Goal: Task Accomplishment & Management: Use online tool/utility

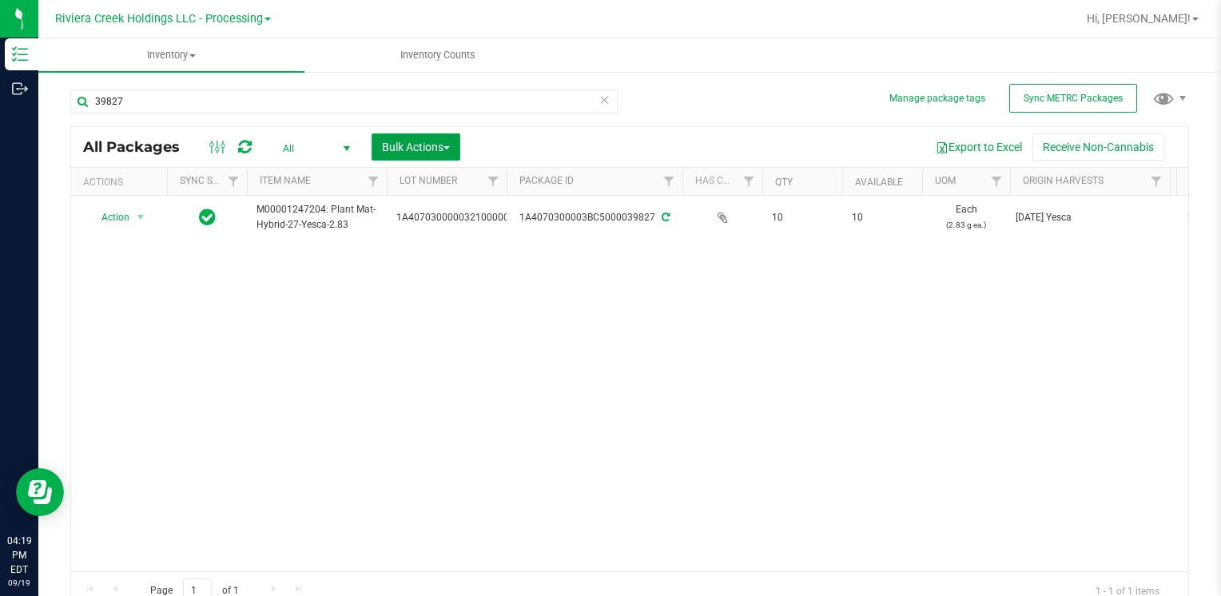
click at [450, 139] on button "Bulk Actions" at bounding box center [415, 146] width 89 height 27
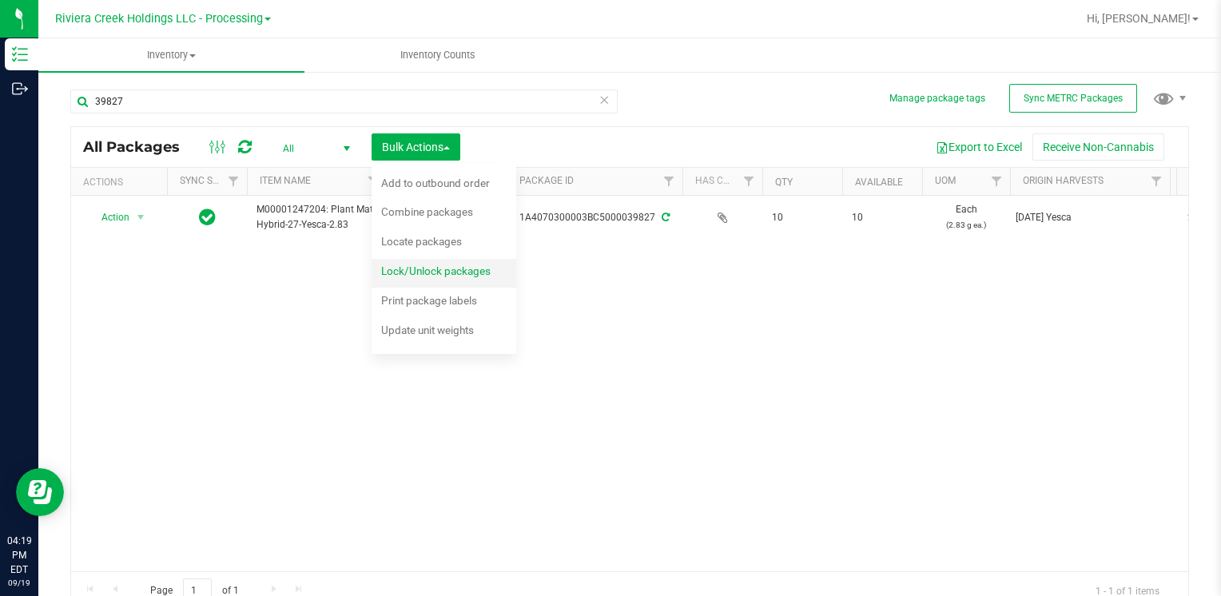
click at [463, 270] on span "Lock/Unlock packages" at bounding box center [435, 270] width 109 height 13
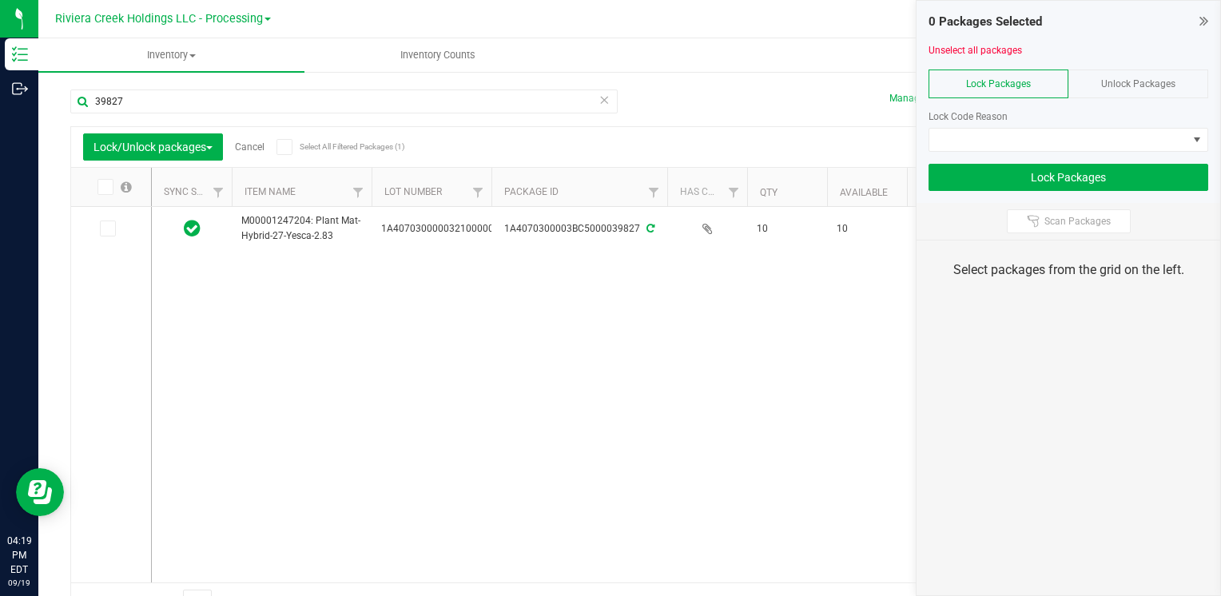
click at [1152, 80] on span "Unlock Packages" at bounding box center [1138, 83] width 74 height 11
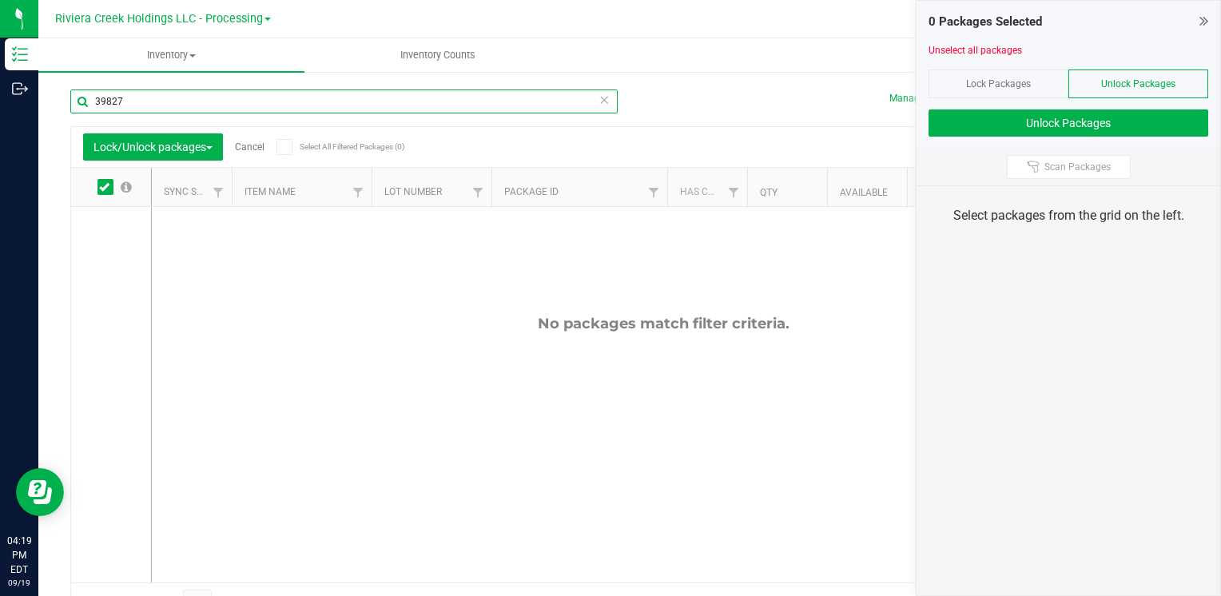
click at [174, 105] on input "39827" at bounding box center [343, 101] width 547 height 24
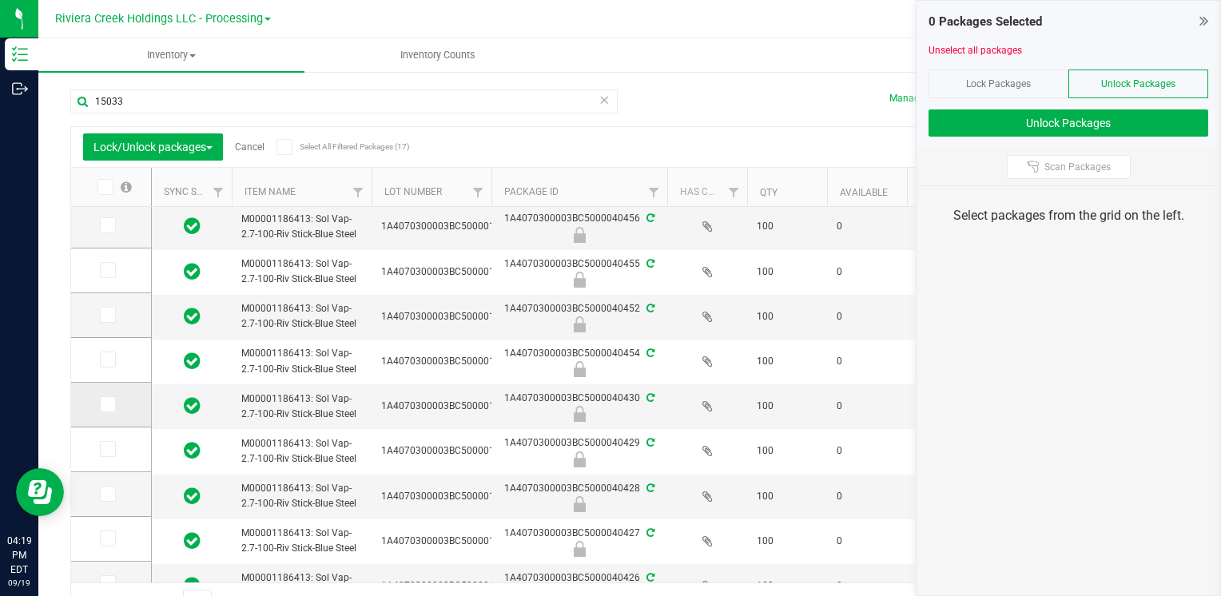
click at [119, 407] on label at bounding box center [111, 404] width 23 height 16
click at [0, 0] on input "checkbox" at bounding box center [0, 0] width 0 height 0
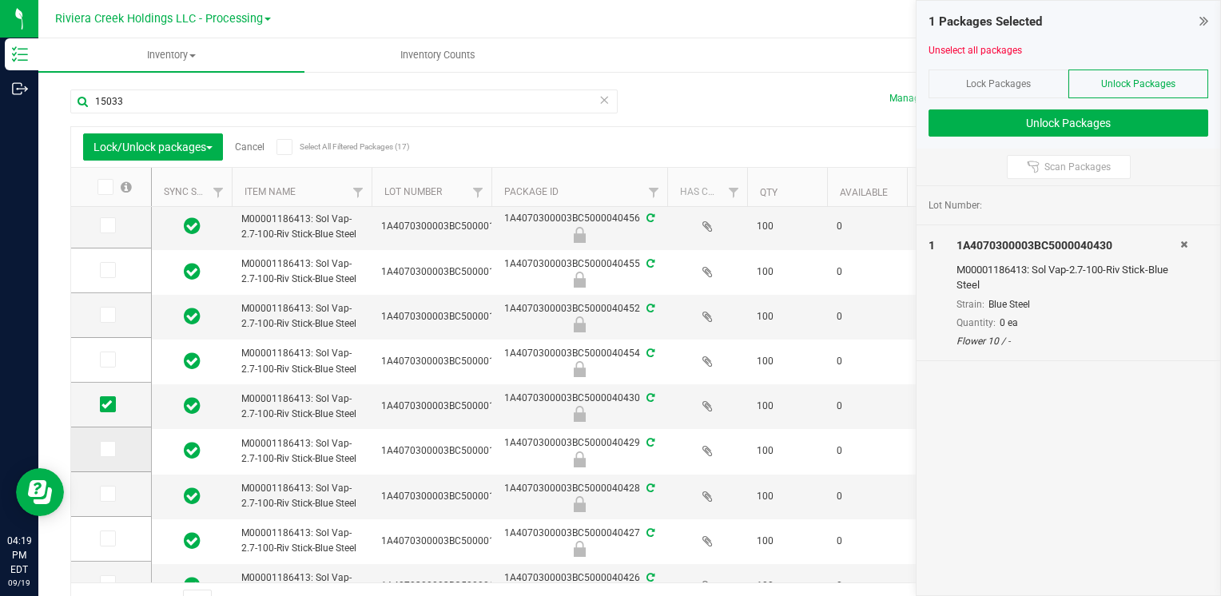
click at [109, 449] on icon at bounding box center [106, 449] width 10 height 0
click at [0, 0] on input "checkbox" at bounding box center [0, 0] width 0 height 0
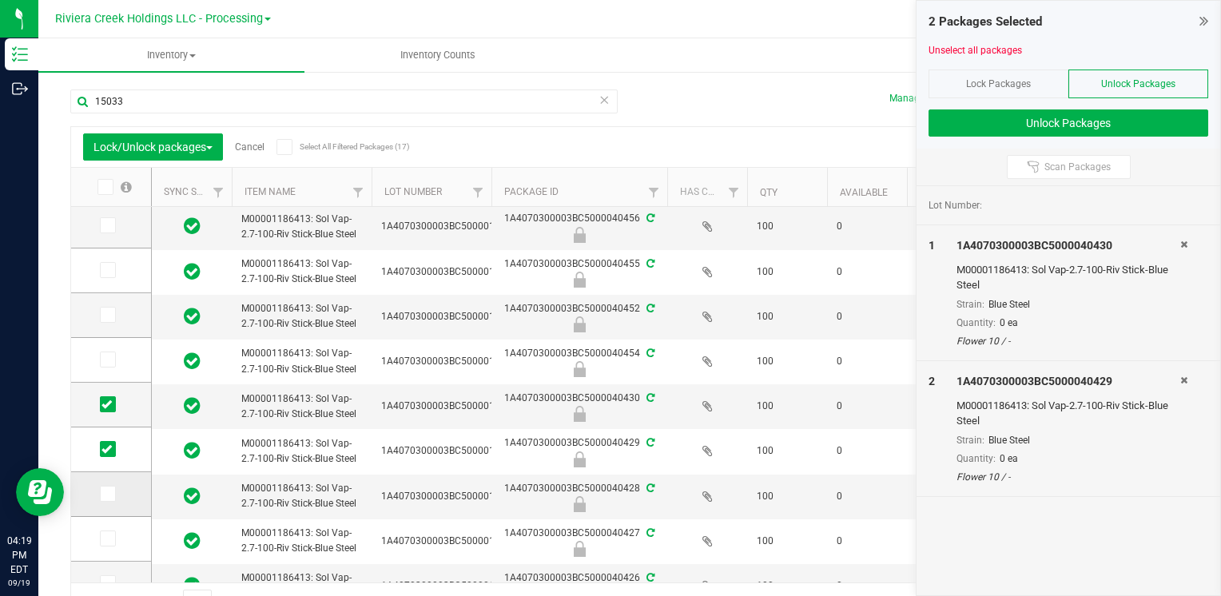
click at [111, 494] on icon at bounding box center [106, 494] width 10 height 0
click at [0, 0] on input "checkbox" at bounding box center [0, 0] width 0 height 0
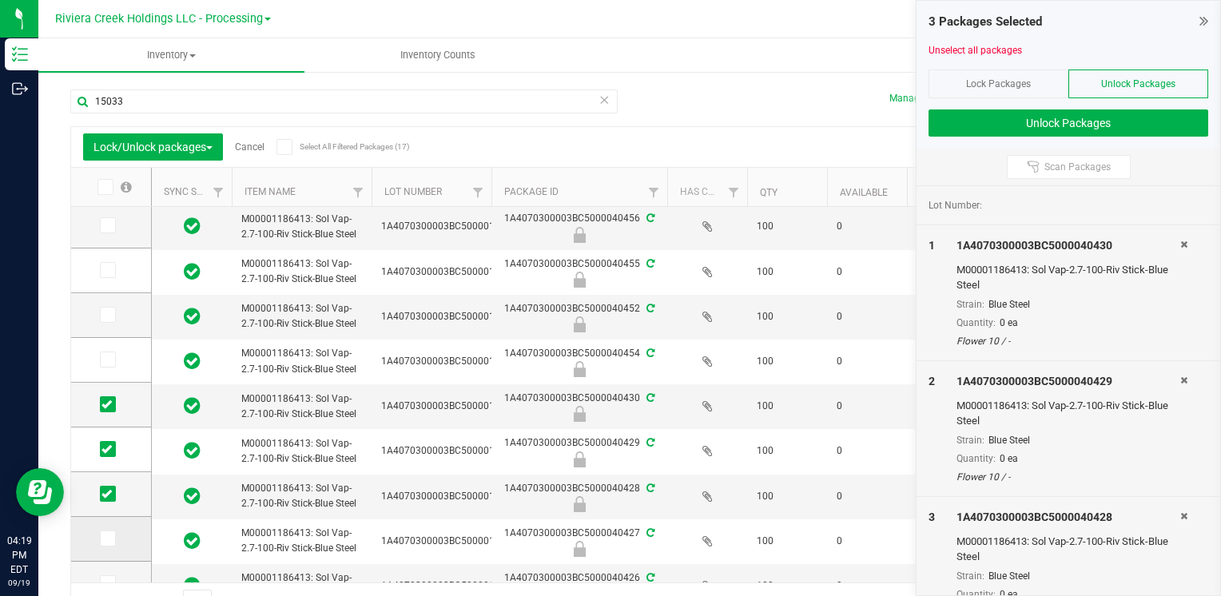
click at [108, 538] on icon at bounding box center [106, 538] width 10 height 0
click at [0, 0] on input "checkbox" at bounding box center [0, 0] width 0 height 0
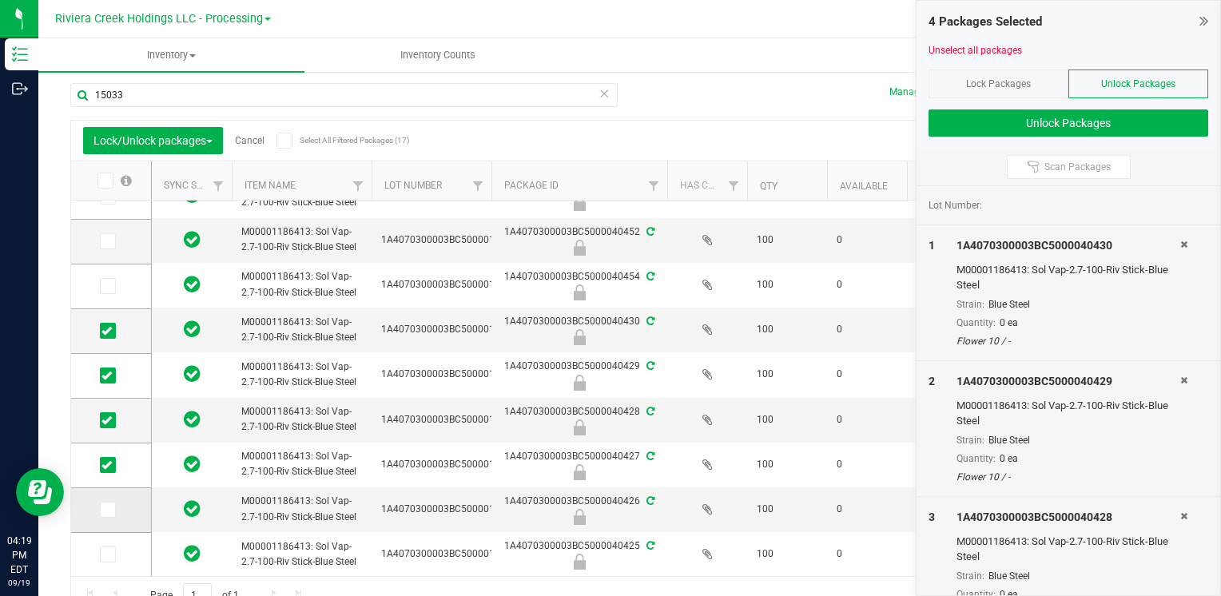
scroll to position [24, 0]
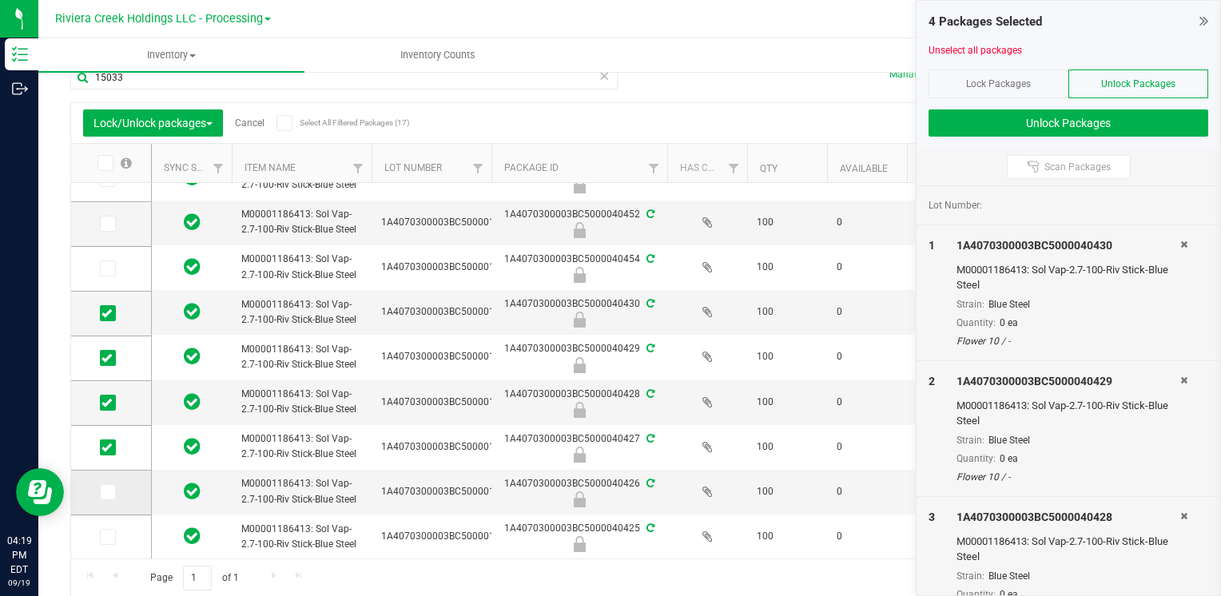
click at [109, 492] on icon at bounding box center [106, 492] width 10 height 0
click at [0, 0] on input "checkbox" at bounding box center [0, 0] width 0 height 0
click at [108, 537] on icon at bounding box center [106, 537] width 10 height 0
click at [0, 0] on input "checkbox" at bounding box center [0, 0] width 0 height 0
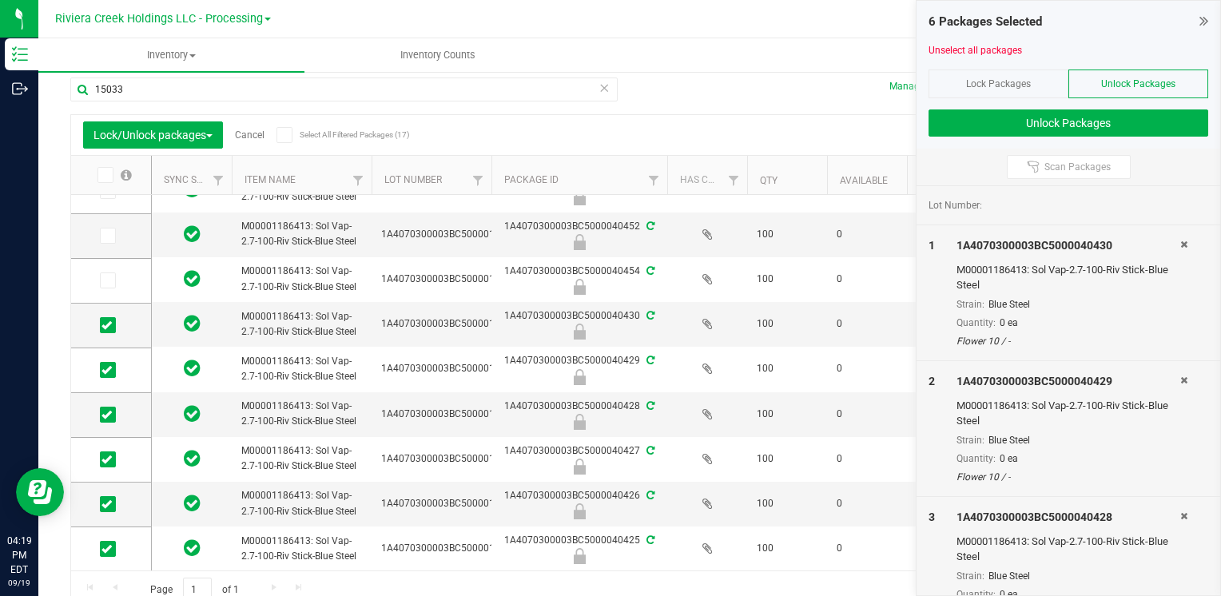
scroll to position [0, 0]
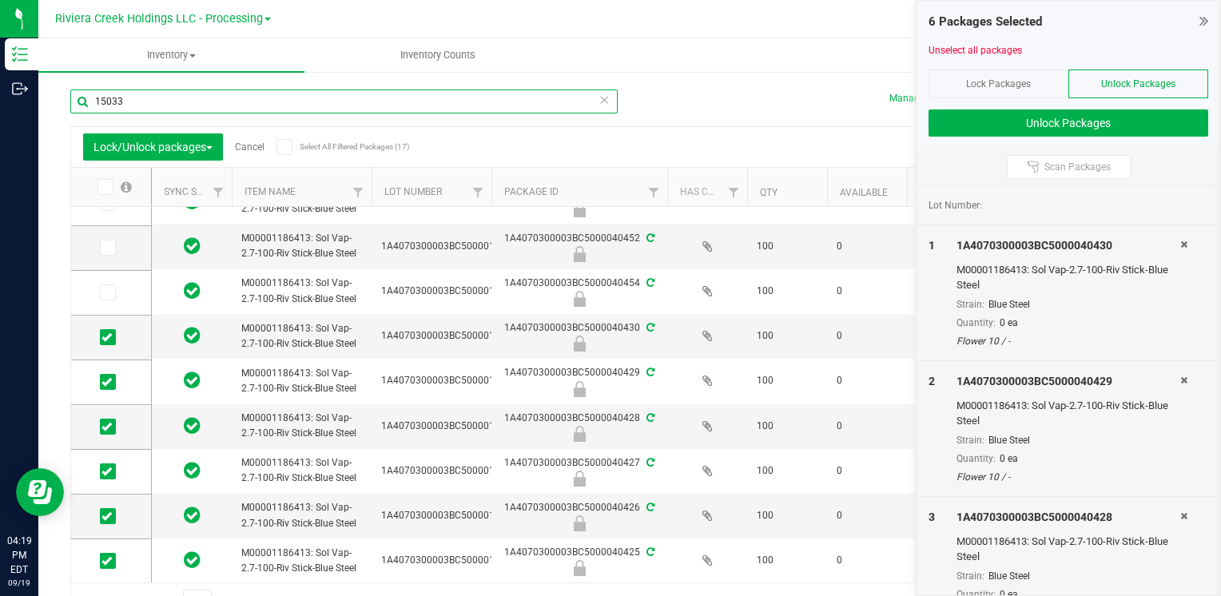
click at [152, 106] on input "15033" at bounding box center [343, 101] width 547 height 24
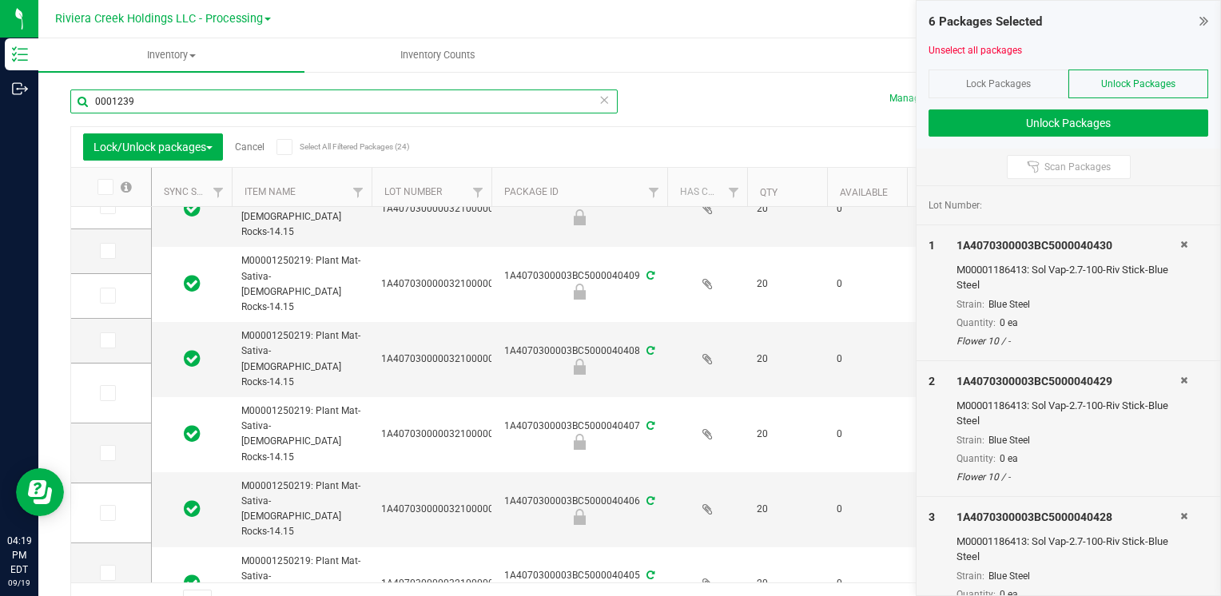
scroll to position [459, 0]
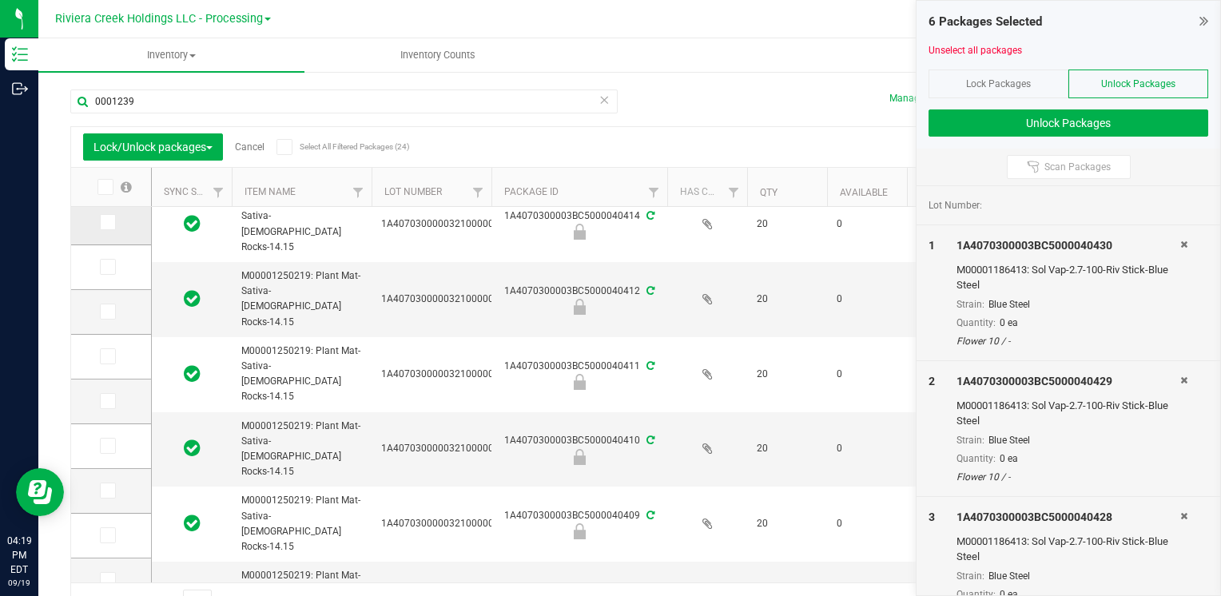
click at [105, 222] on icon at bounding box center [106, 222] width 10 height 0
click at [0, 0] on input "checkbox" at bounding box center [0, 0] width 0 height 0
click at [105, 267] on icon at bounding box center [106, 267] width 10 height 0
click at [0, 0] on input "checkbox" at bounding box center [0, 0] width 0 height 0
click at [105, 312] on icon at bounding box center [106, 312] width 10 height 0
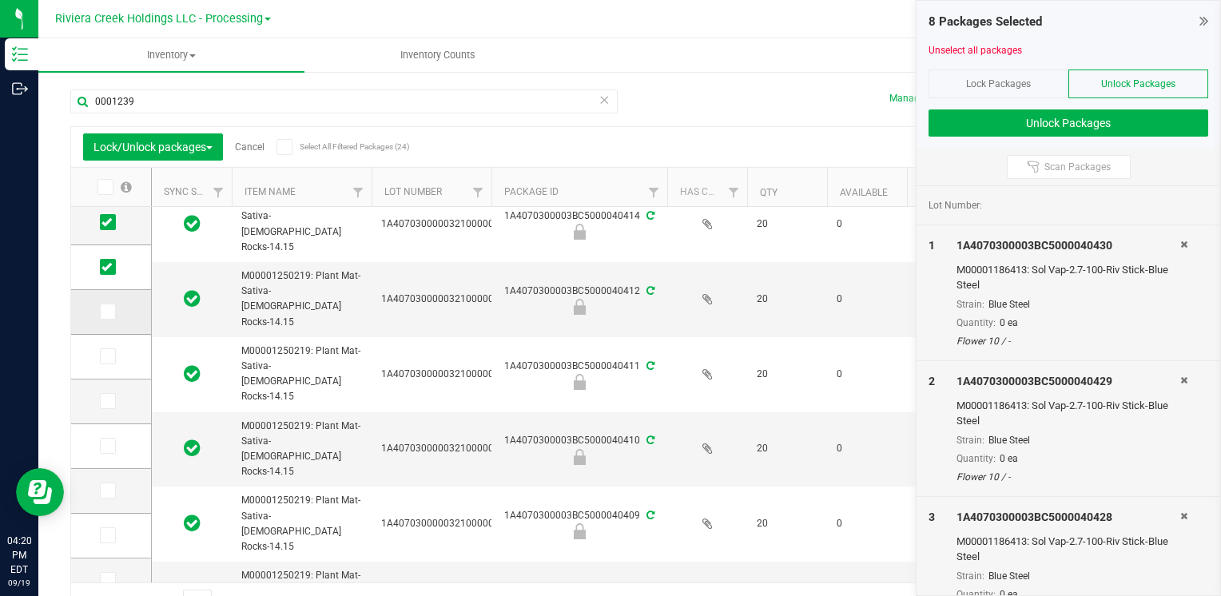
click at [0, 0] on input "checkbox" at bounding box center [0, 0] width 0 height 0
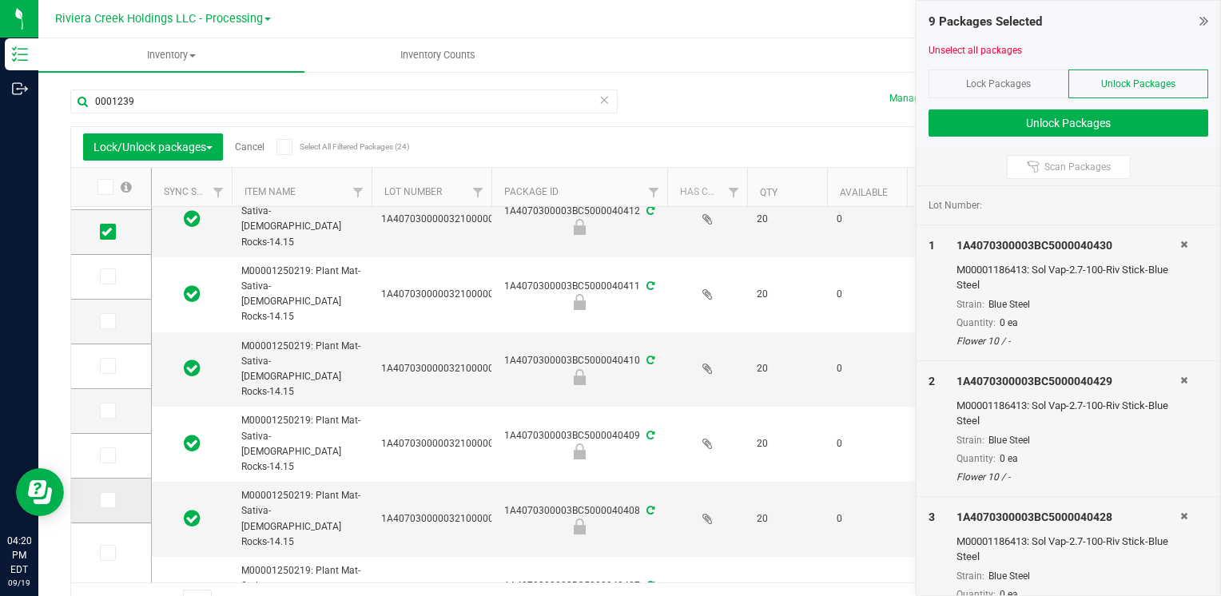
click at [110, 500] on icon at bounding box center [106, 500] width 10 height 0
click at [0, 0] on input "checkbox" at bounding box center [0, 0] width 0 height 0
click at [107, 461] on span at bounding box center [108, 455] width 16 height 16
click at [0, 0] on input "checkbox" at bounding box center [0, 0] width 0 height 0
click at [105, 411] on icon at bounding box center [106, 411] width 10 height 0
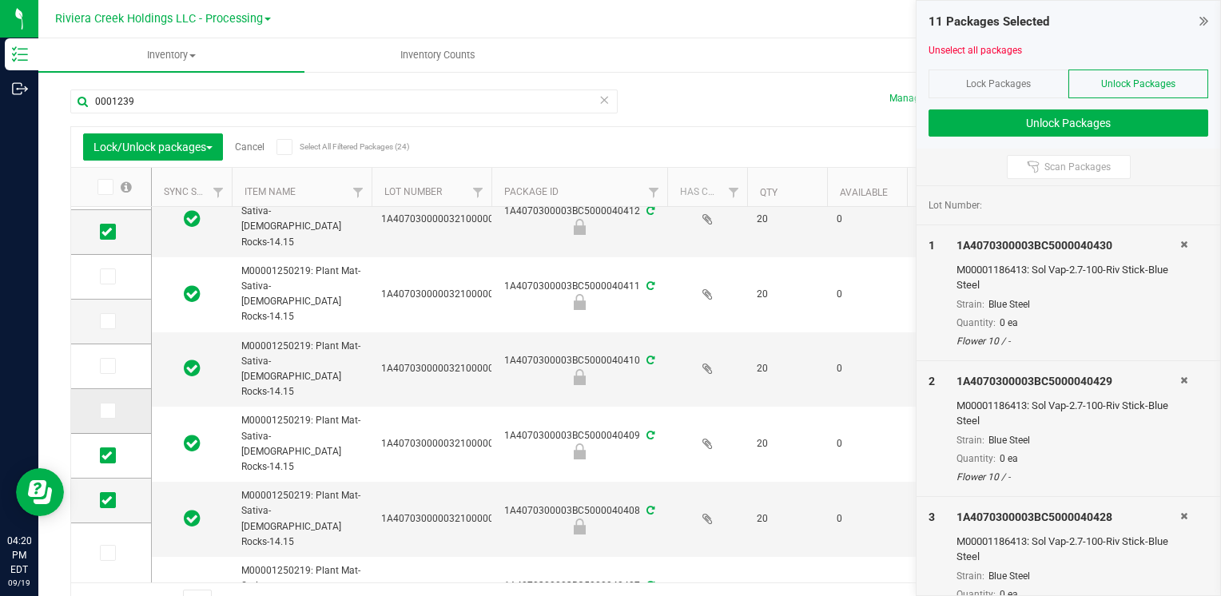
click at [0, 0] on input "checkbox" at bounding box center [0, 0] width 0 height 0
click at [112, 363] on span at bounding box center [108, 366] width 16 height 16
click at [0, 0] on input "checkbox" at bounding box center [0, 0] width 0 height 0
click at [111, 313] on span at bounding box center [108, 321] width 16 height 16
click at [0, 0] on input "checkbox" at bounding box center [0, 0] width 0 height 0
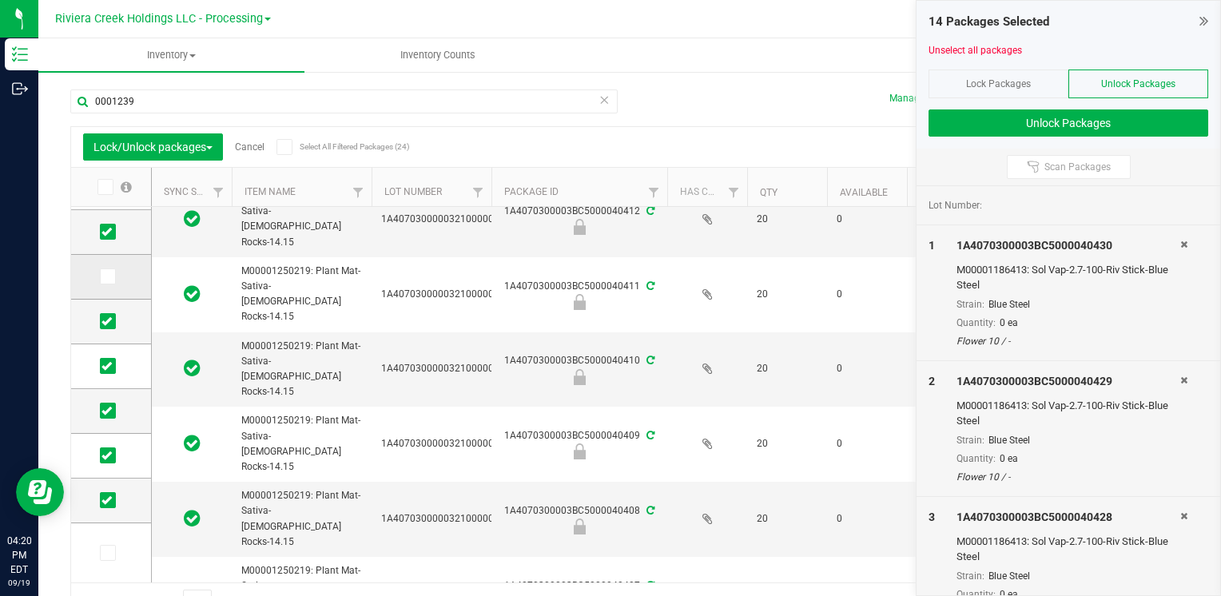
click at [109, 276] on icon at bounding box center [106, 276] width 10 height 0
click at [0, 0] on input "checkbox" at bounding box center [0, 0] width 0 height 0
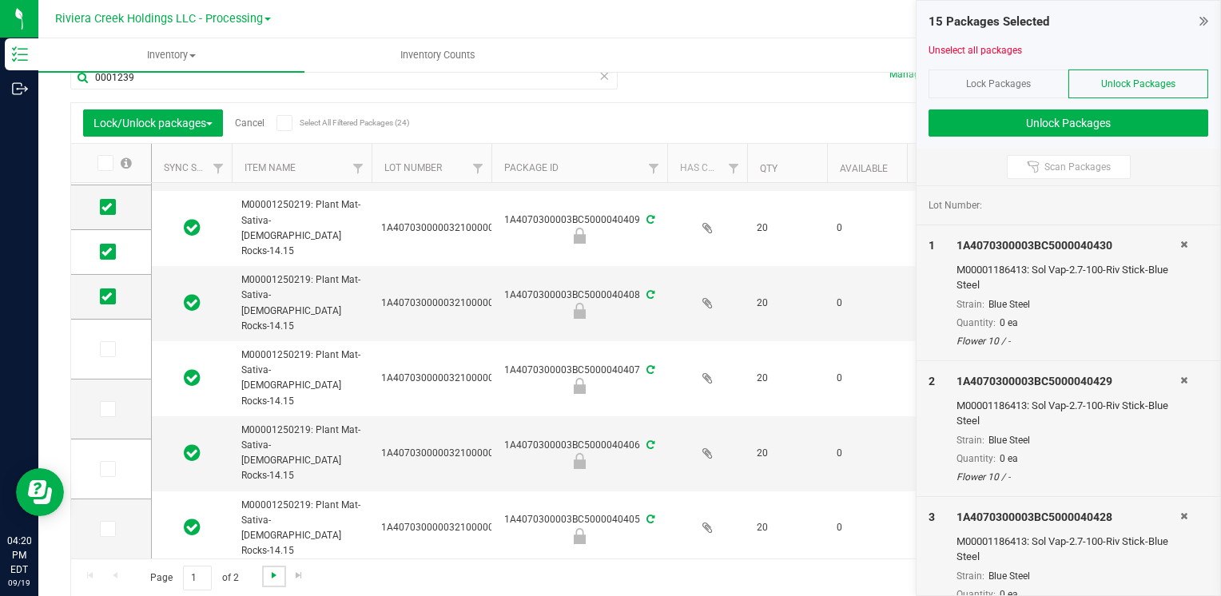
click at [268, 576] on span "Go to the next page" at bounding box center [274, 575] width 13 height 13
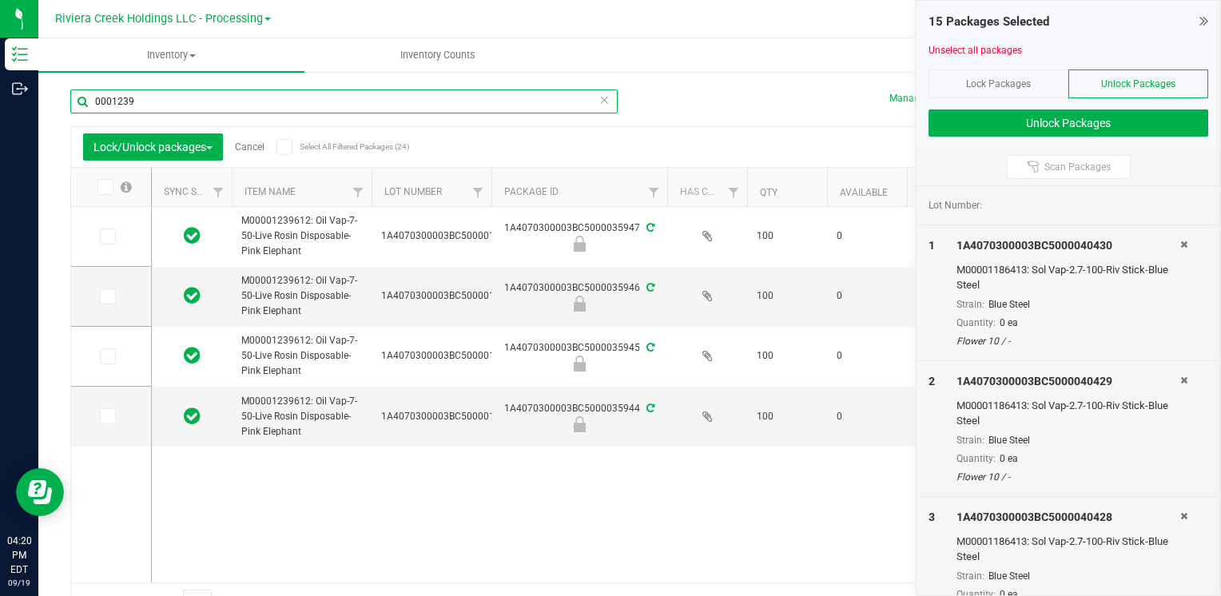
click at [217, 97] on input "0001239" at bounding box center [343, 101] width 547 height 24
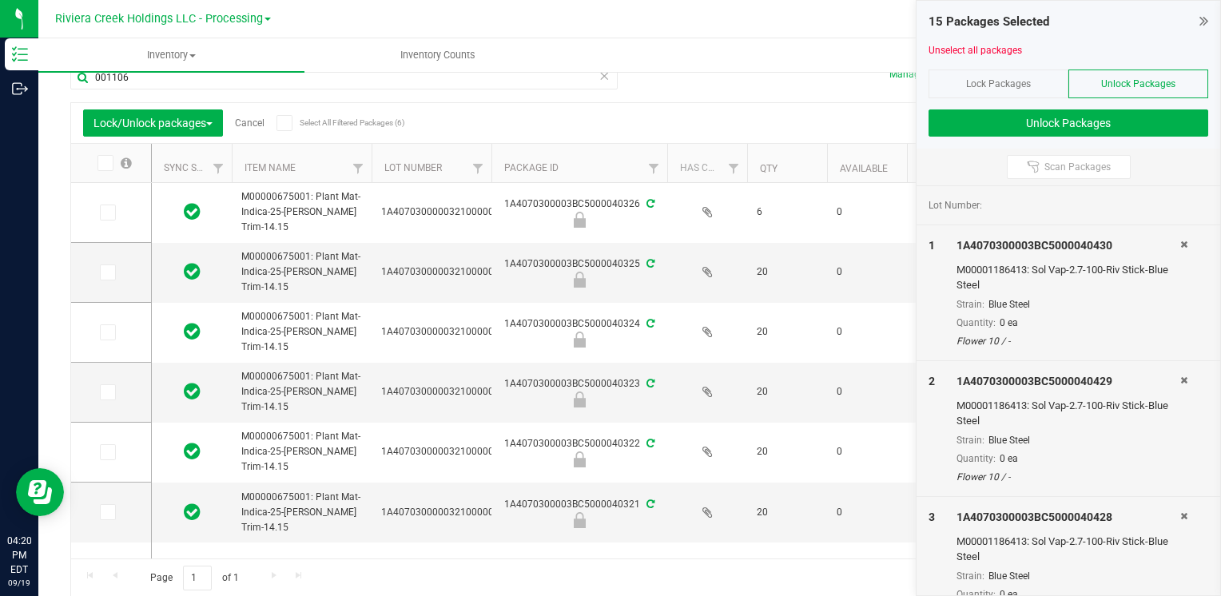
click at [99, 163] on icon at bounding box center [104, 163] width 10 height 0
click at [0, 0] on input "checkbox" at bounding box center [0, 0] width 0 height 0
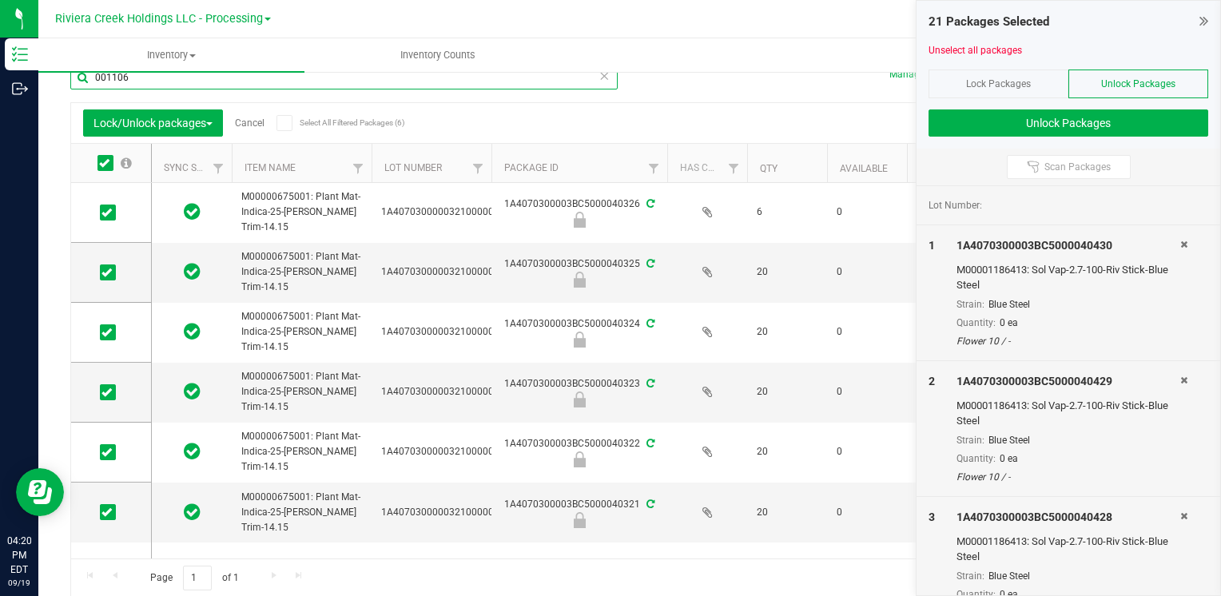
click at [132, 85] on input "001106" at bounding box center [343, 78] width 547 height 24
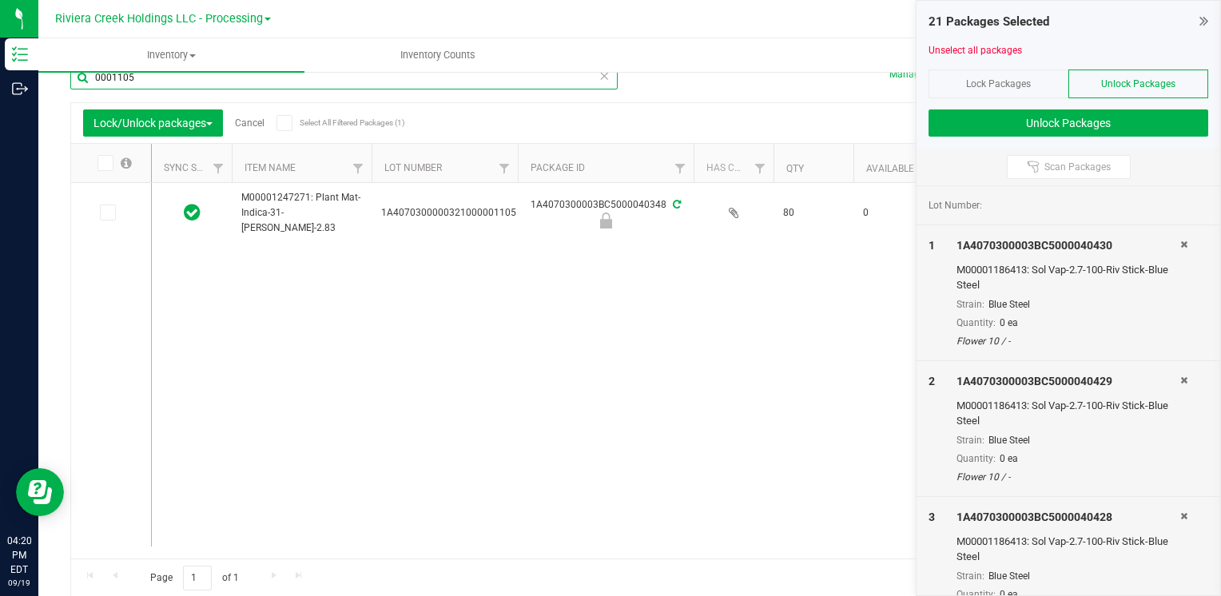
drag, startPoint x: 490, startPoint y: 171, endPoint x: 518, endPoint y: 171, distance: 28.0
drag, startPoint x: 113, startPoint y: 212, endPoint x: 216, endPoint y: 249, distance: 108.7
click at [114, 212] on span at bounding box center [108, 212] width 16 height 16
click at [0, 0] on input "checkbox" at bounding box center [0, 0] width 0 height 0
click at [212, 84] on input "0001105" at bounding box center [343, 78] width 547 height 24
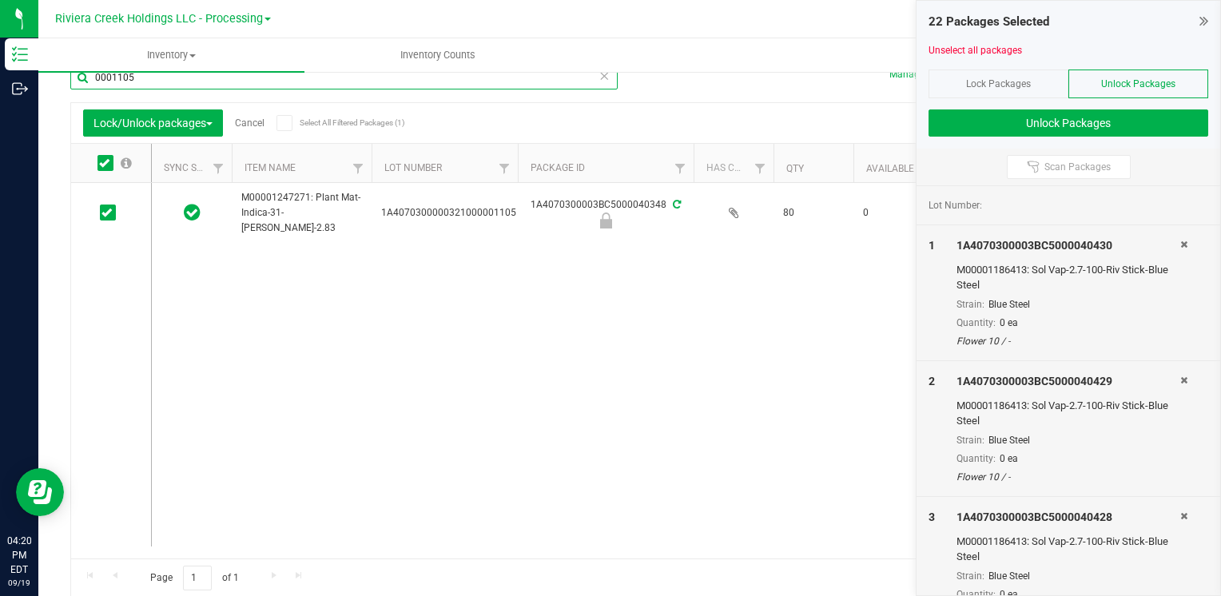
click at [212, 84] on input "0001105" at bounding box center [343, 78] width 547 height 24
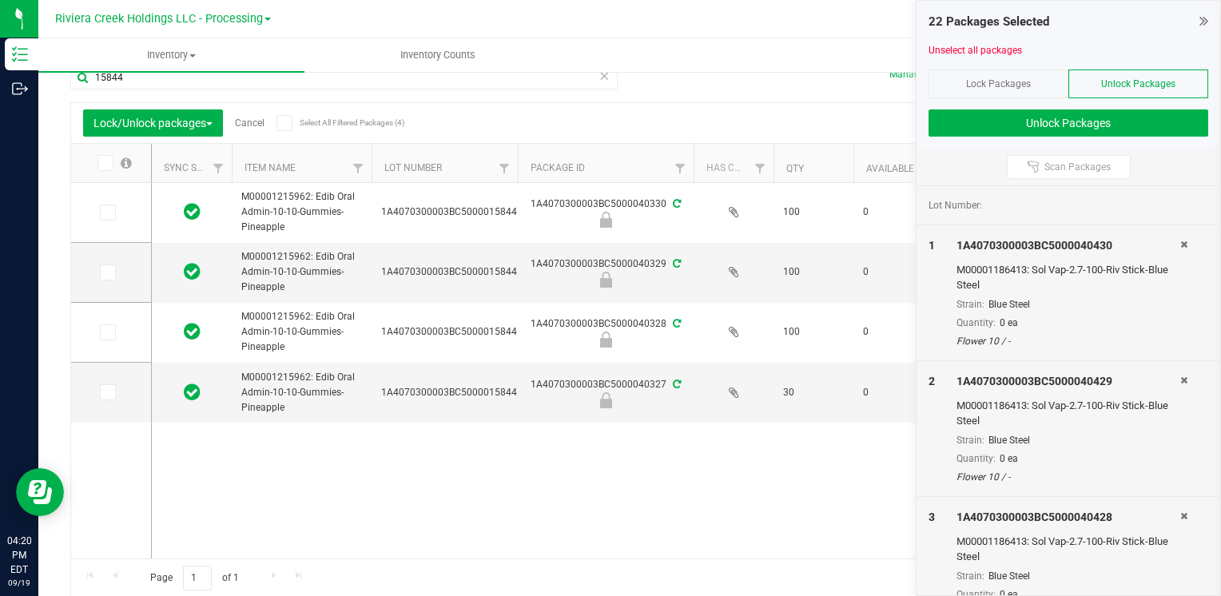
click at [108, 163] on icon at bounding box center [104, 163] width 10 height 0
click at [0, 0] on input "checkbox" at bounding box center [0, 0] width 0 height 0
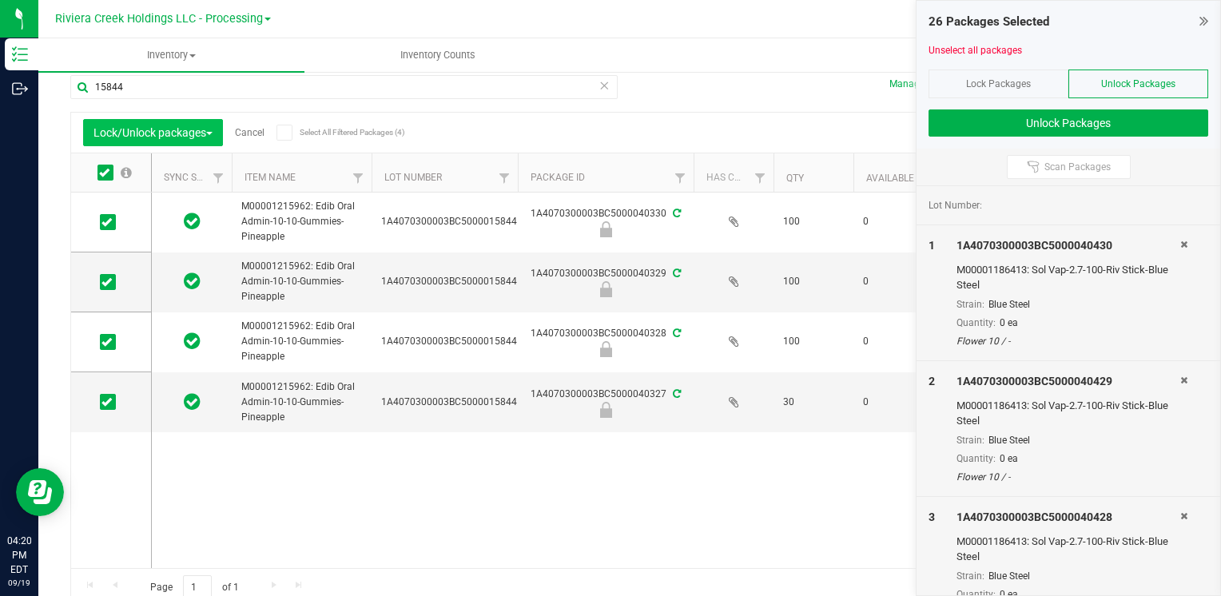
scroll to position [24, 0]
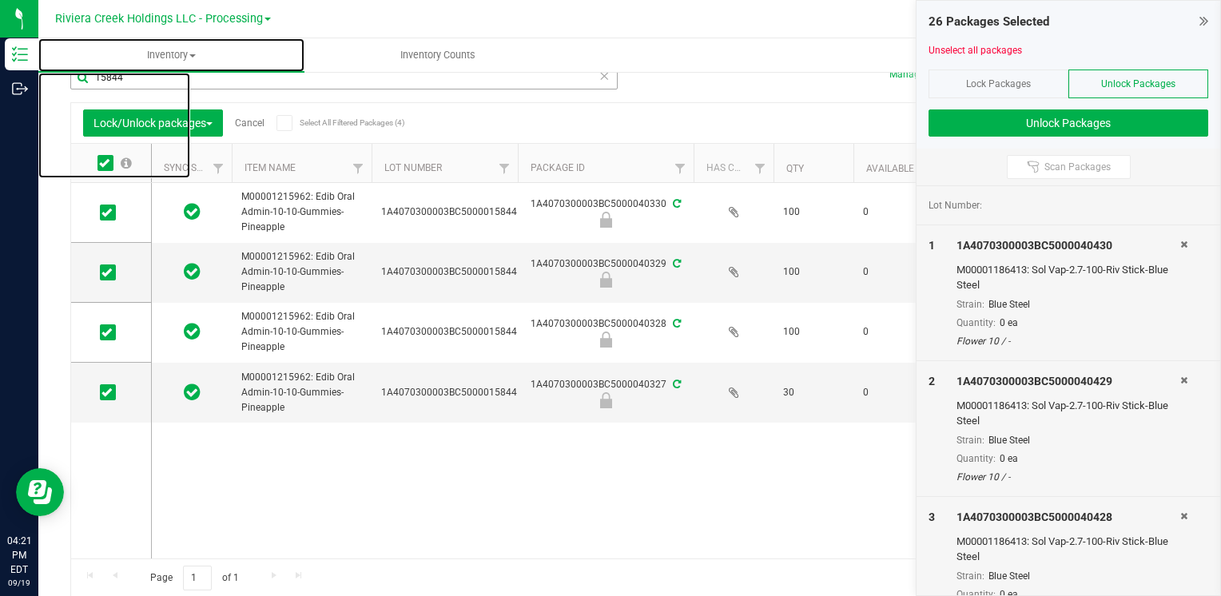
click at [165, 69] on uib-tab-heading "Inventory All packages All inventory Waste log Create inventory" at bounding box center [171, 55] width 266 height 34
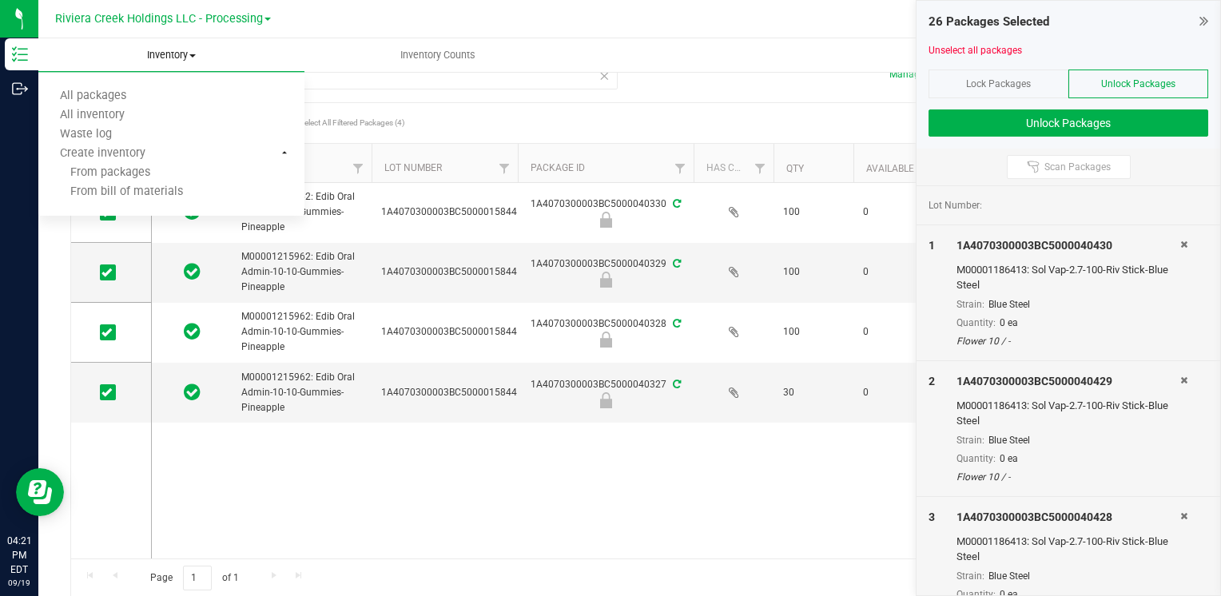
click at [163, 76] on ul "All packages All inventory Waste log Create inventory From packages From bill o…" at bounding box center [171, 145] width 266 height 144
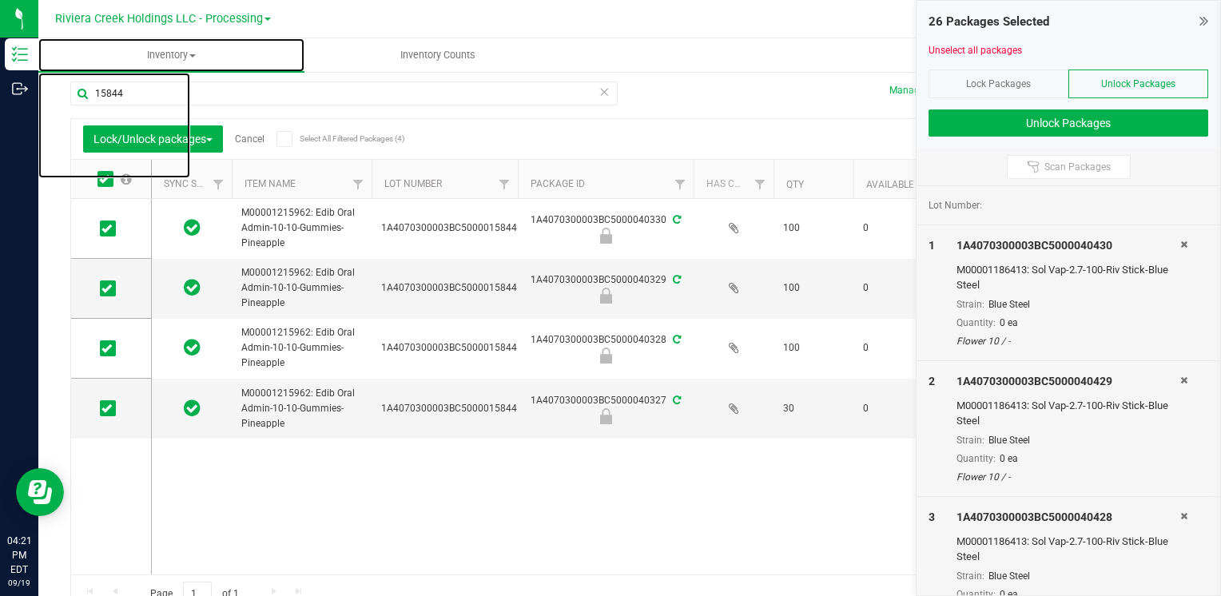
scroll to position [0, 0]
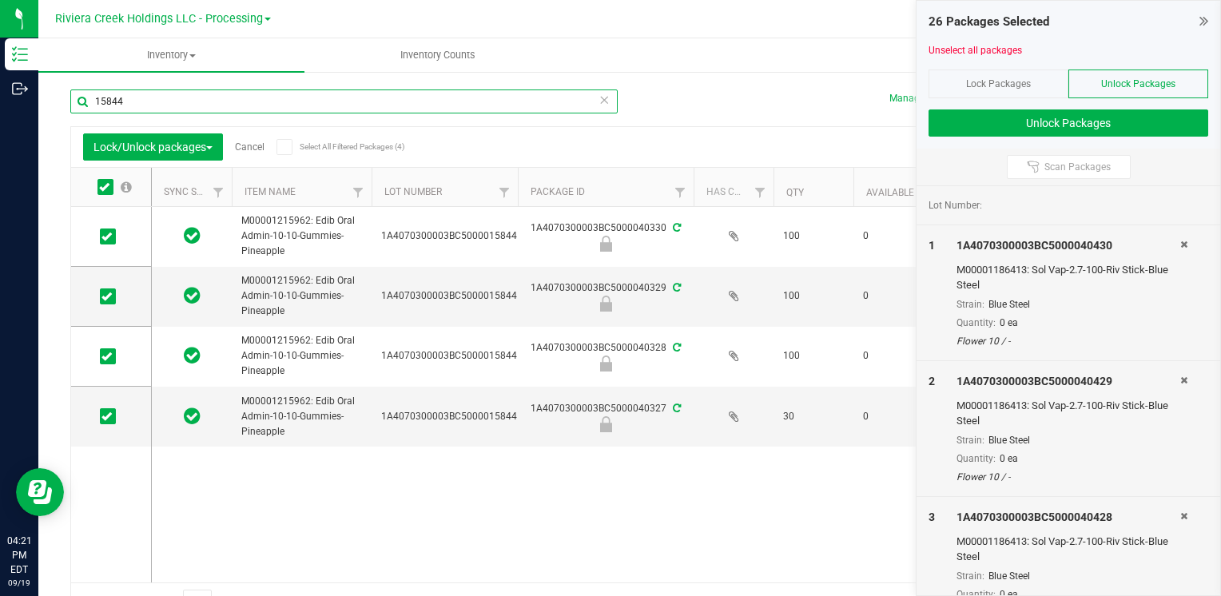
click at [217, 103] on input "15844" at bounding box center [343, 101] width 547 height 24
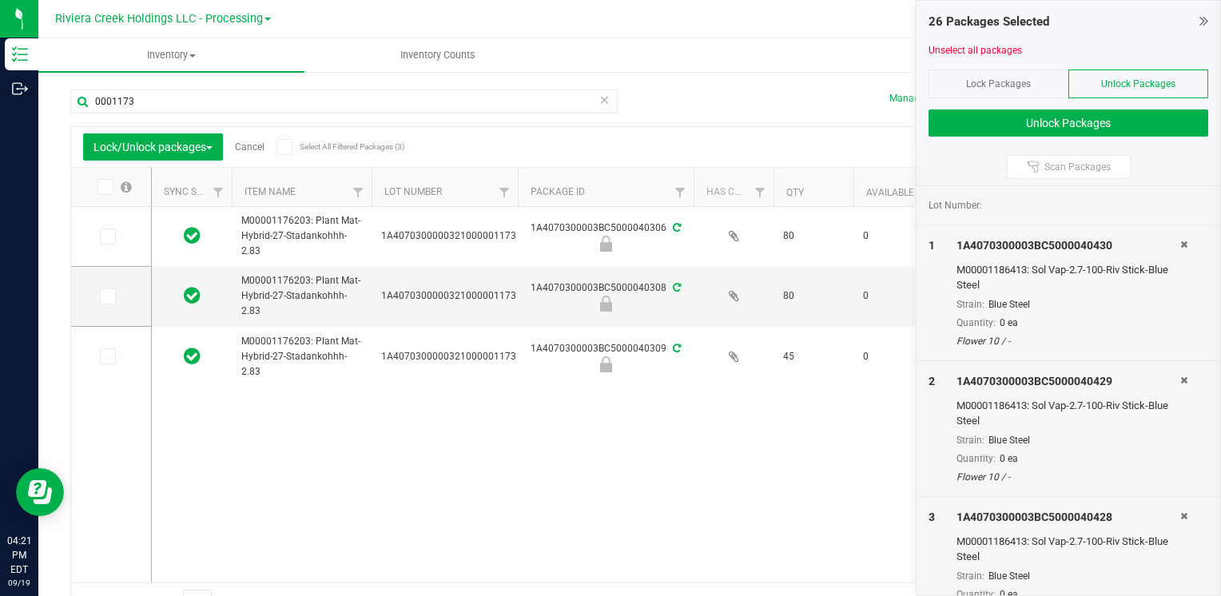
click at [109, 191] on span at bounding box center [105, 187] width 16 height 16
click at [0, 0] on input "checkbox" at bounding box center [0, 0] width 0 height 0
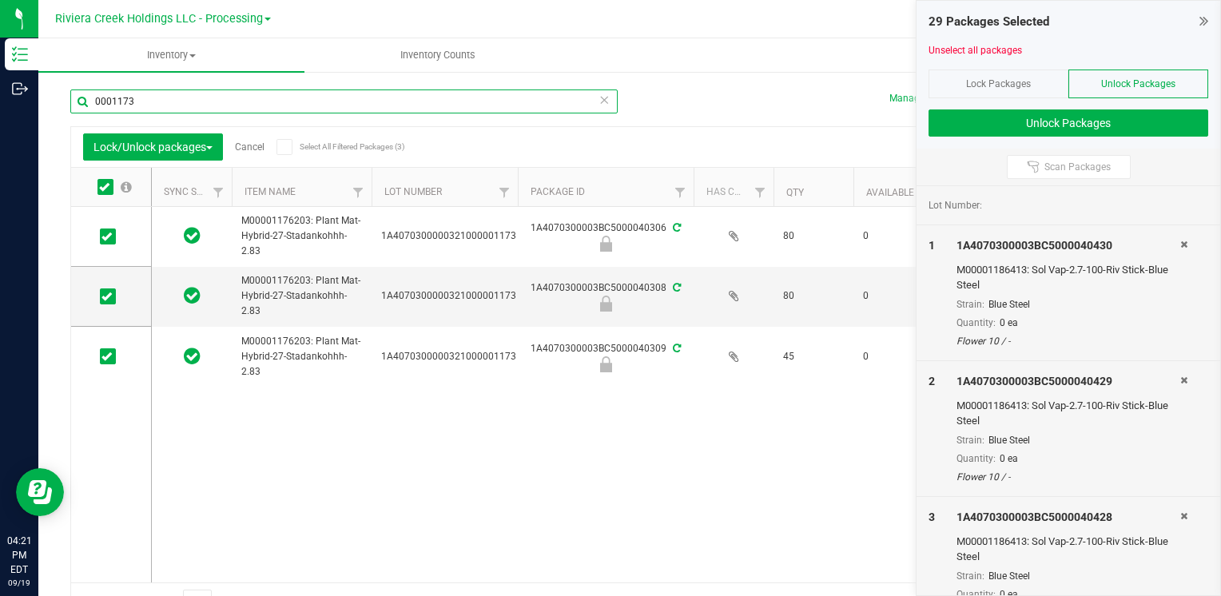
click at [168, 101] on input "0001173" at bounding box center [343, 101] width 547 height 24
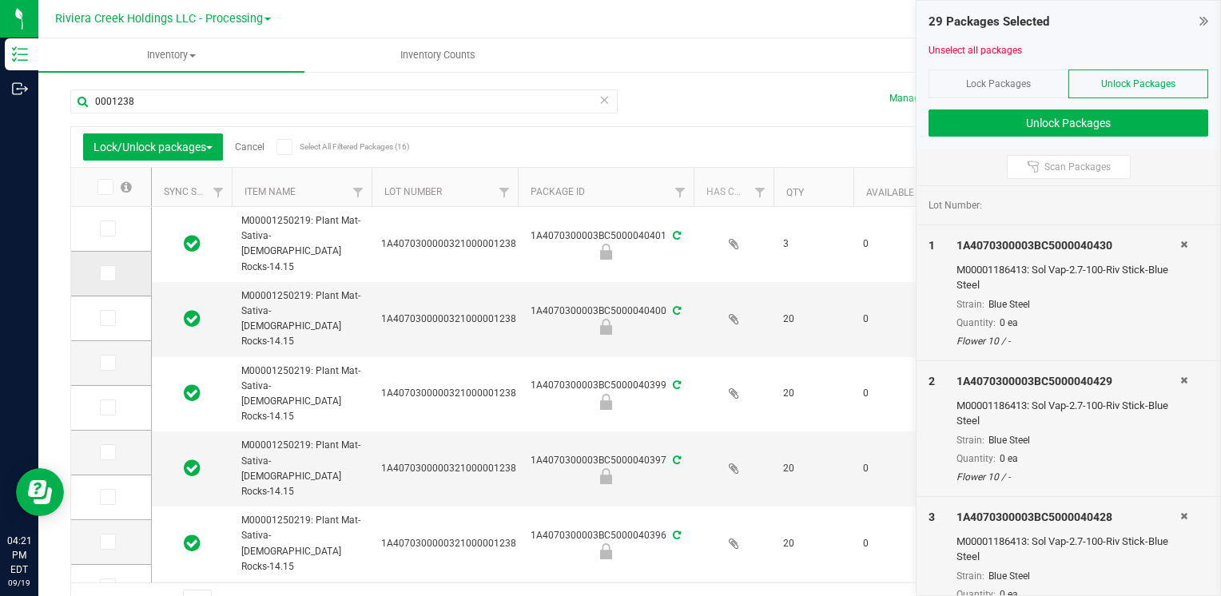
click at [104, 280] on span at bounding box center [108, 273] width 16 height 16
click at [0, 0] on input "checkbox" at bounding box center [0, 0] width 0 height 0
click at [106, 318] on icon at bounding box center [106, 318] width 10 height 0
click at [0, 0] on input "checkbox" at bounding box center [0, 0] width 0 height 0
click at [105, 363] on icon at bounding box center [106, 363] width 10 height 0
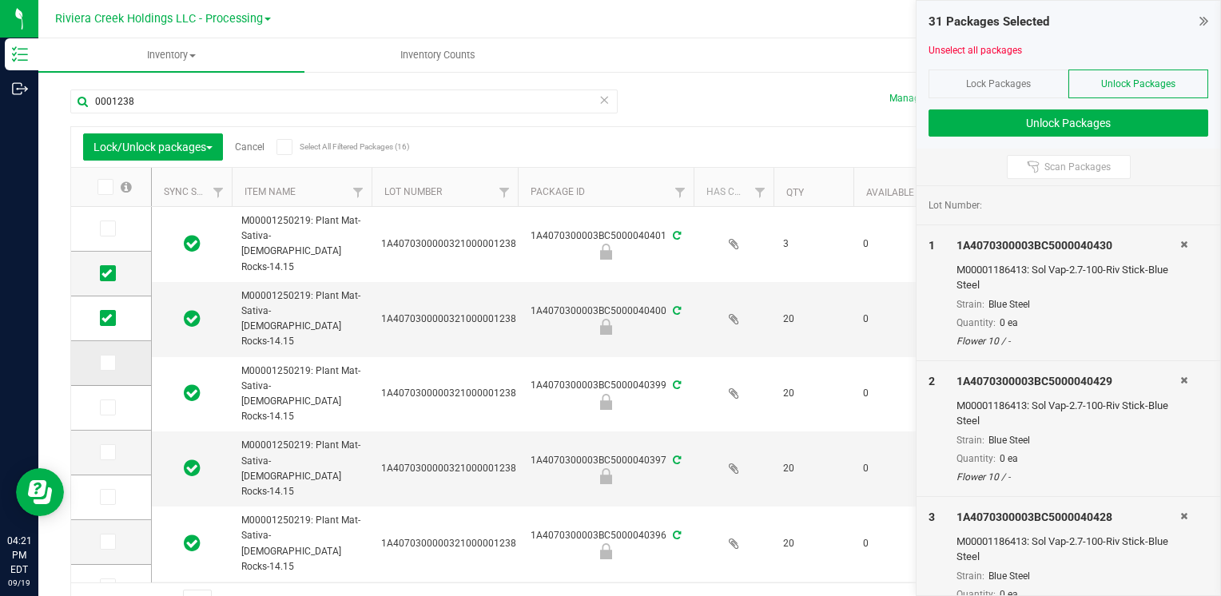
click at [0, 0] on input "checkbox" at bounding box center [0, 0] width 0 height 0
click at [105, 407] on icon at bounding box center [106, 407] width 10 height 0
click at [0, 0] on input "checkbox" at bounding box center [0, 0] width 0 height 0
click at [109, 452] on icon at bounding box center [106, 452] width 10 height 0
click at [0, 0] on input "checkbox" at bounding box center [0, 0] width 0 height 0
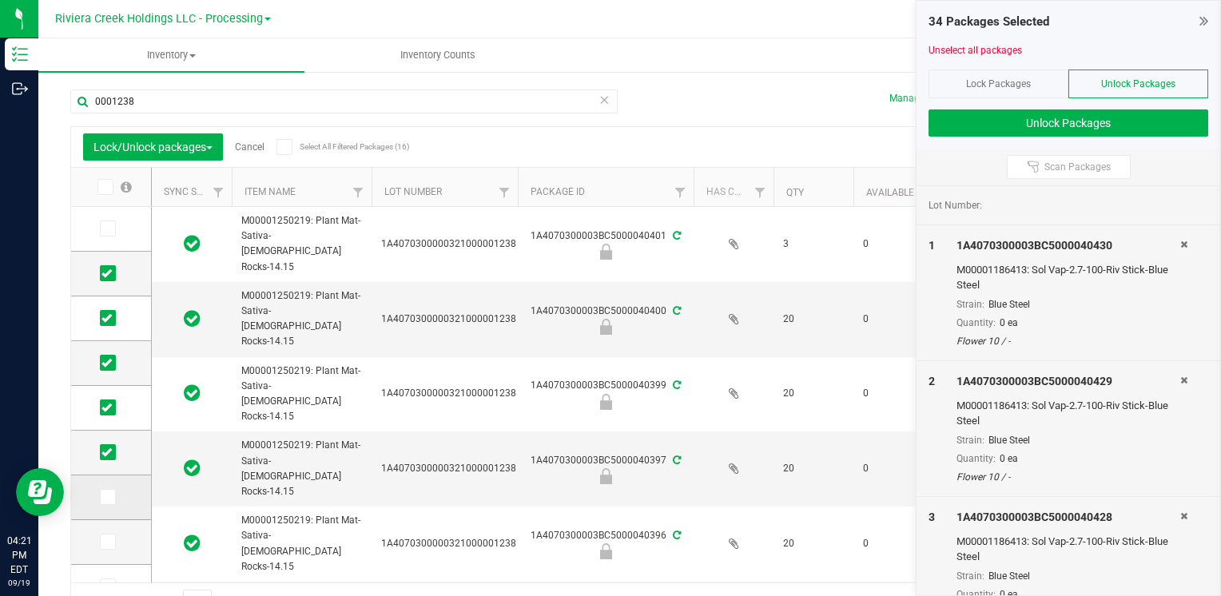
click at [100, 498] on span at bounding box center [108, 497] width 16 height 16
click at [0, 0] on input "checkbox" at bounding box center [0, 0] width 0 height 0
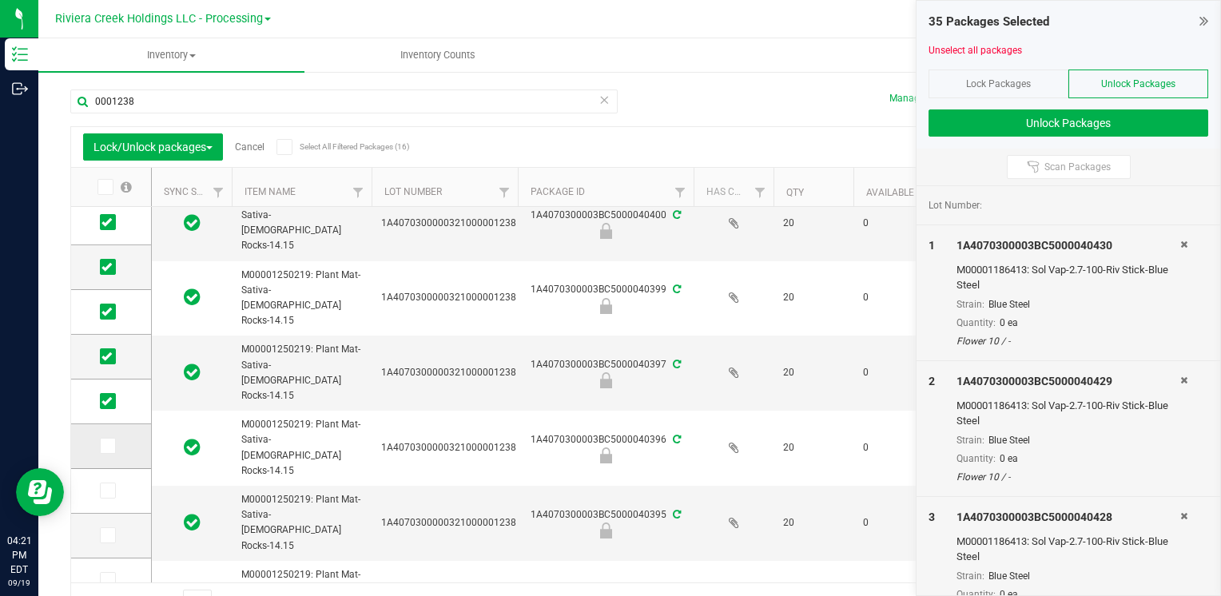
click at [110, 451] on span at bounding box center [108, 446] width 16 height 16
click at [0, 0] on input "checkbox" at bounding box center [0, 0] width 0 height 0
click at [113, 494] on span at bounding box center [108, 490] width 16 height 16
click at [0, 0] on input "checkbox" at bounding box center [0, 0] width 0 height 0
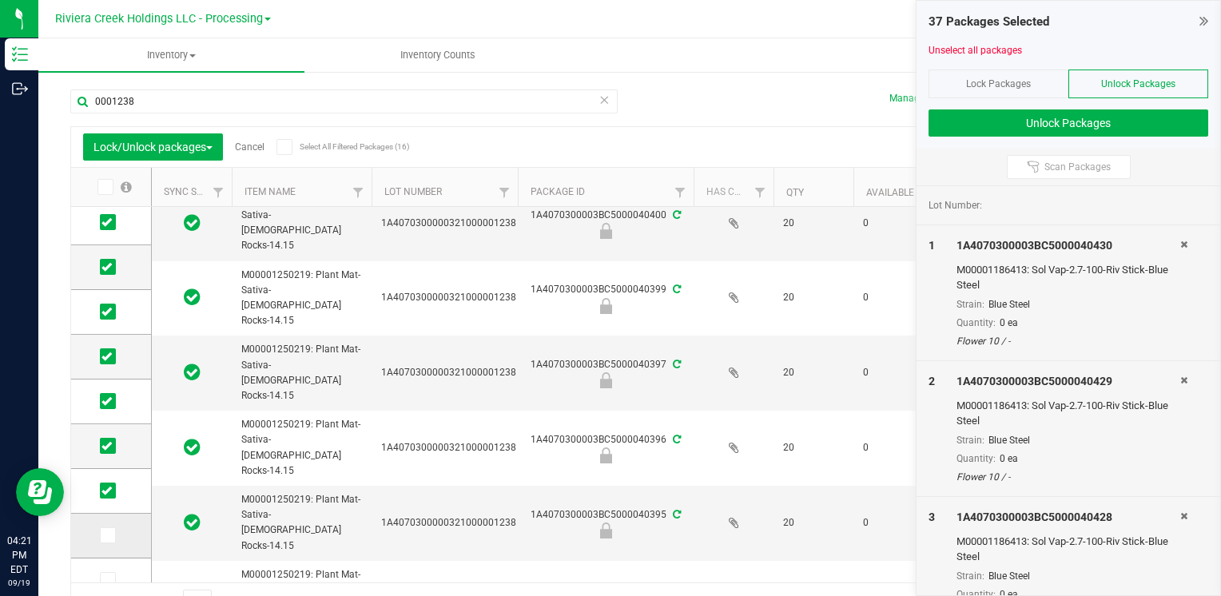
click at [115, 539] on span at bounding box center [108, 535] width 16 height 16
click at [0, 0] on input "checkbox" at bounding box center [0, 0] width 0 height 0
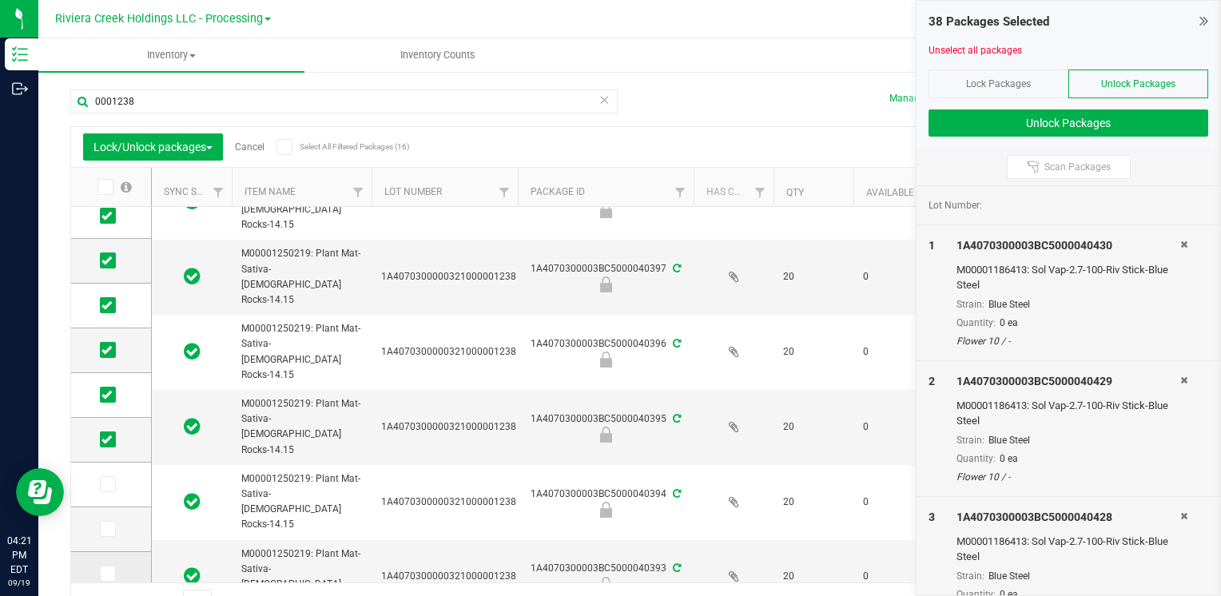
scroll to position [288, 0]
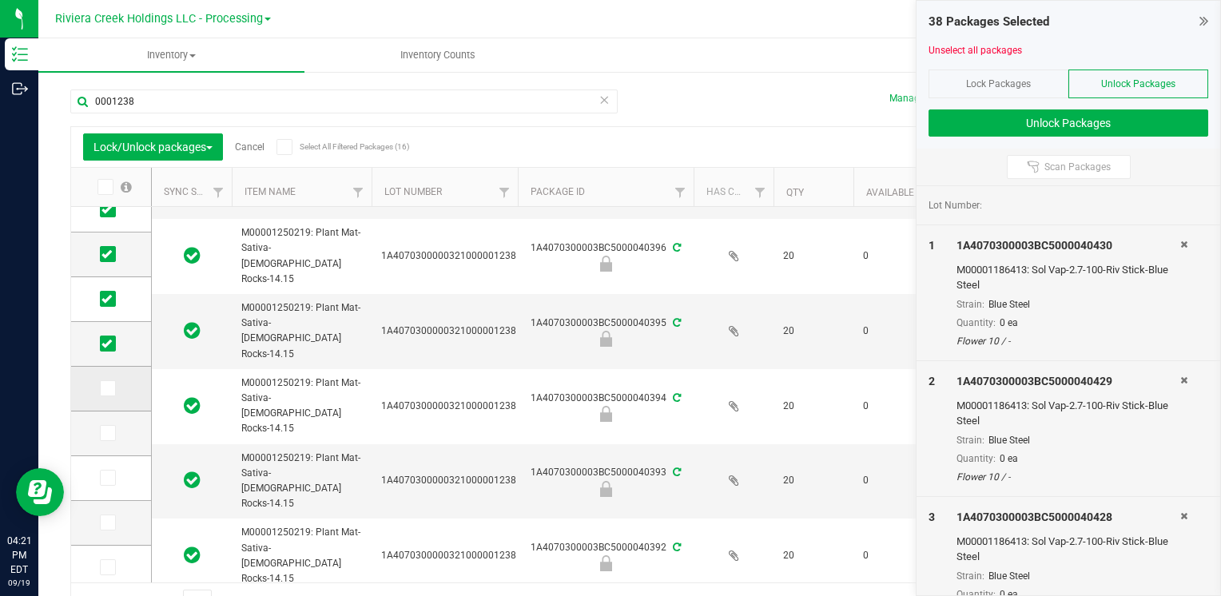
click at [112, 395] on span at bounding box center [108, 388] width 16 height 16
click at [0, 0] on input "checkbox" at bounding box center [0, 0] width 0 height 0
click at [105, 439] on span at bounding box center [108, 433] width 16 height 16
click at [0, 0] on input "checkbox" at bounding box center [0, 0] width 0 height 0
click at [109, 478] on icon at bounding box center [106, 478] width 10 height 0
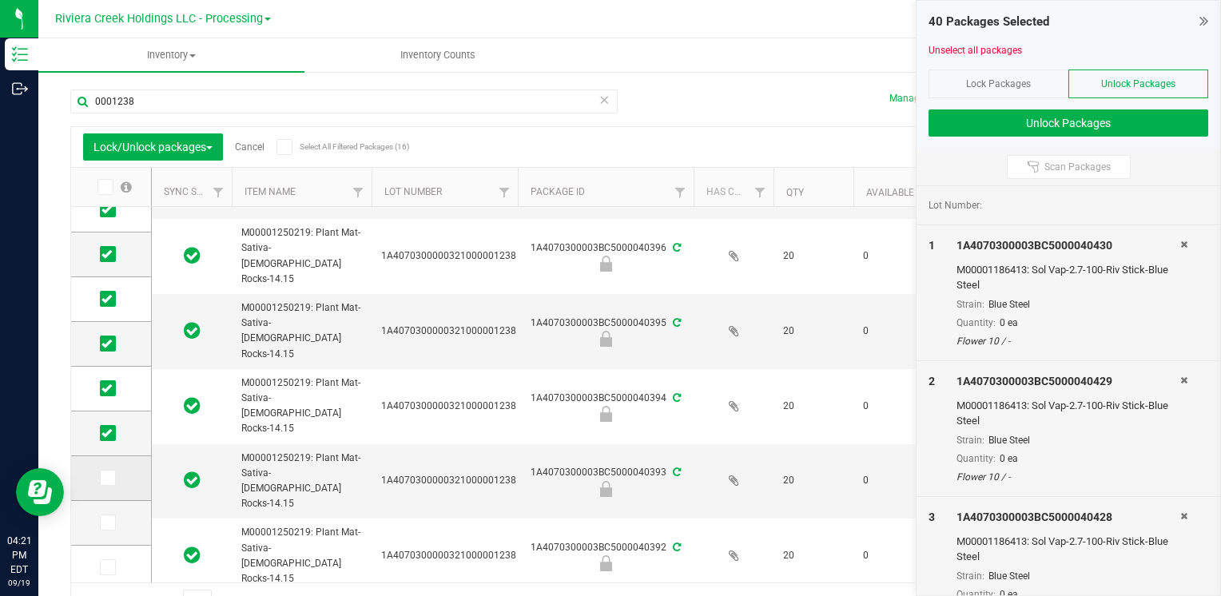
click at [0, 0] on input "checkbox" at bounding box center [0, 0] width 0 height 0
click at [108, 522] on icon at bounding box center [106, 522] width 10 height 0
click at [0, 0] on input "checkbox" at bounding box center [0, 0] width 0 height 0
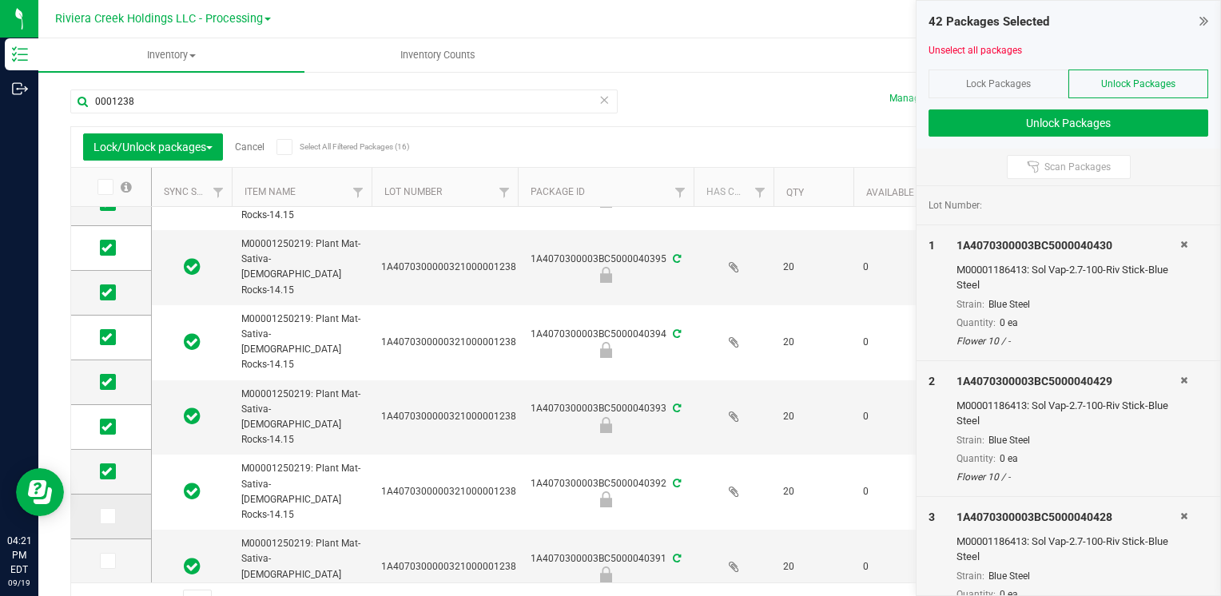
click at [112, 516] on span at bounding box center [108, 516] width 16 height 16
click at [0, 0] on input "checkbox" at bounding box center [0, 0] width 0 height 0
click at [116, 564] on label at bounding box center [111, 561] width 23 height 16
click at [0, 0] on input "checkbox" at bounding box center [0, 0] width 0 height 0
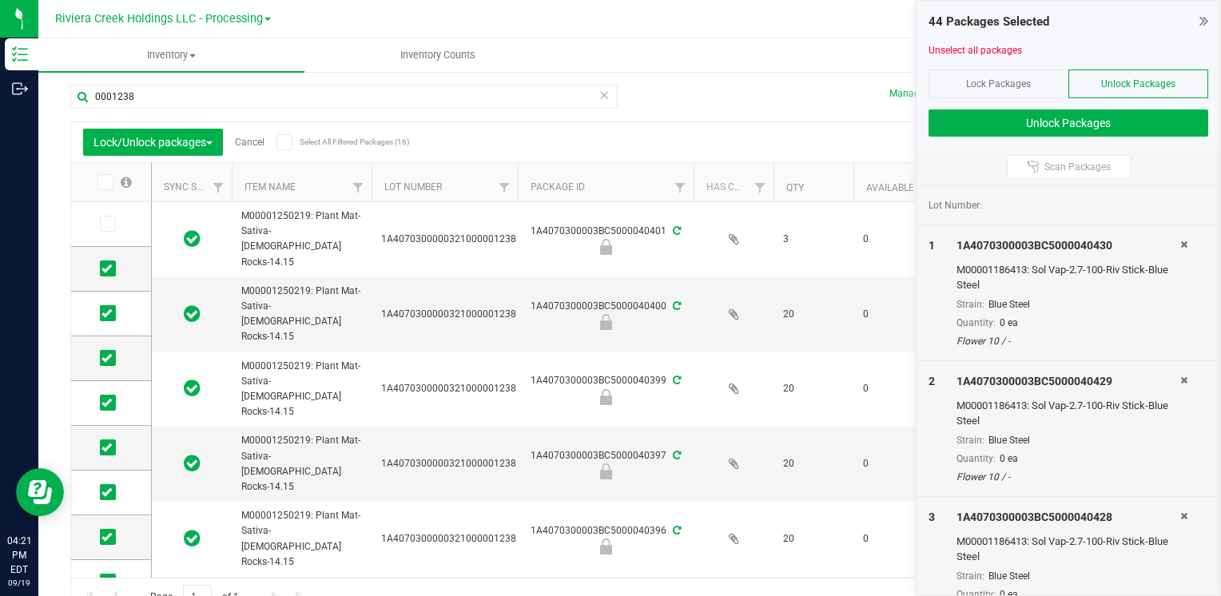
scroll to position [0, 0]
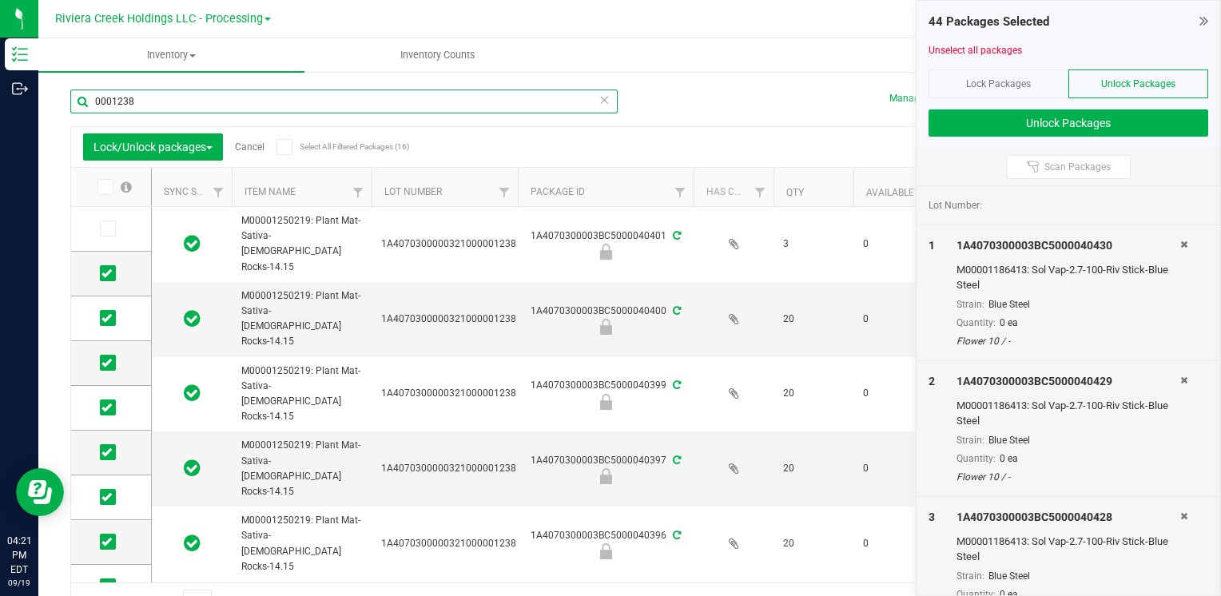
click at [177, 101] on input "0001238" at bounding box center [343, 101] width 547 height 24
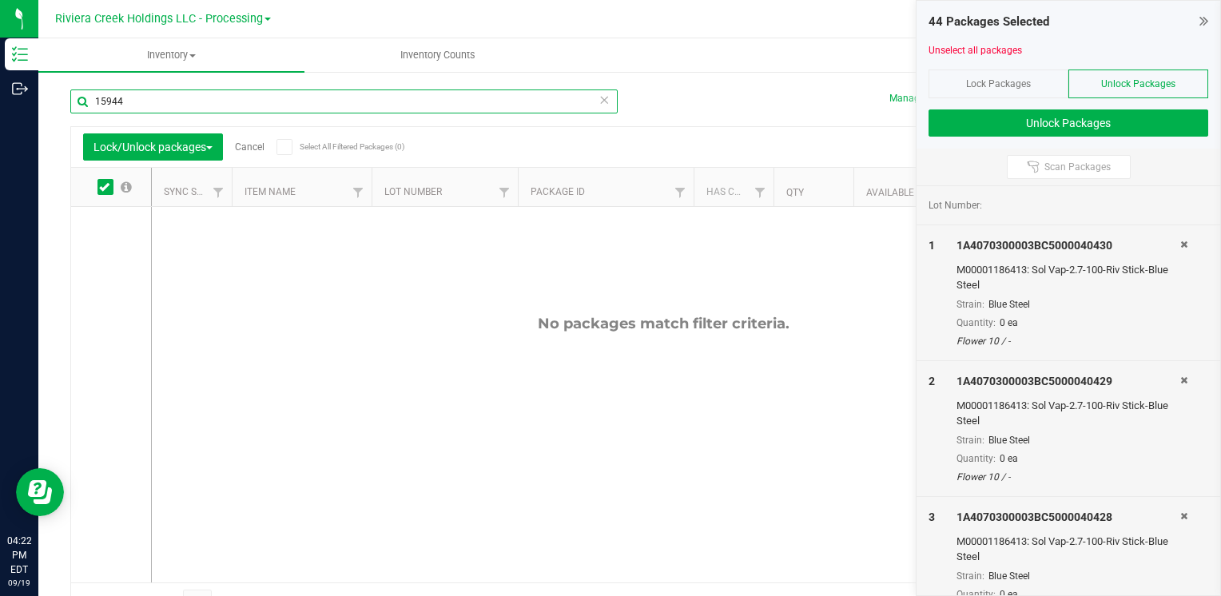
click at [169, 99] on input "15944" at bounding box center [343, 101] width 547 height 24
click at [191, 103] on input "15966" at bounding box center [343, 101] width 547 height 24
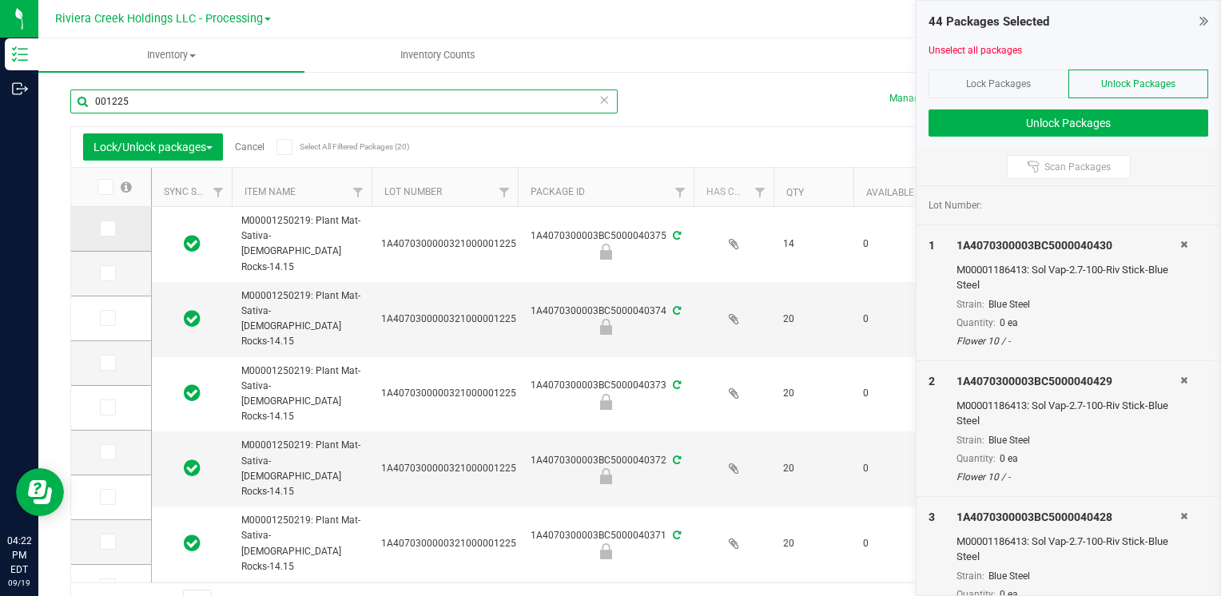
type input "001225"
click at [103, 228] on icon at bounding box center [106, 228] width 10 height 0
click at [0, 0] on input "checkbox" at bounding box center [0, 0] width 0 height 0
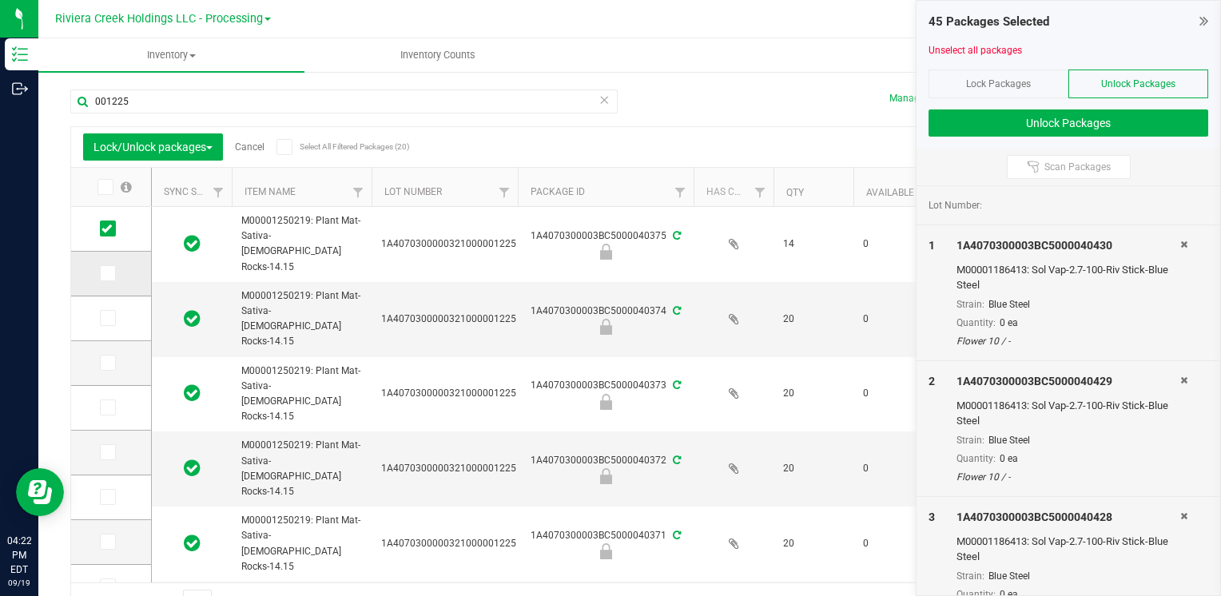
click at [104, 273] on icon at bounding box center [106, 273] width 10 height 0
click at [0, 0] on input "checkbox" at bounding box center [0, 0] width 0 height 0
click at [112, 320] on span at bounding box center [108, 318] width 16 height 16
click at [0, 0] on input "checkbox" at bounding box center [0, 0] width 0 height 0
click at [109, 363] on icon at bounding box center [106, 363] width 10 height 0
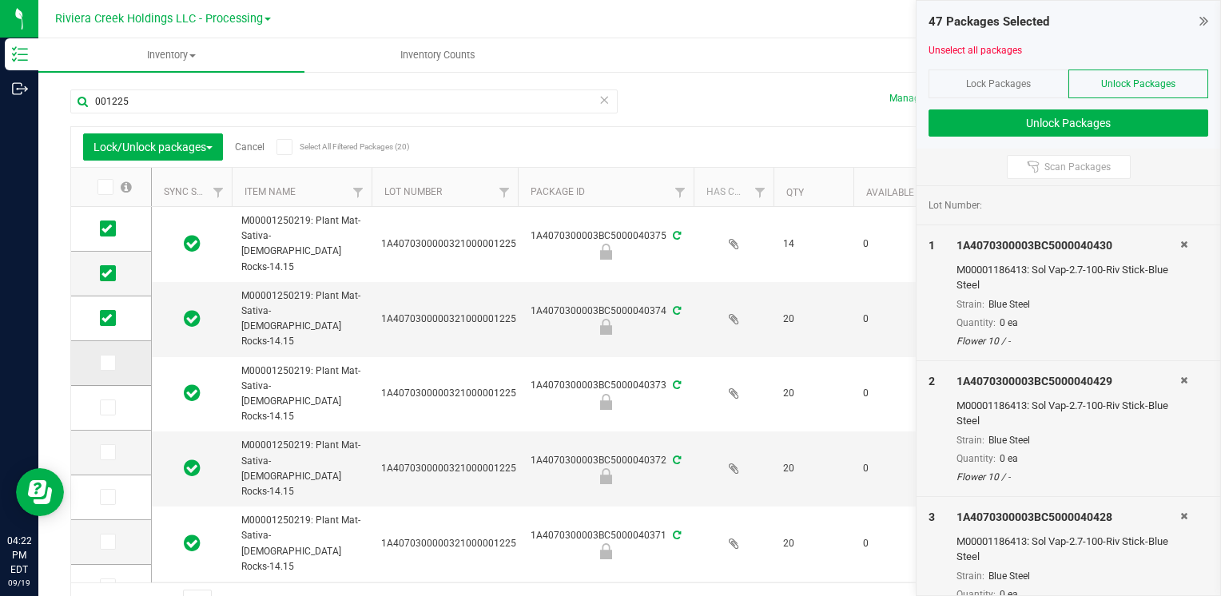
click at [0, 0] on input "checkbox" at bounding box center [0, 0] width 0 height 0
click at [103, 413] on span at bounding box center [108, 407] width 16 height 16
click at [0, 0] on input "checkbox" at bounding box center [0, 0] width 0 height 0
click at [105, 452] on icon at bounding box center [106, 452] width 10 height 0
click at [0, 0] on input "checkbox" at bounding box center [0, 0] width 0 height 0
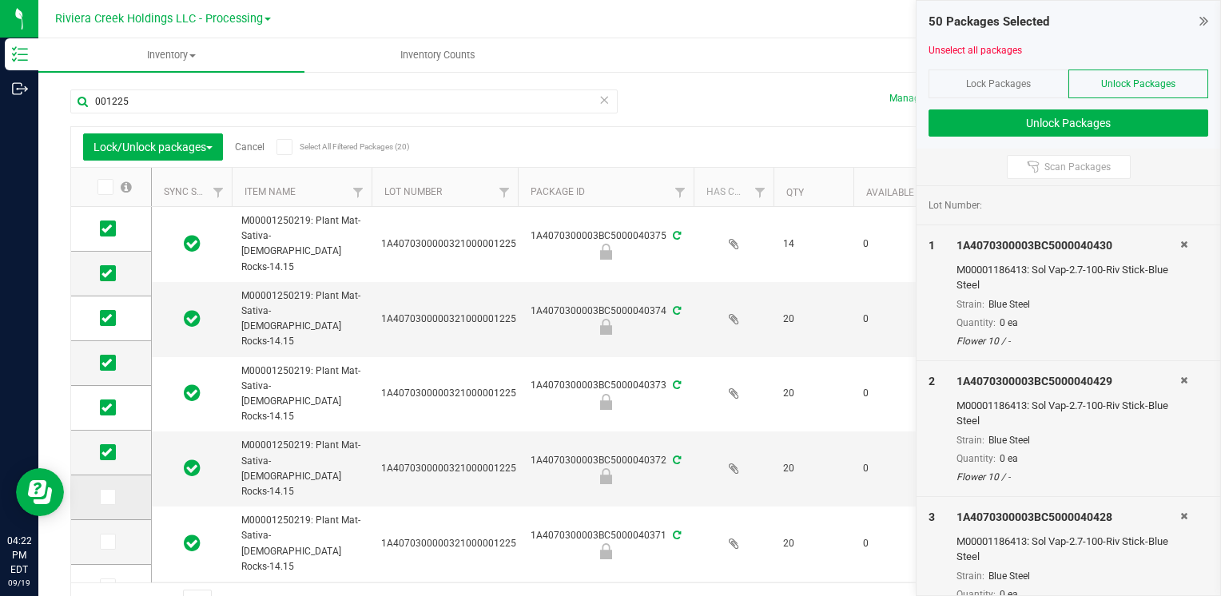
click at [108, 497] on icon at bounding box center [106, 497] width 10 height 0
click at [0, 0] on input "checkbox" at bounding box center [0, 0] width 0 height 0
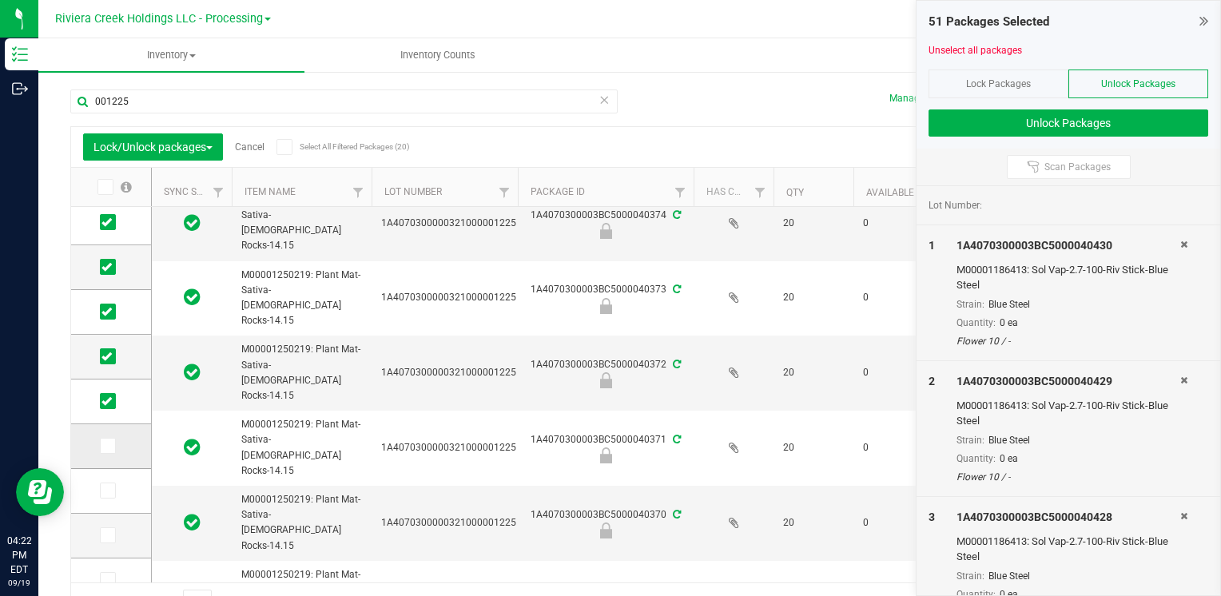
click at [100, 454] on td at bounding box center [111, 446] width 80 height 45
click at [102, 496] on span at bounding box center [108, 490] width 16 height 16
click at [0, 0] on input "checkbox" at bounding box center [0, 0] width 0 height 0
click at [102, 535] on icon at bounding box center [106, 535] width 10 height 0
click at [0, 0] on input "checkbox" at bounding box center [0, 0] width 0 height 0
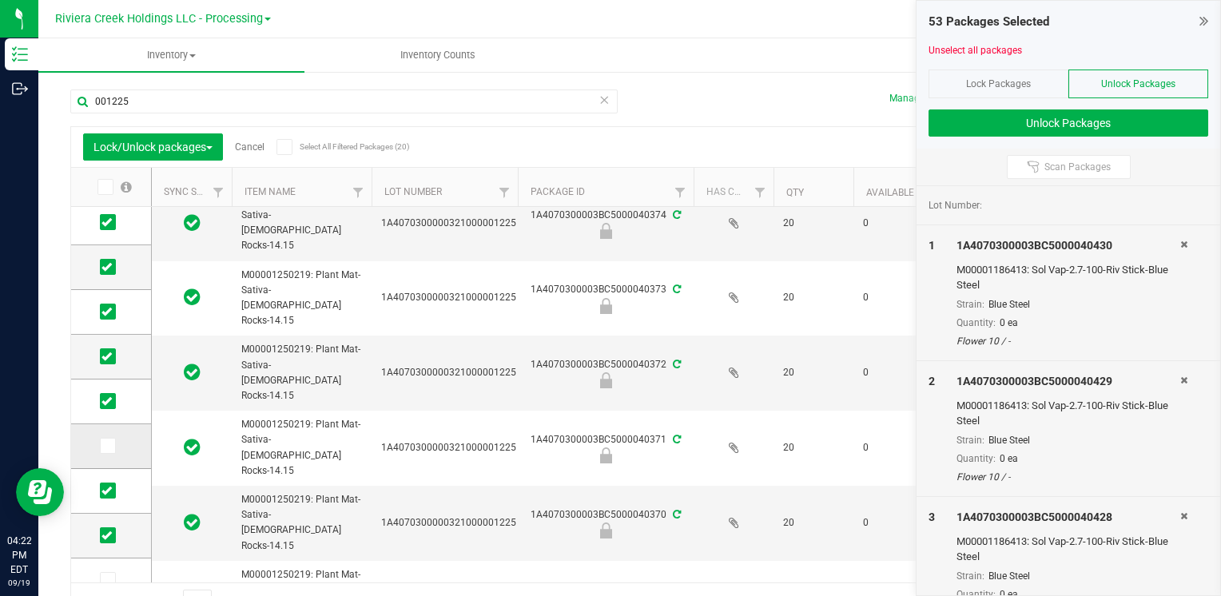
click at [104, 446] on icon at bounding box center [106, 446] width 10 height 0
click at [0, 0] on input "checkbox" at bounding box center [0, 0] width 0 height 0
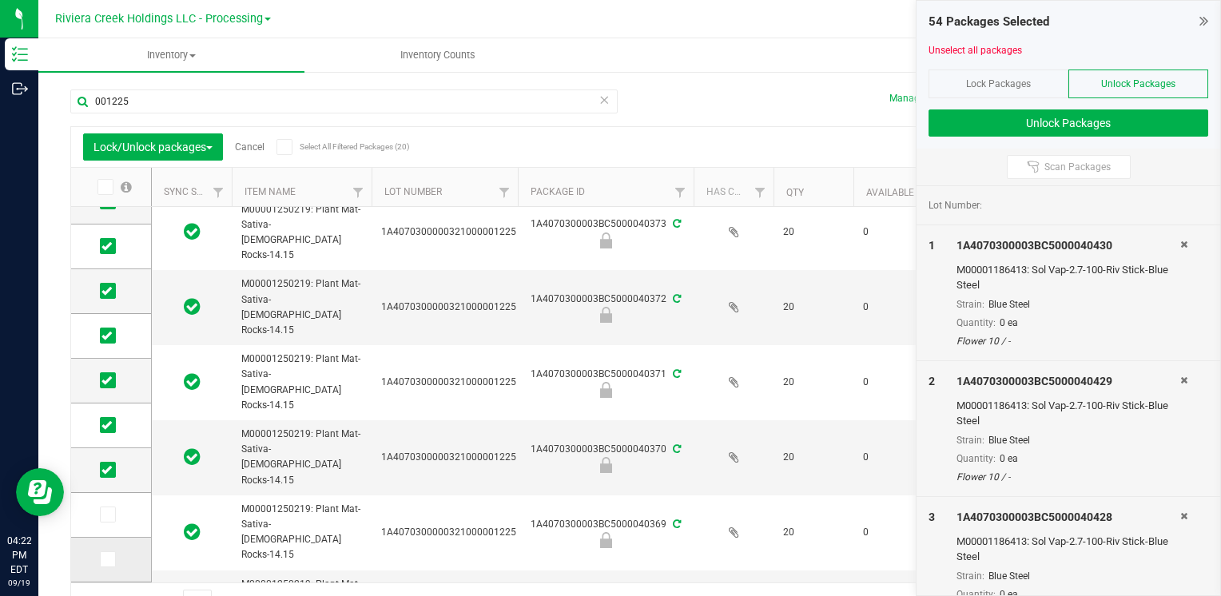
scroll to position [256, 0]
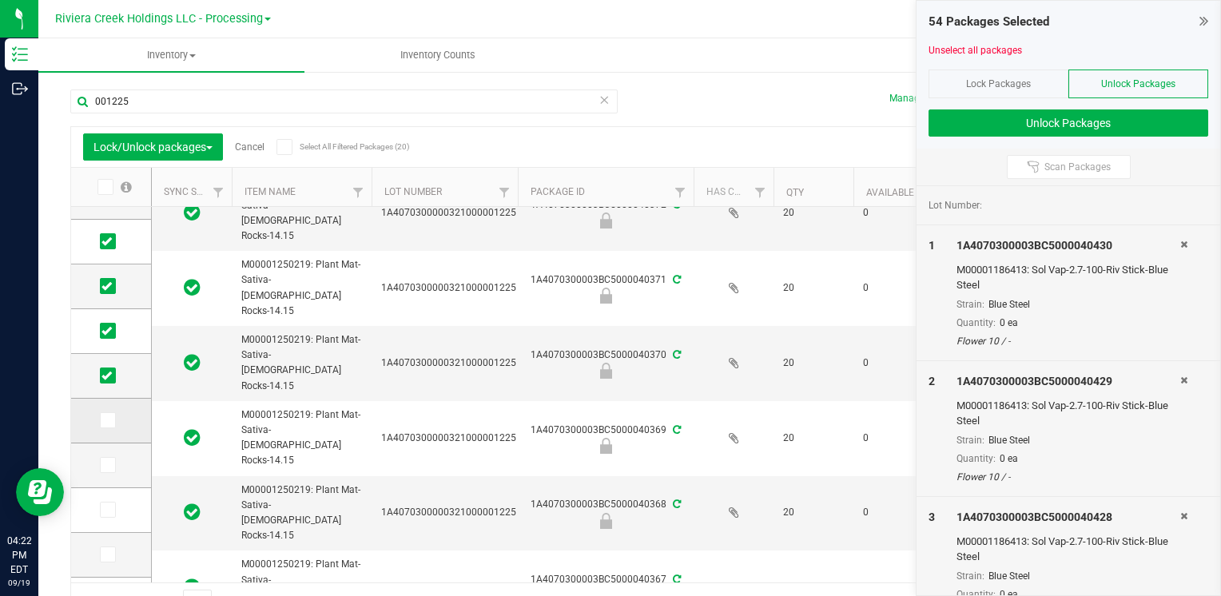
click at [104, 426] on span at bounding box center [108, 420] width 16 height 16
click at [0, 0] on input "checkbox" at bounding box center [0, 0] width 0 height 0
click at [101, 465] on icon at bounding box center [106, 465] width 10 height 0
click at [0, 0] on input "checkbox" at bounding box center [0, 0] width 0 height 0
click at [106, 510] on icon at bounding box center [106, 510] width 10 height 0
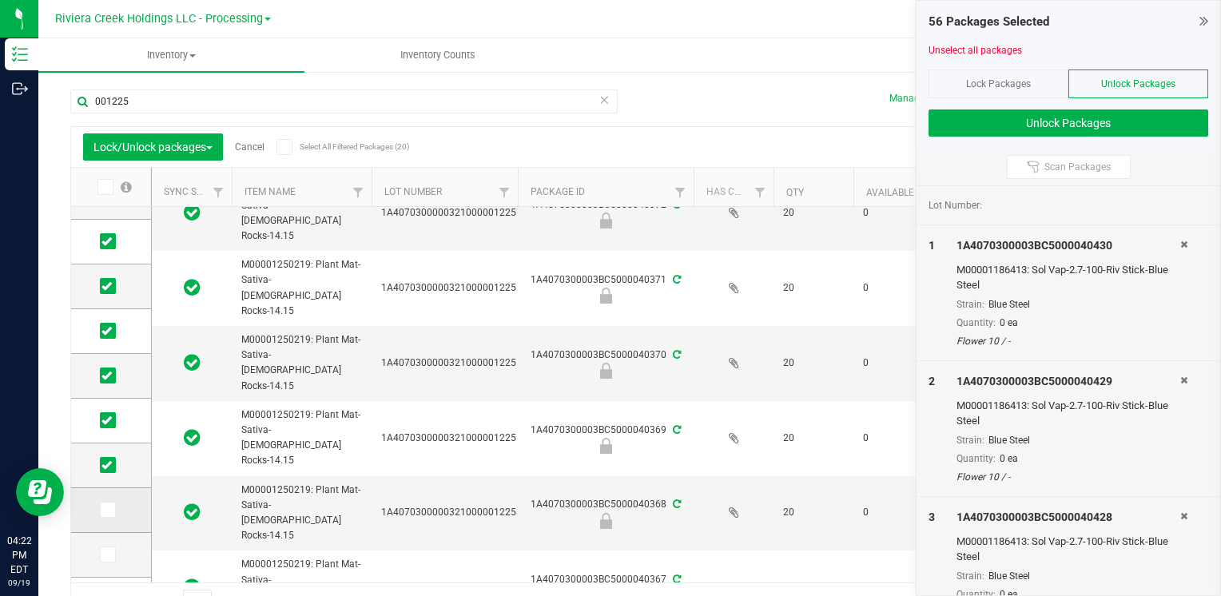
click at [0, 0] on input "checkbox" at bounding box center [0, 0] width 0 height 0
click at [96, 544] on td at bounding box center [111, 555] width 80 height 45
drag, startPoint x: 108, startPoint y: 564, endPoint x: 93, endPoint y: 553, distance: 18.9
click at [107, 564] on td at bounding box center [111, 555] width 80 height 45
click at [101, 554] on icon at bounding box center [106, 554] width 10 height 0
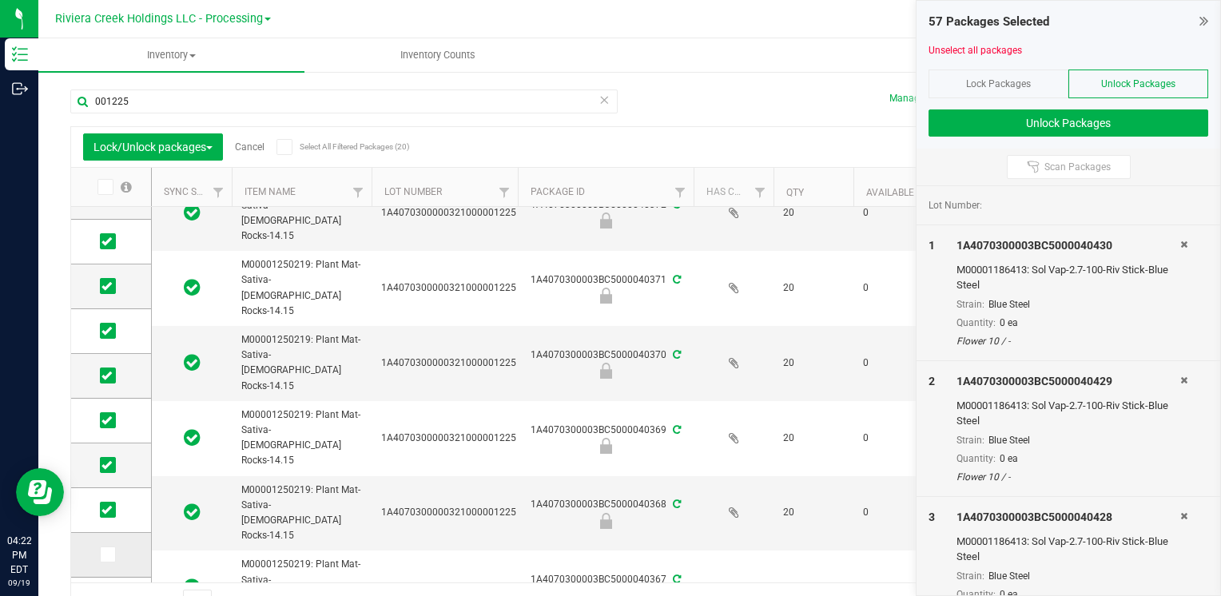
click at [0, 0] on input "checkbox" at bounding box center [0, 0] width 0 height 0
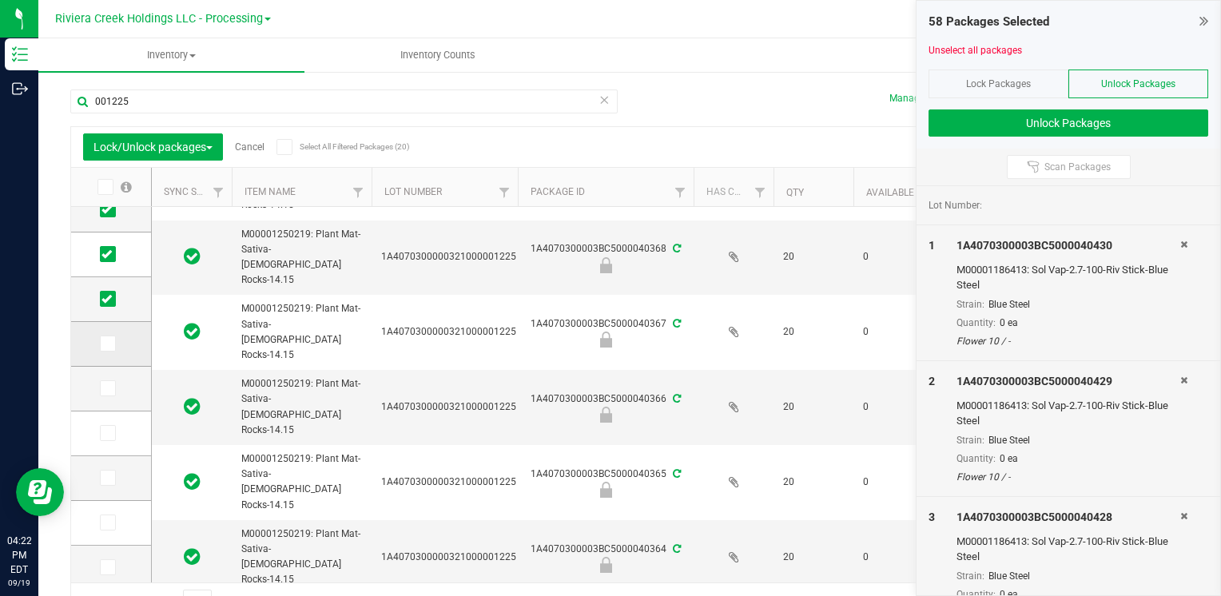
scroll to position [415, 0]
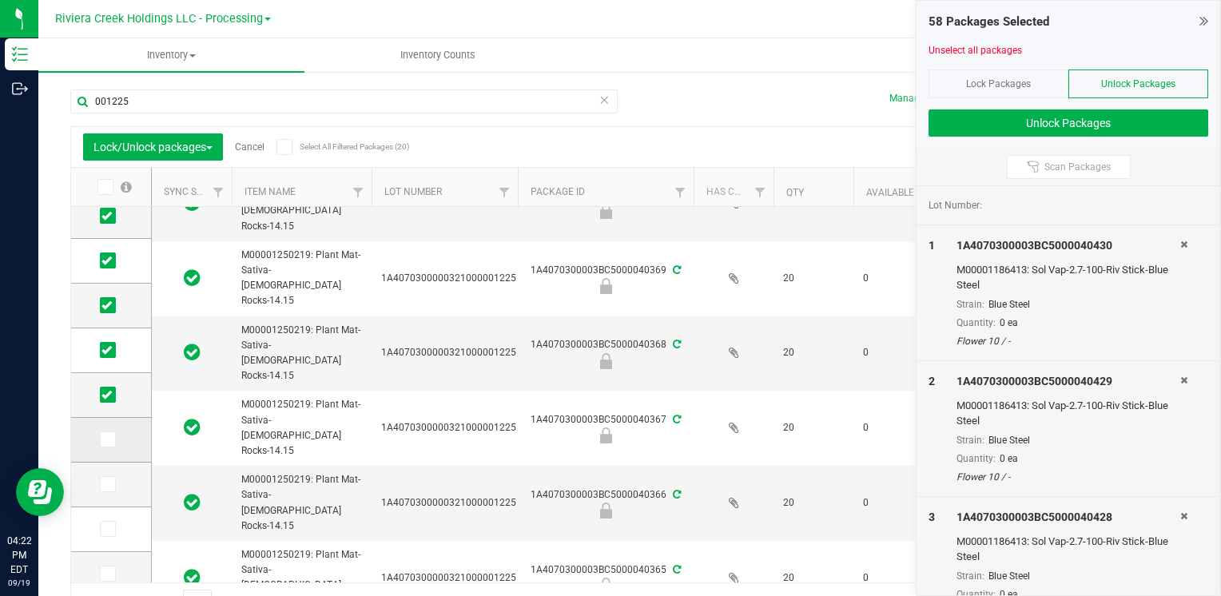
click at [101, 439] on icon at bounding box center [106, 439] width 10 height 0
click at [0, 0] on input "checkbox" at bounding box center [0, 0] width 0 height 0
click at [109, 484] on icon at bounding box center [106, 484] width 10 height 0
click at [0, 0] on input "checkbox" at bounding box center [0, 0] width 0 height 0
click at [105, 529] on icon at bounding box center [106, 529] width 10 height 0
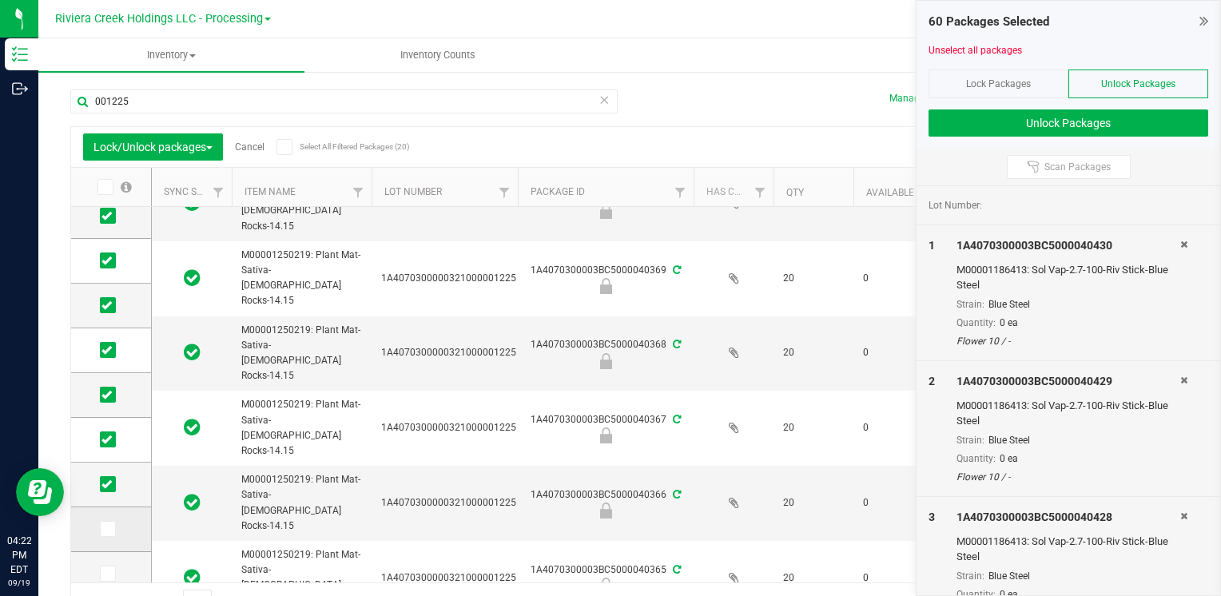
click at [0, 0] on input "checkbox" at bounding box center [0, 0] width 0 height 0
click at [111, 574] on icon at bounding box center [106, 574] width 10 height 0
click at [0, 0] on input "checkbox" at bounding box center [0, 0] width 0 height 0
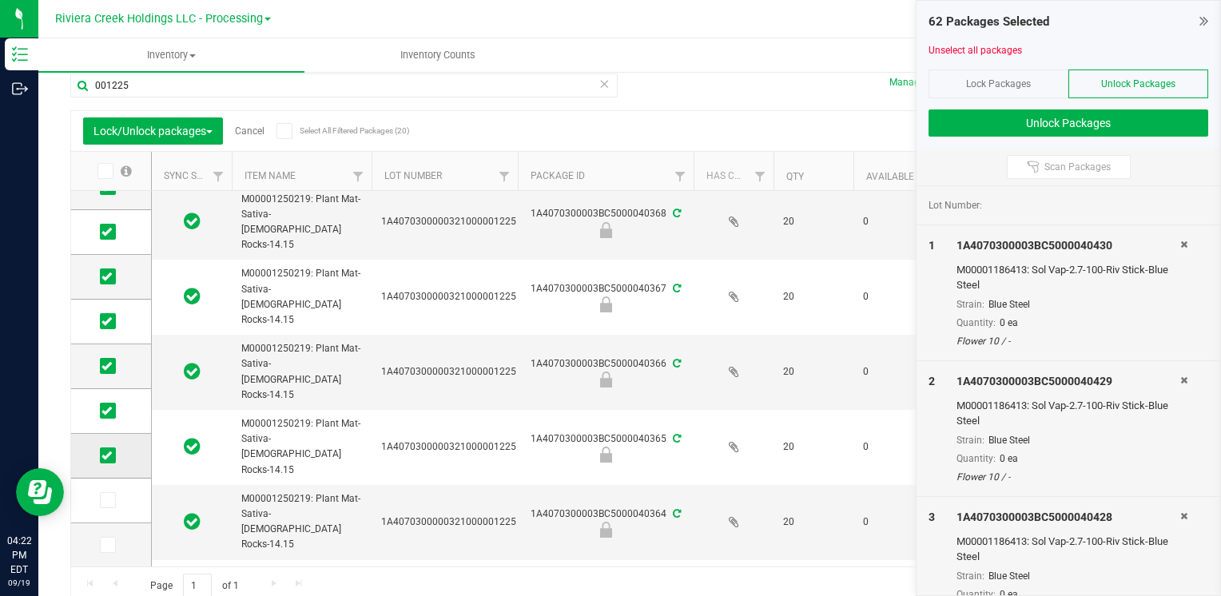
scroll to position [24, 0]
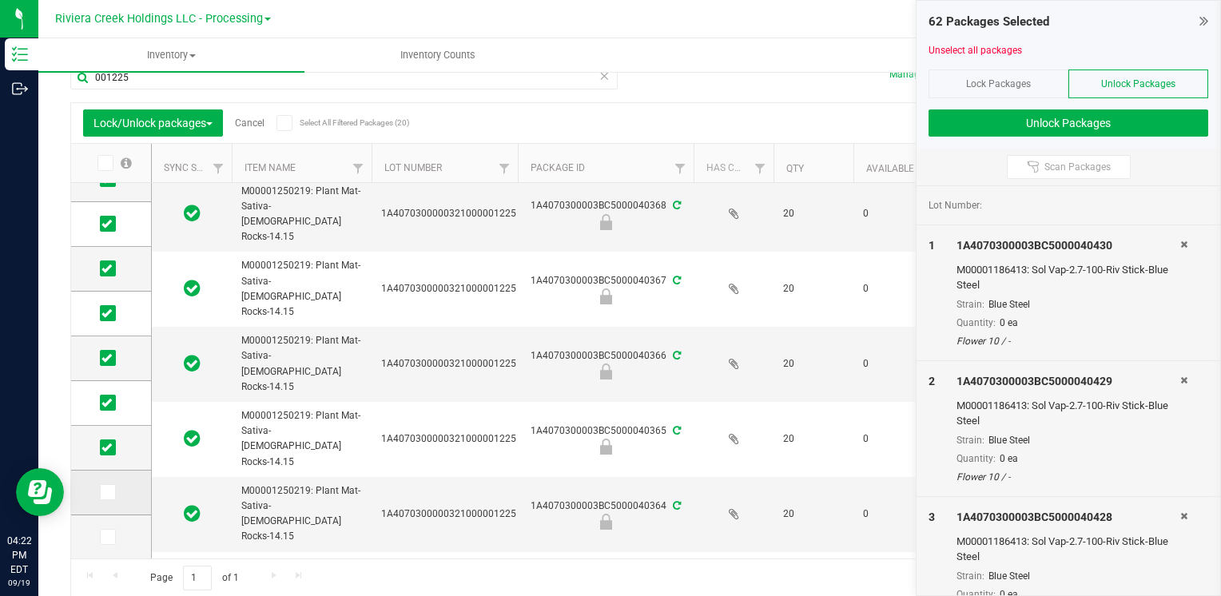
click at [106, 492] on icon at bounding box center [106, 492] width 10 height 0
click at [0, 0] on input "checkbox" at bounding box center [0, 0] width 0 height 0
click at [104, 537] on icon at bounding box center [106, 537] width 10 height 0
click at [0, 0] on input "checkbox" at bounding box center [0, 0] width 0 height 0
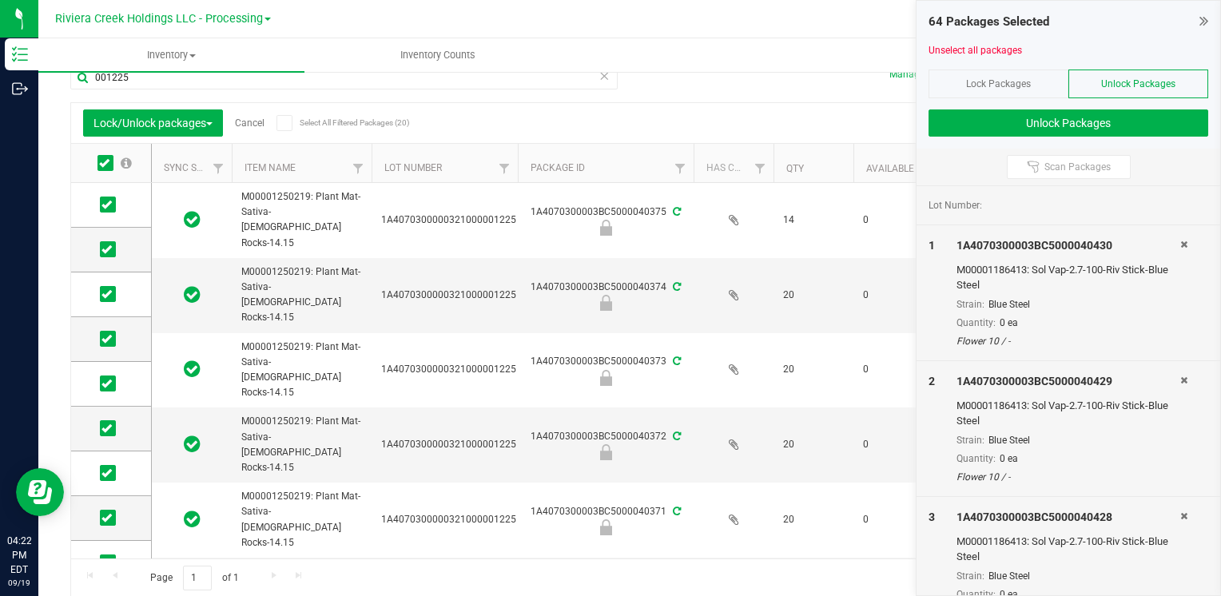
scroll to position [6, 0]
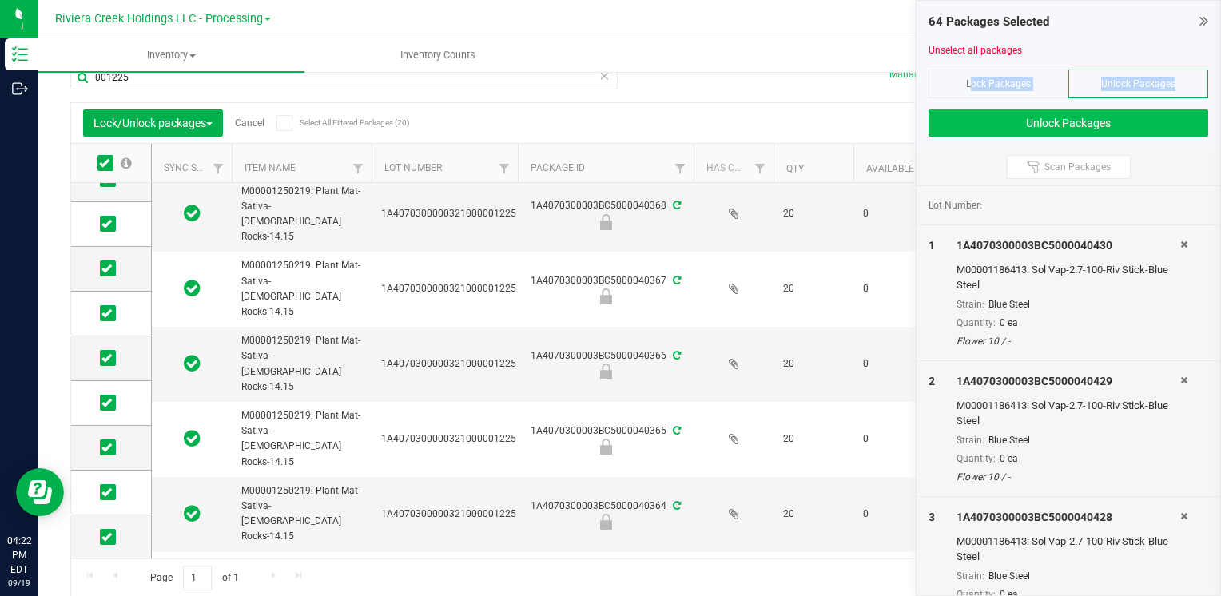
click at [955, 106] on div "64 Packages Selected Unselect all packages Lock Packages Unlock Packages Unlock…" at bounding box center [1068, 75] width 304 height 148
click at [987, 122] on button "Unlock Packages" at bounding box center [1068, 122] width 280 height 27
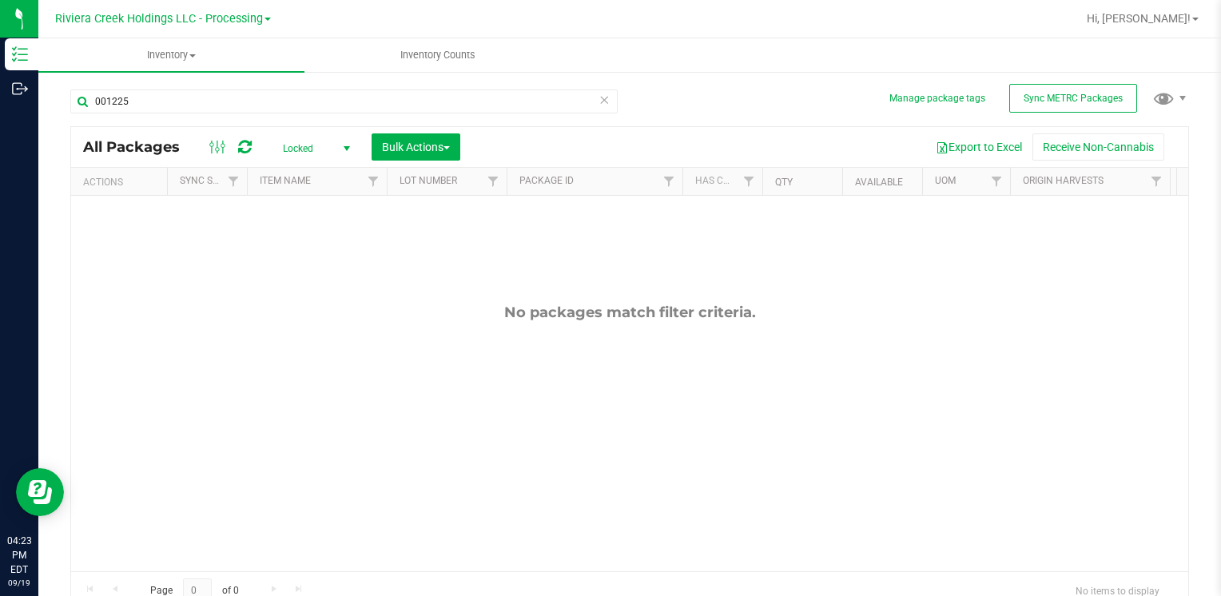
click at [300, 150] on span "Locked" at bounding box center [313, 148] width 88 height 22
click at [312, 244] on li "All" at bounding box center [312, 246] width 86 height 24
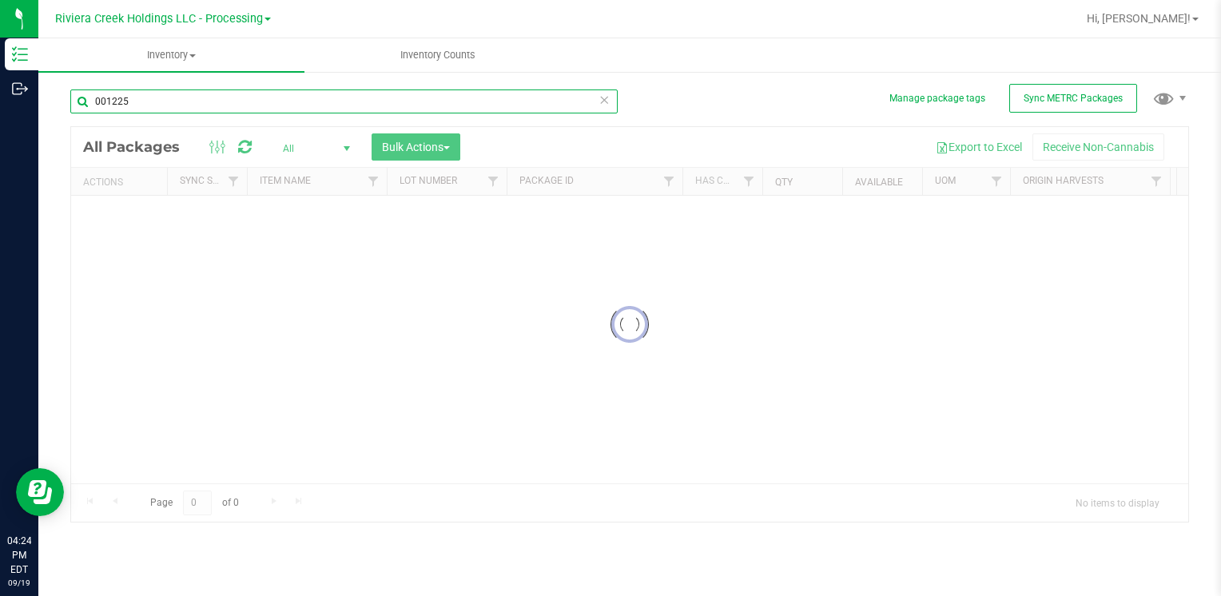
click at [163, 105] on input "001225" at bounding box center [343, 101] width 547 height 24
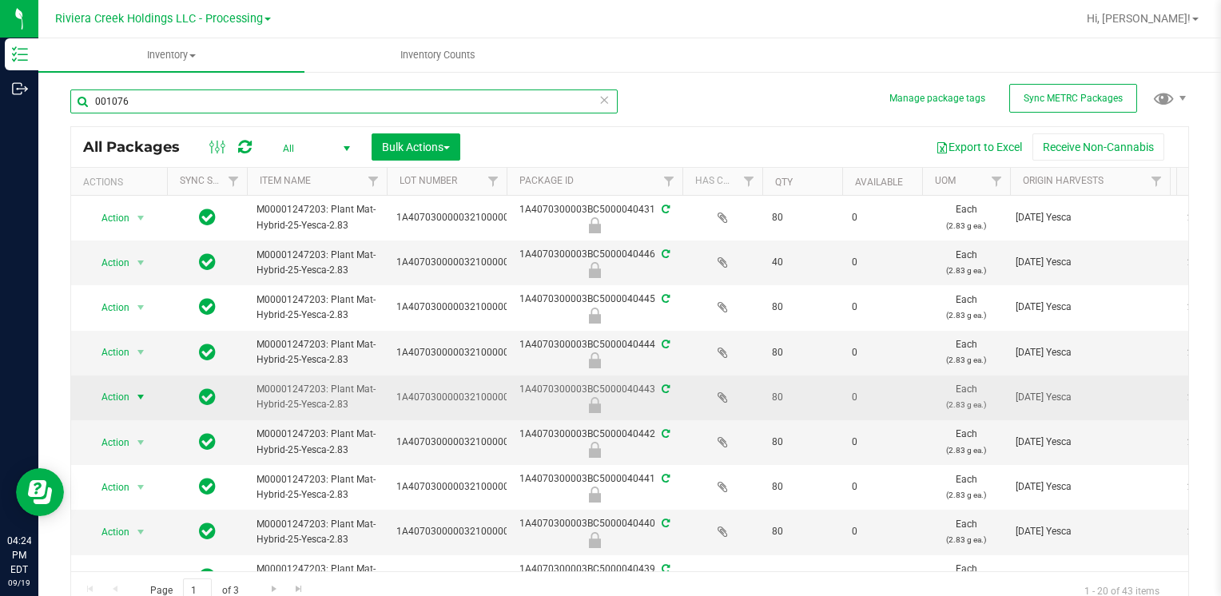
type input "001076"
click at [127, 397] on span "Action" at bounding box center [108, 397] width 43 height 22
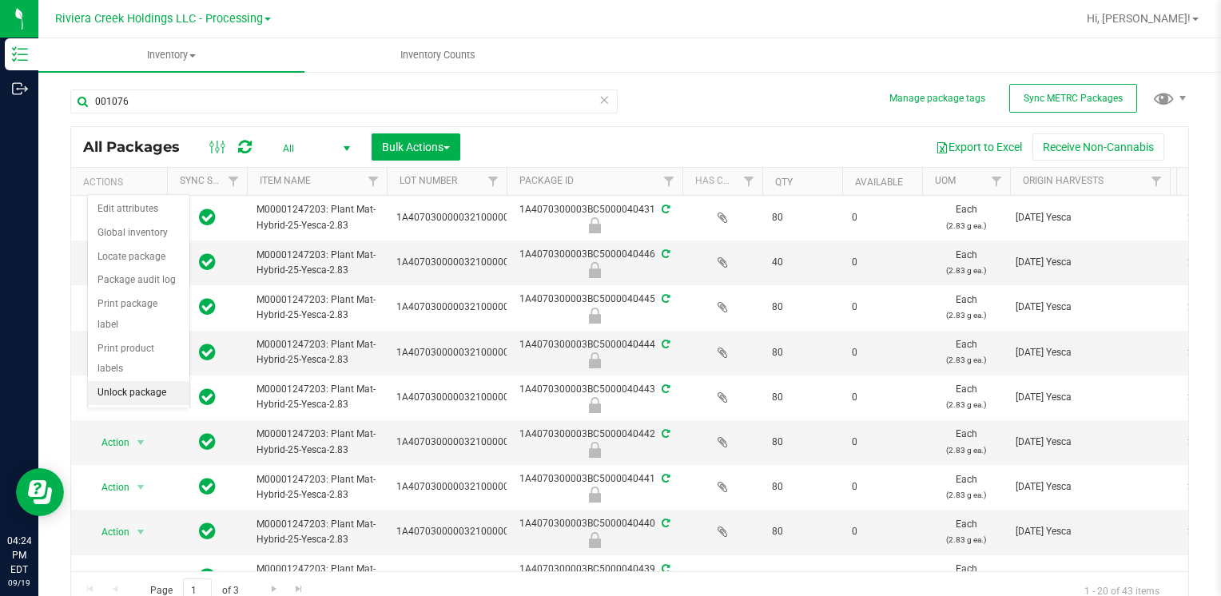
click at [141, 381] on li "Unlock package" at bounding box center [138, 393] width 101 height 24
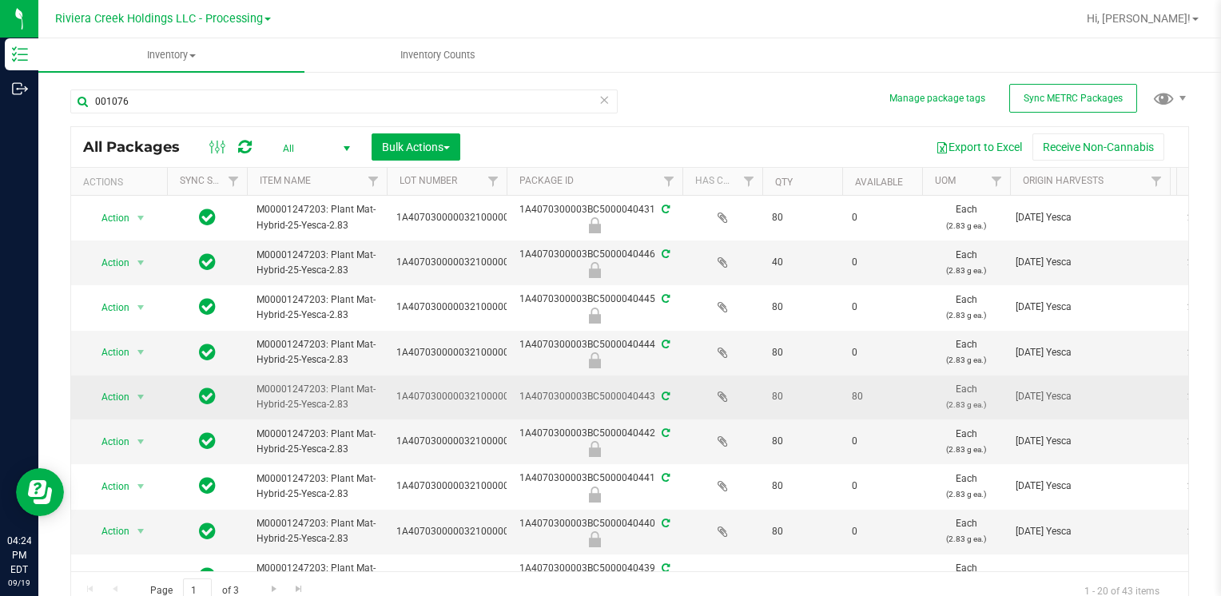
scroll to position [80, 0]
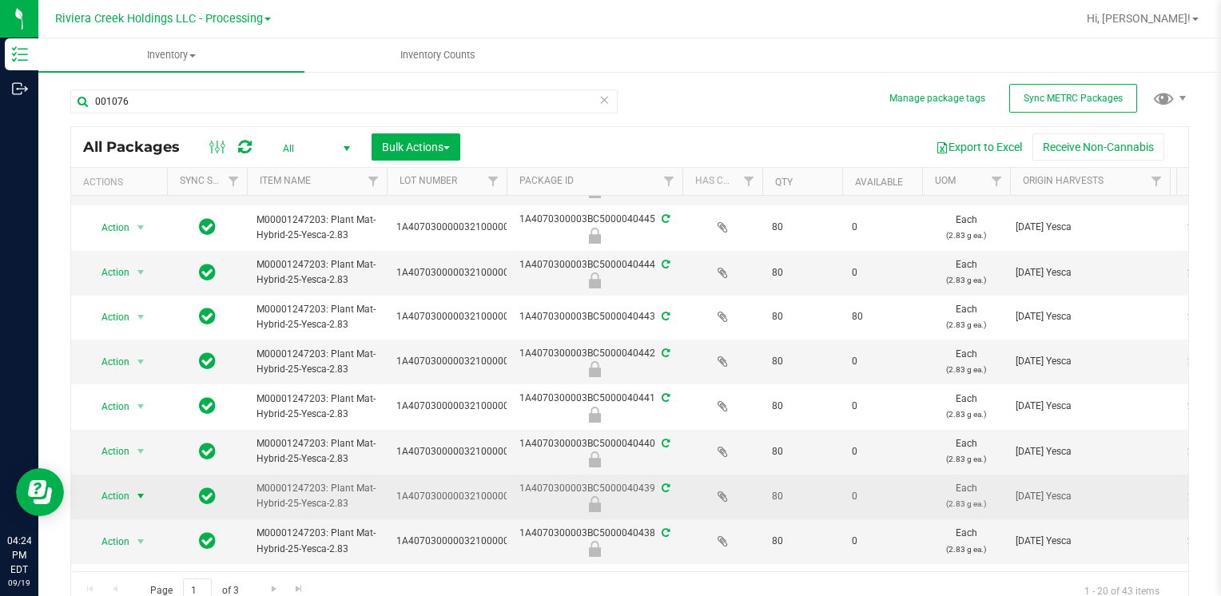
click at [131, 496] on span "select" at bounding box center [141, 496] width 20 height 22
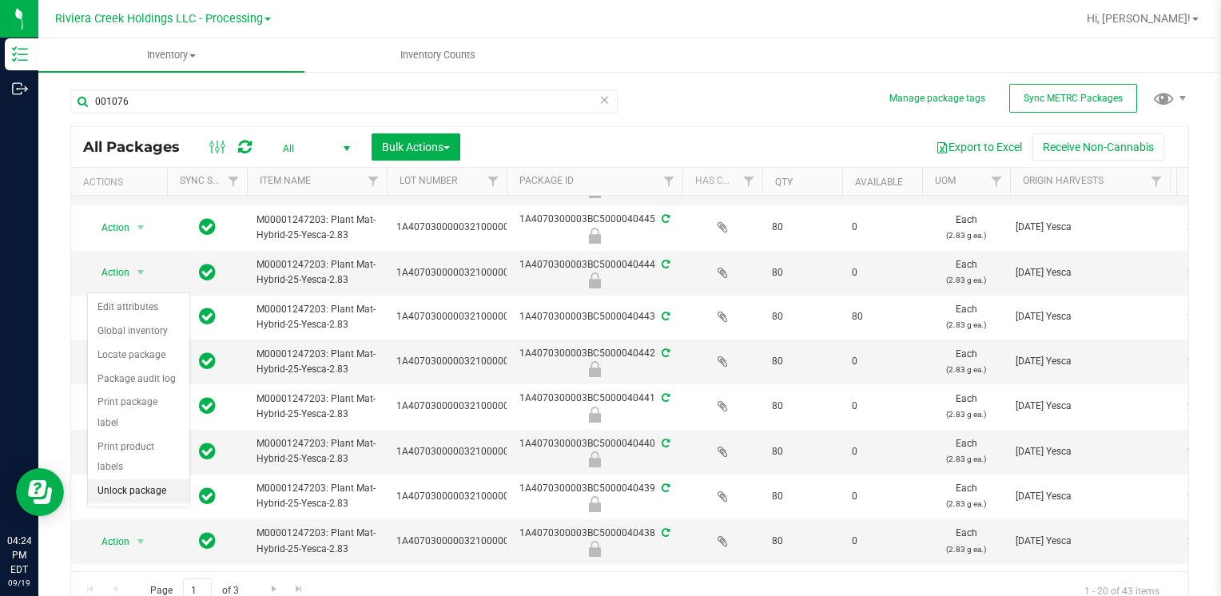
click at [137, 479] on li "Unlock package" at bounding box center [138, 491] width 101 height 24
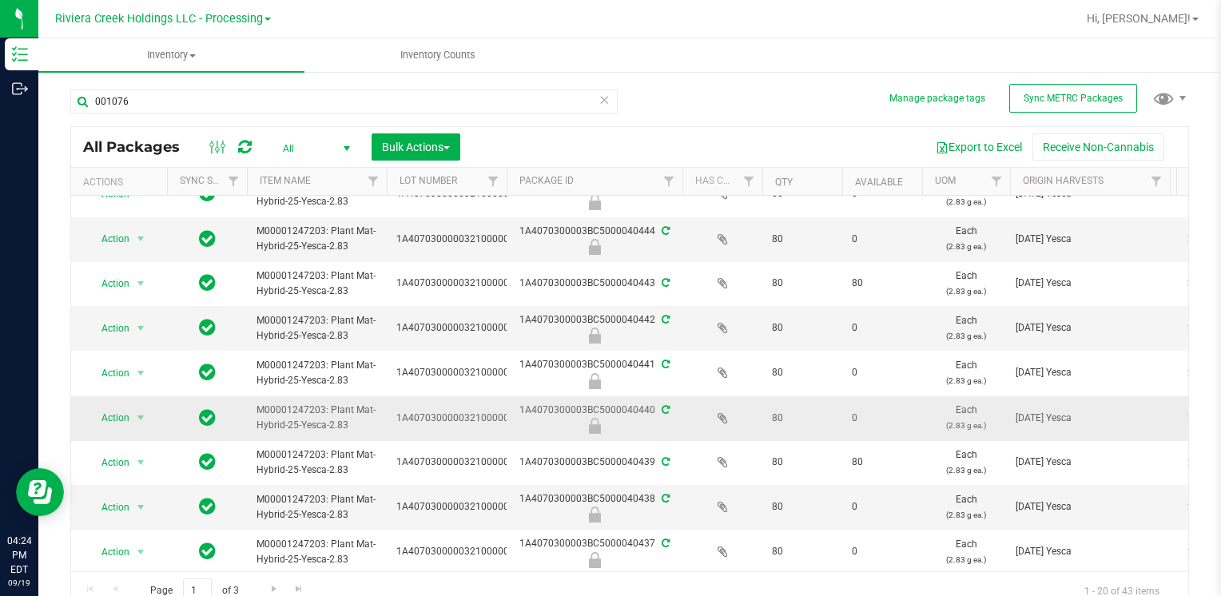
scroll to position [160, 0]
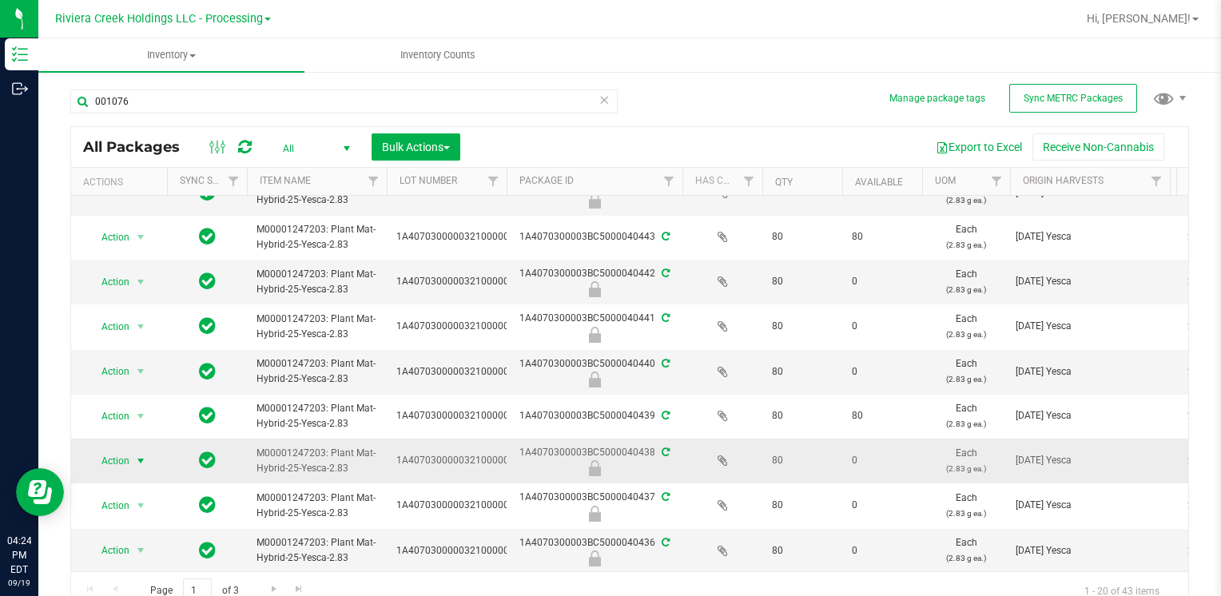
click at [131, 459] on span "select" at bounding box center [141, 461] width 20 height 22
click at [134, 443] on li "Unlock package" at bounding box center [138, 455] width 101 height 24
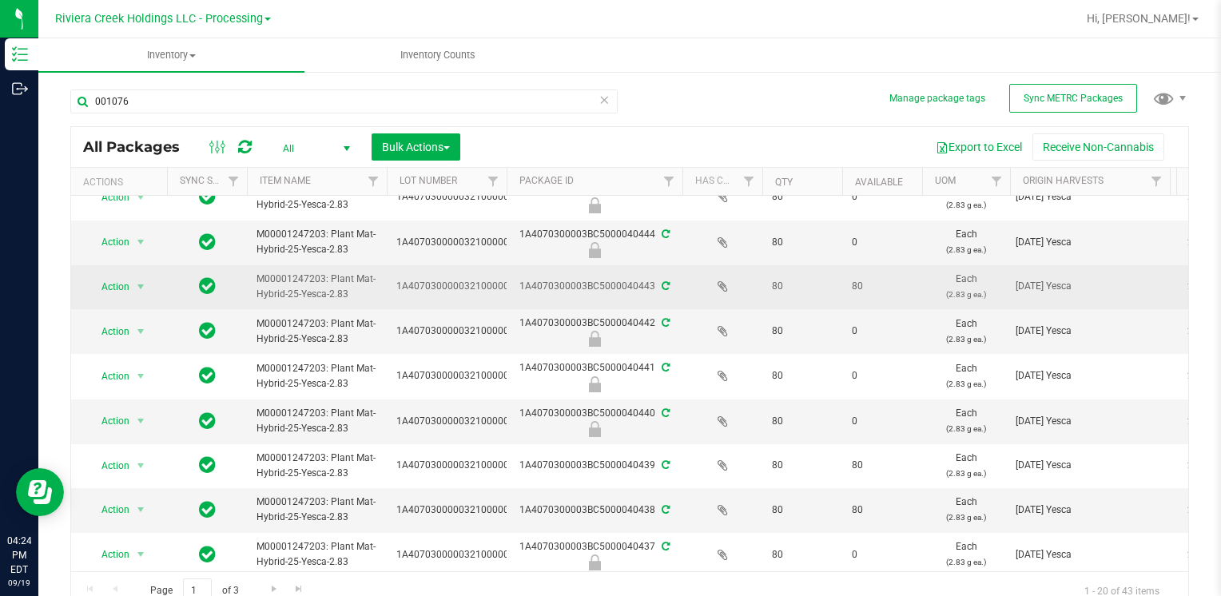
scroll to position [160, 0]
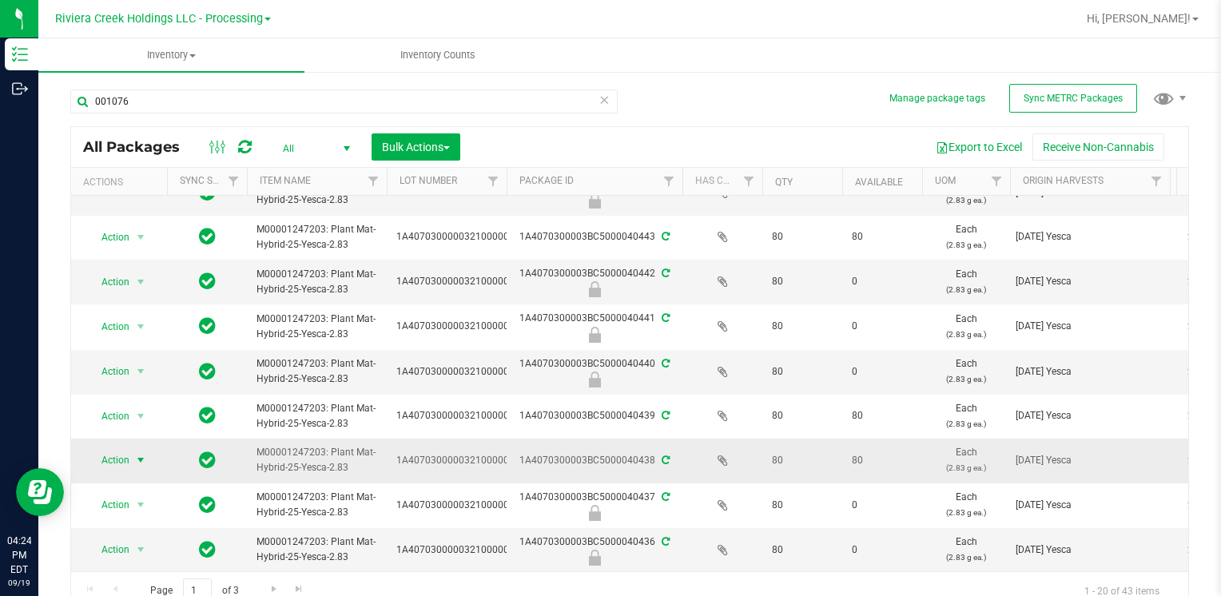
click at [115, 459] on span "Action" at bounding box center [108, 460] width 43 height 22
click at [121, 220] on li "Create package" at bounding box center [138, 224] width 101 height 24
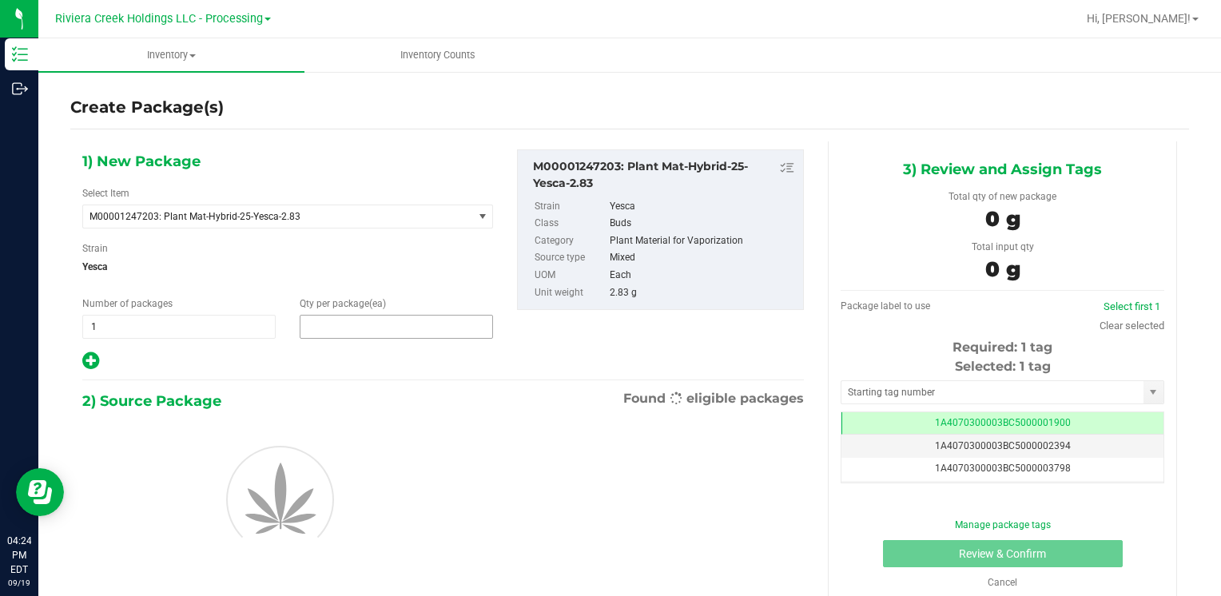
click at [353, 331] on span at bounding box center [396, 327] width 193 height 24
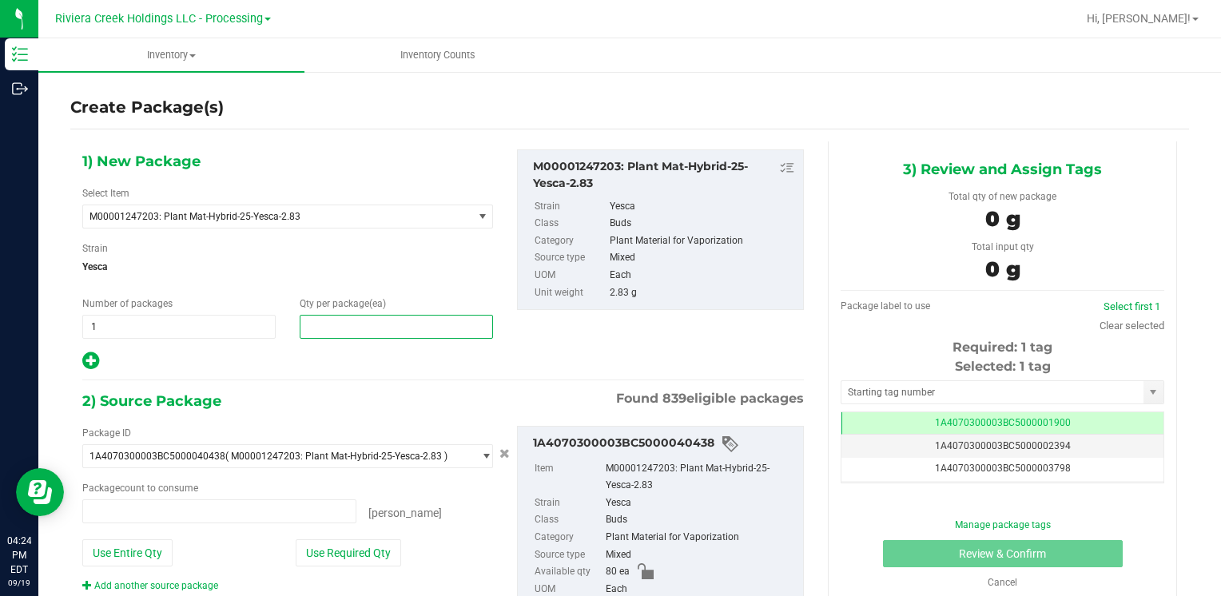
type input "0 ea"
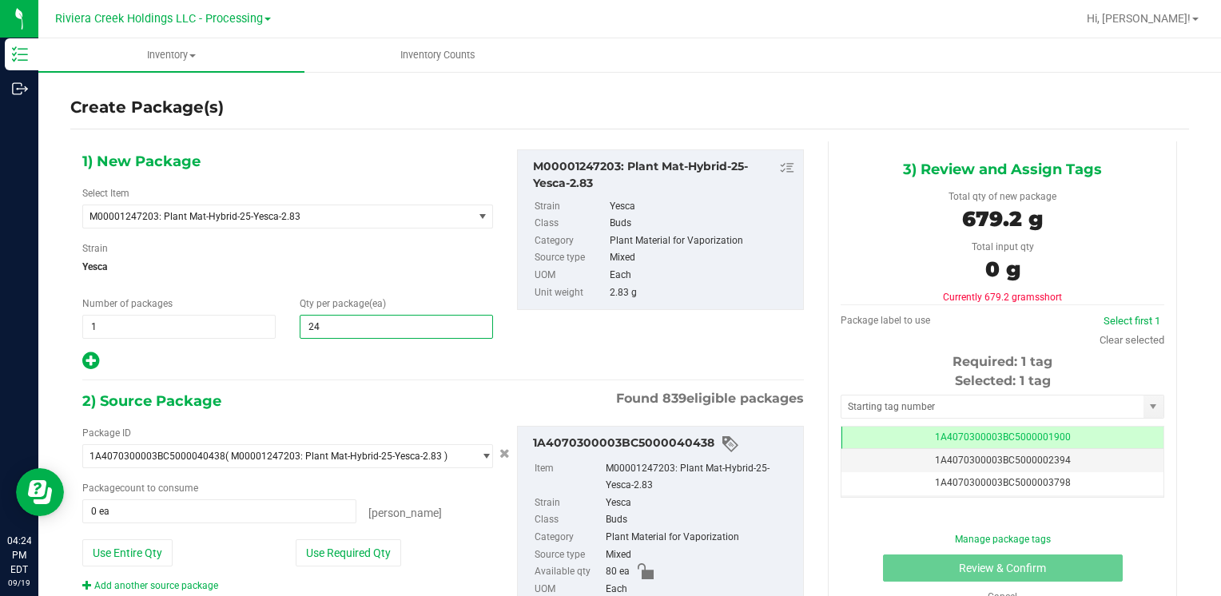
type input "240"
click at [136, 554] on button "Use Entire Qty" at bounding box center [127, 552] width 90 height 27
type input "80 ea"
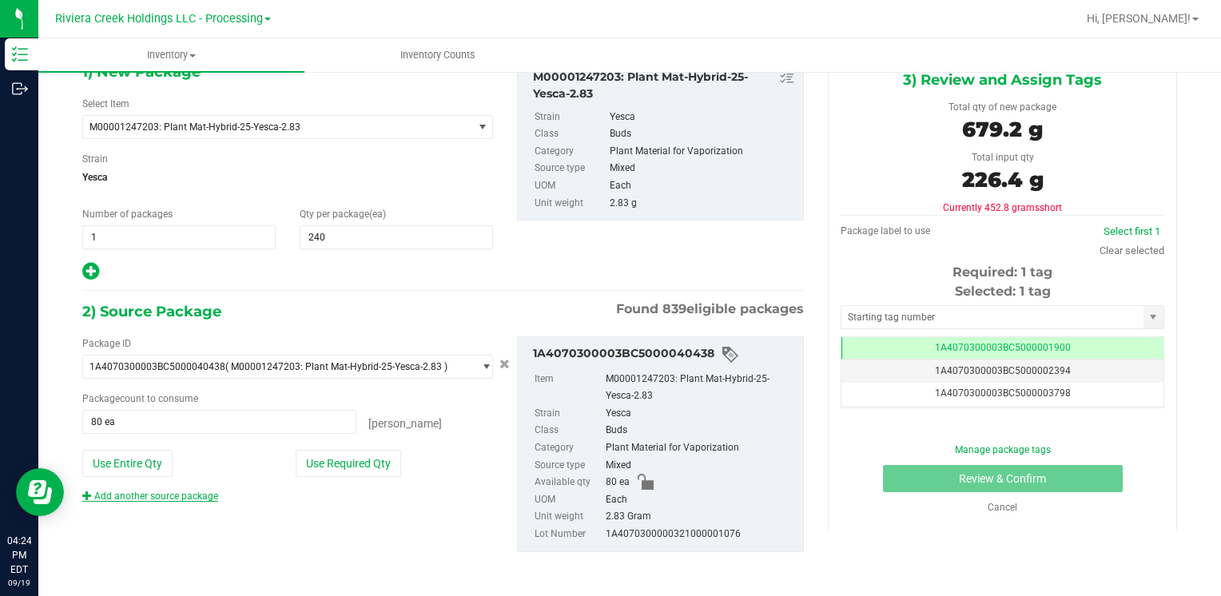
click at [166, 494] on link "Add another source package" at bounding box center [150, 495] width 136 height 11
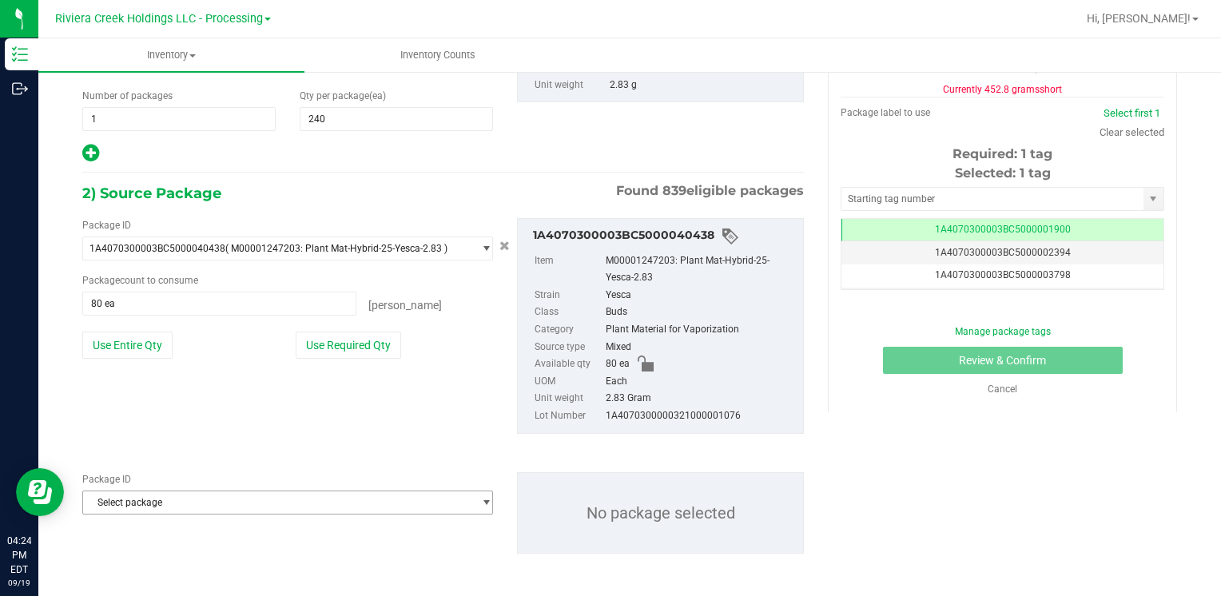
scroll to position [208, 0]
click at [177, 507] on span "Select package" at bounding box center [277, 501] width 389 height 22
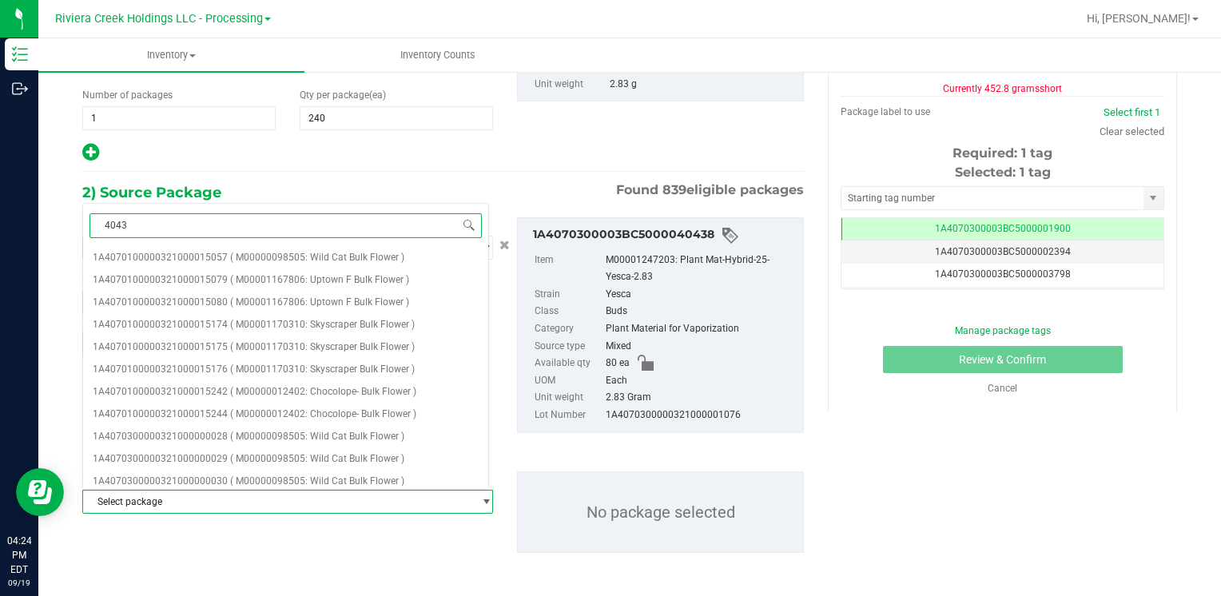
type input "40439"
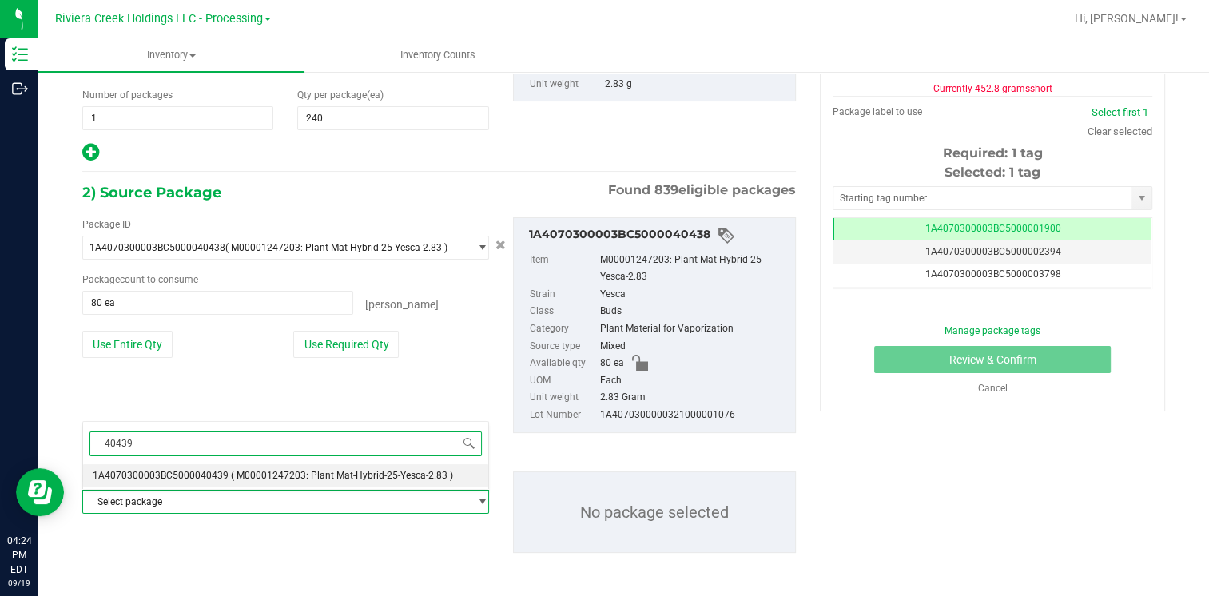
click at [199, 473] on span "1A4070300003BC5000040439" at bounding box center [161, 475] width 136 height 11
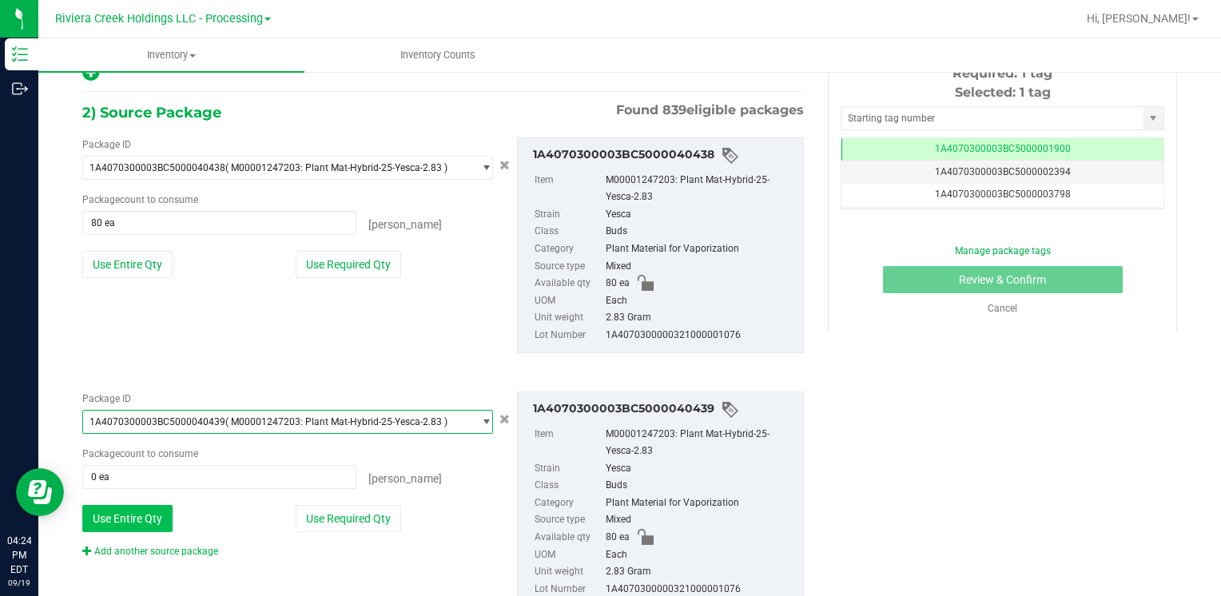
click at [134, 505] on button "Use Entire Qty" at bounding box center [127, 518] width 90 height 27
type input "80 ea"
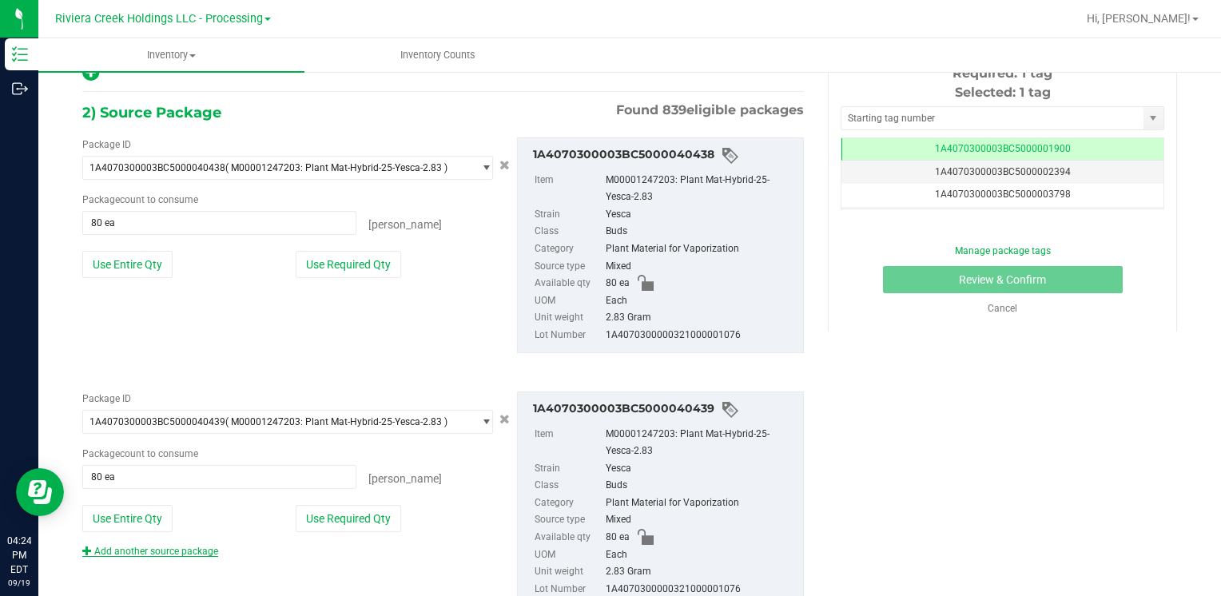
click at [162, 553] on link "Add another source package" at bounding box center [150, 551] width 136 height 11
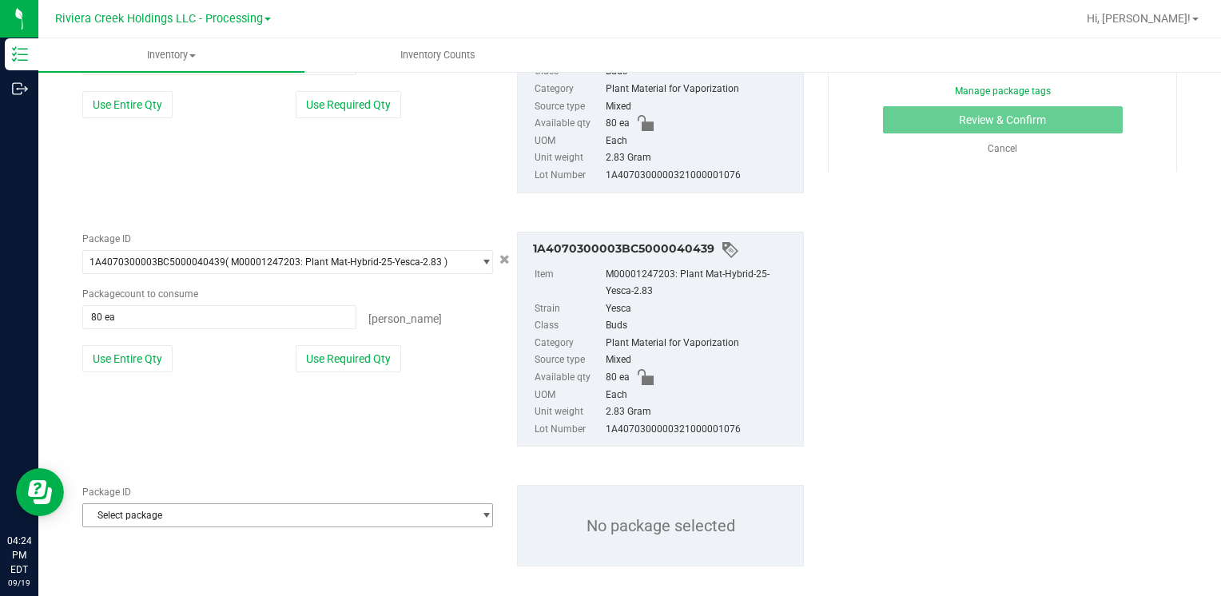
click at [169, 519] on span "Select package" at bounding box center [277, 515] width 389 height 22
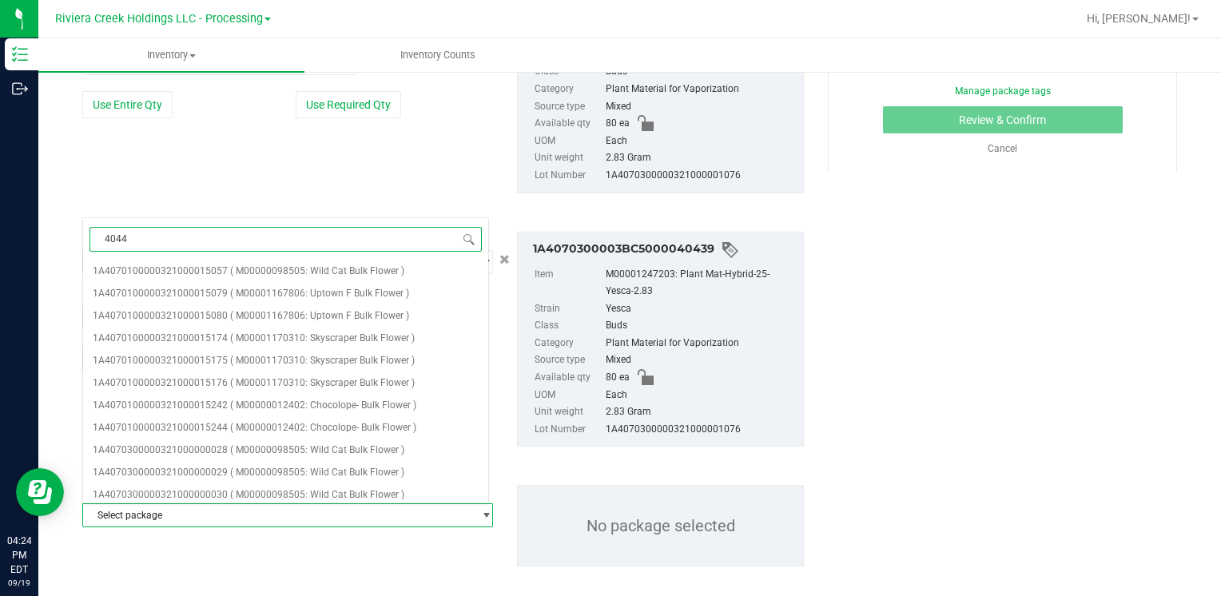
type input "40443"
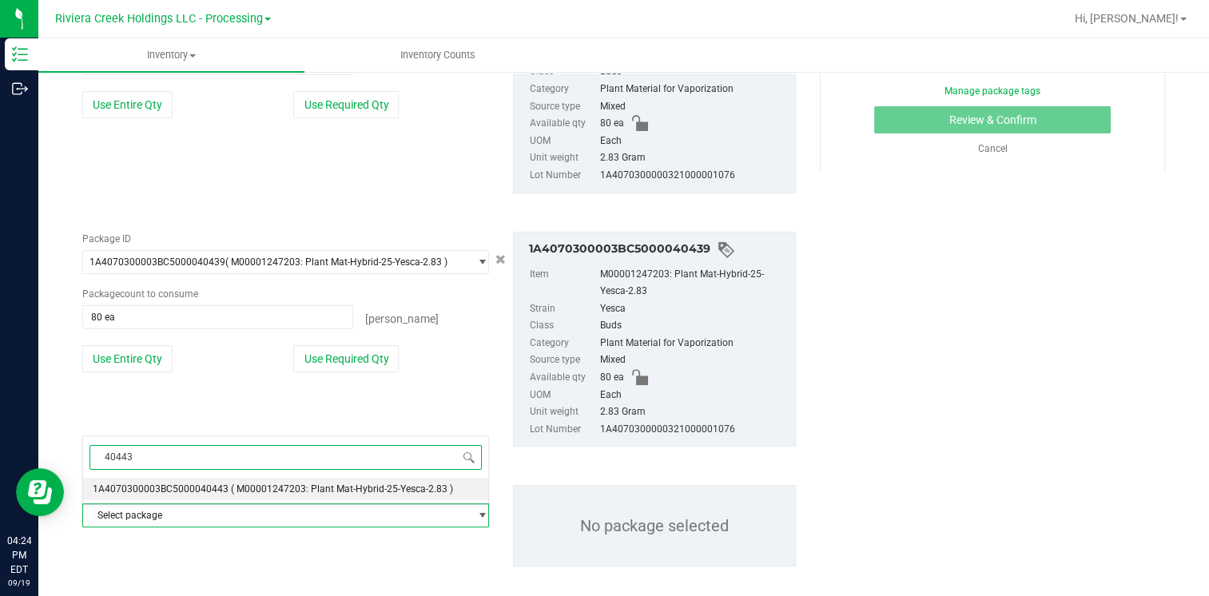
click at [192, 494] on span "1A4070300003BC5000040443" at bounding box center [161, 488] width 136 height 11
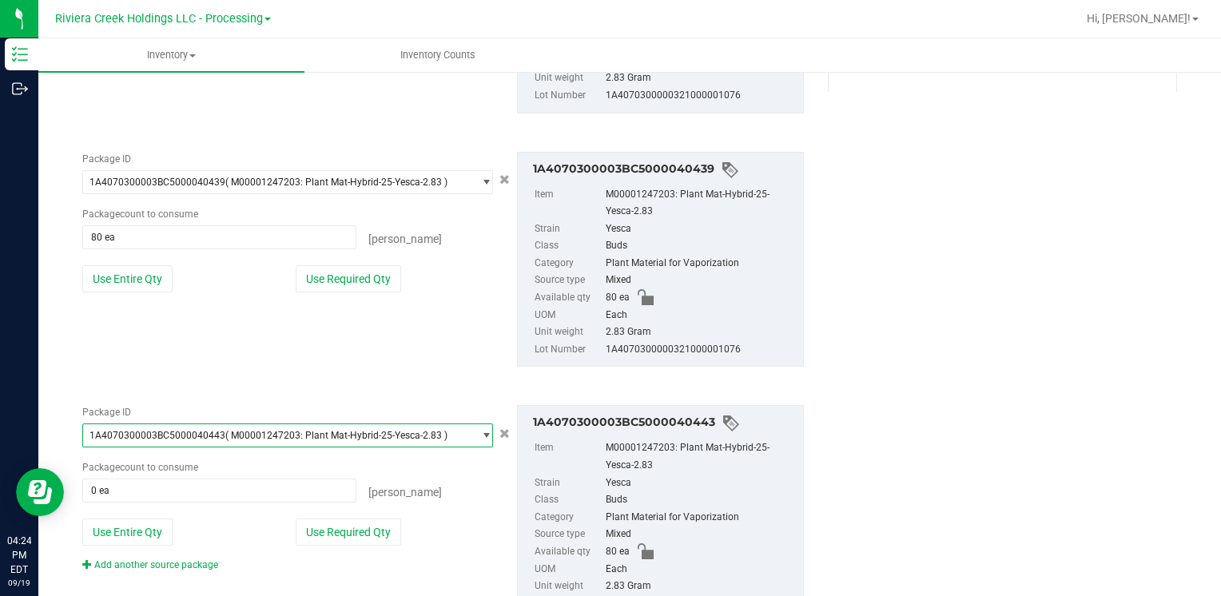
click at [129, 518] on button "Use Entire Qty" at bounding box center [127, 531] width 90 height 27
type input "80 ea"
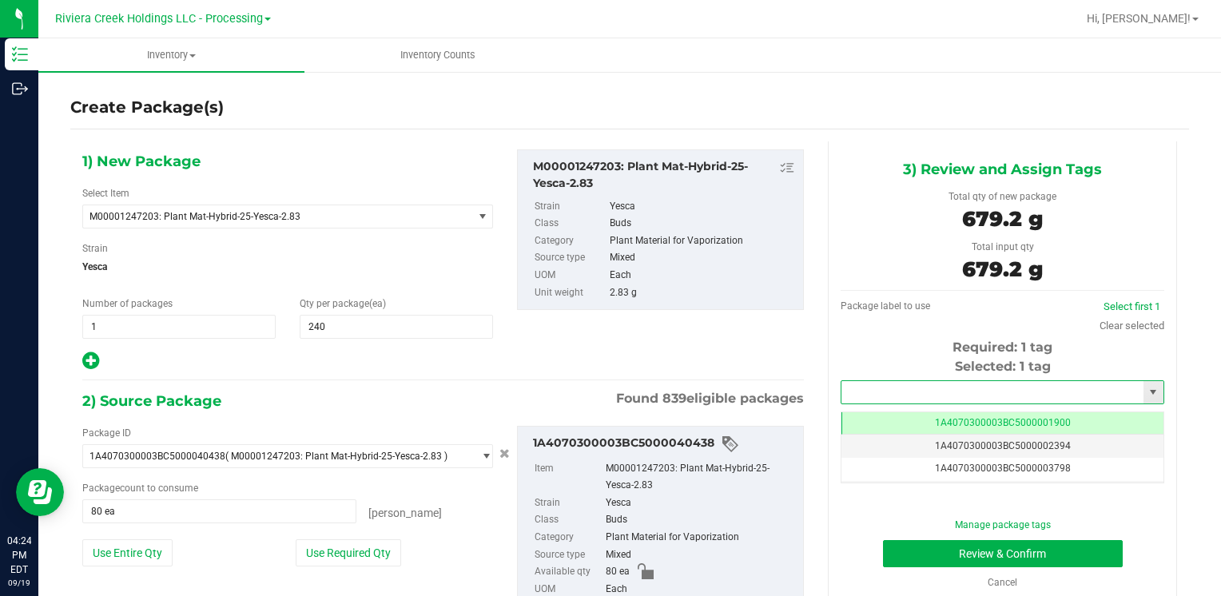
click at [901, 392] on input "text" at bounding box center [992, 392] width 302 height 22
click at [889, 411] on li "1A4070300003BC5000039920" at bounding box center [992, 419] width 318 height 24
type input "1A4070300003BC5000039920"
click at [903, 549] on button "Review & Confirm" at bounding box center [1003, 553] width 240 height 27
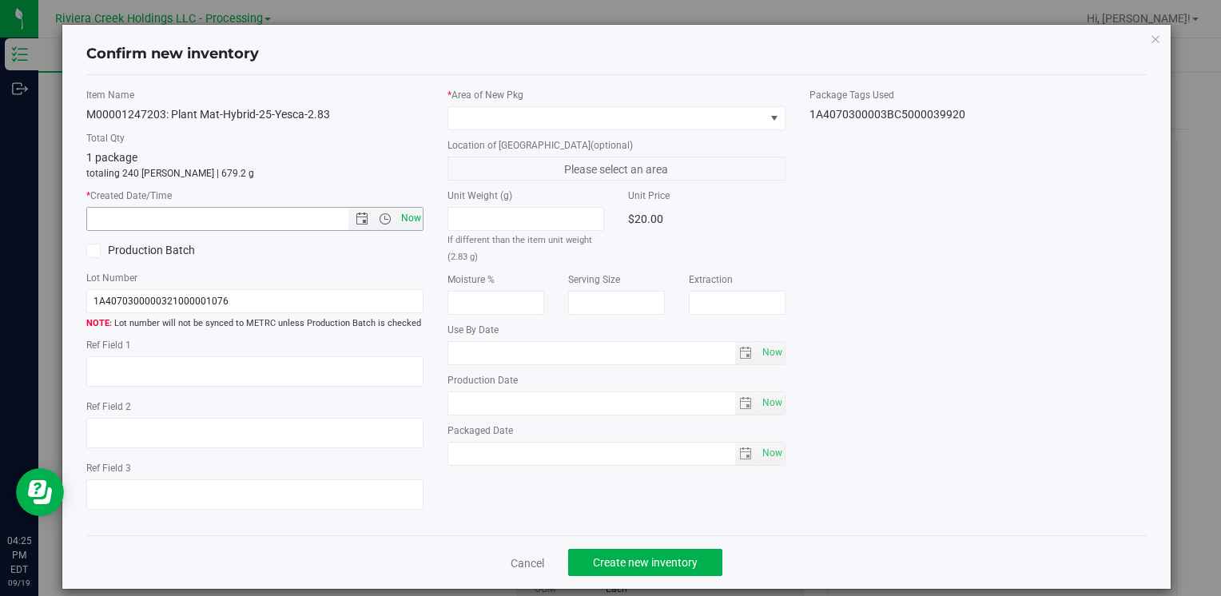
click at [405, 209] on span "Now" at bounding box center [410, 218] width 27 height 23
type input "[DATE] 4:25 PM"
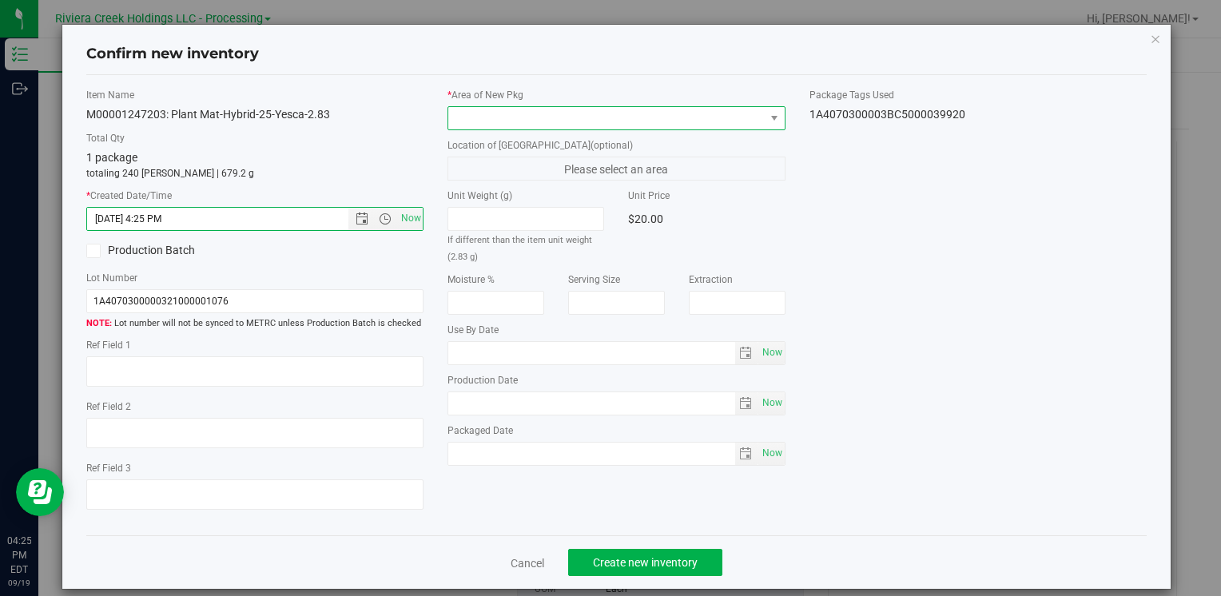
click at [474, 120] on span at bounding box center [606, 118] width 316 height 22
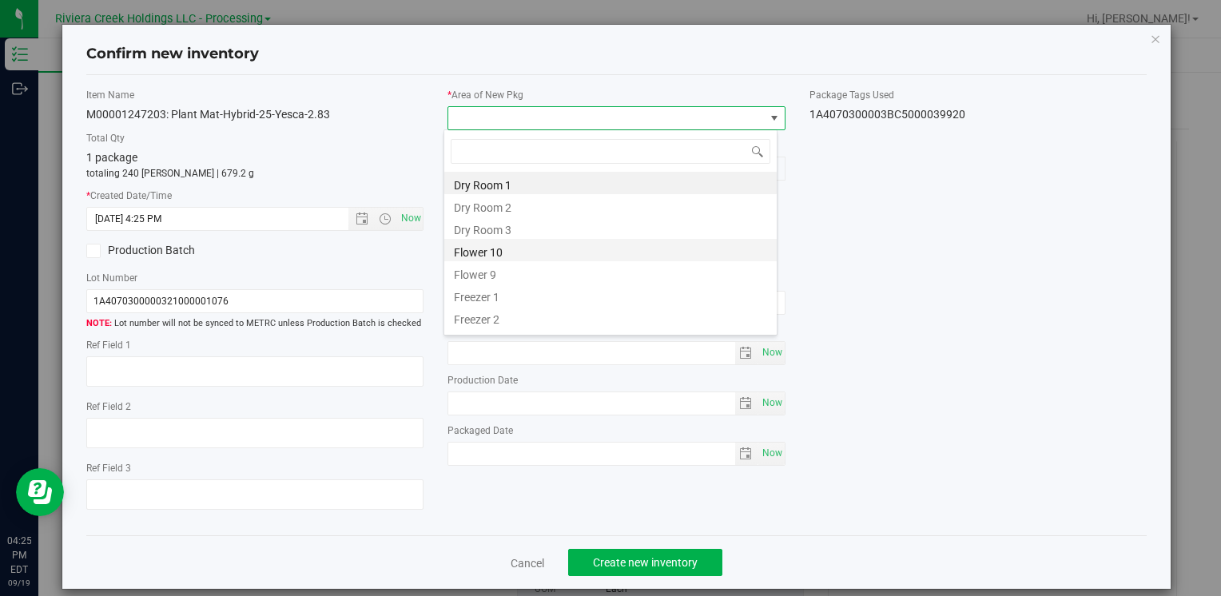
click at [518, 249] on li "Flower 10" at bounding box center [610, 250] width 332 height 22
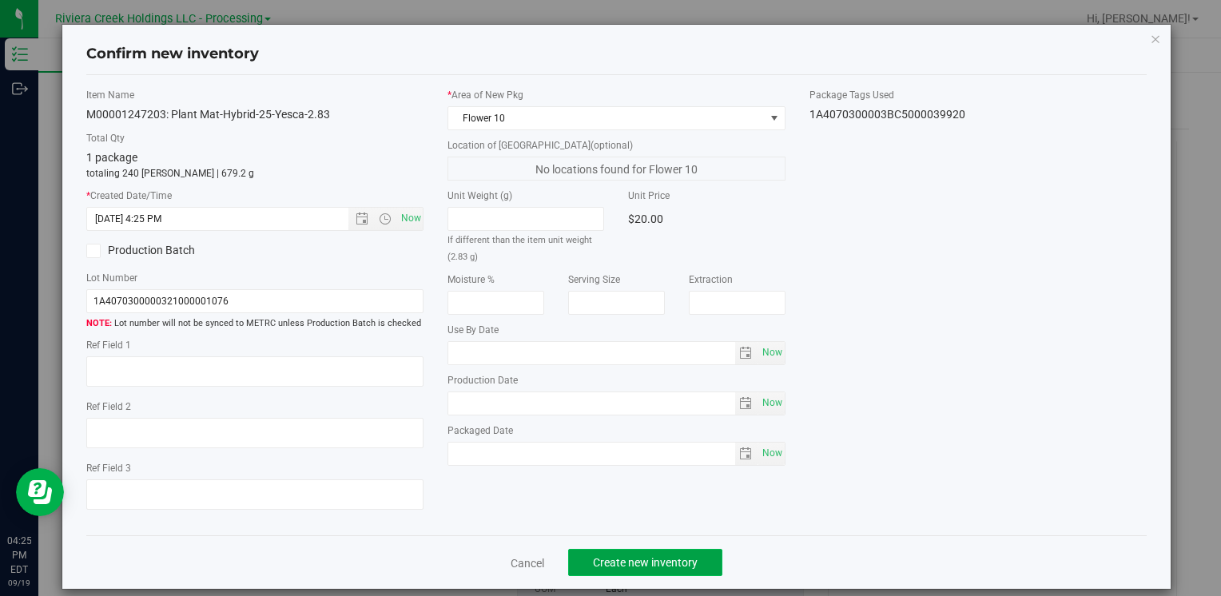
click at [631, 567] on span "Create new inventory" at bounding box center [645, 562] width 105 height 13
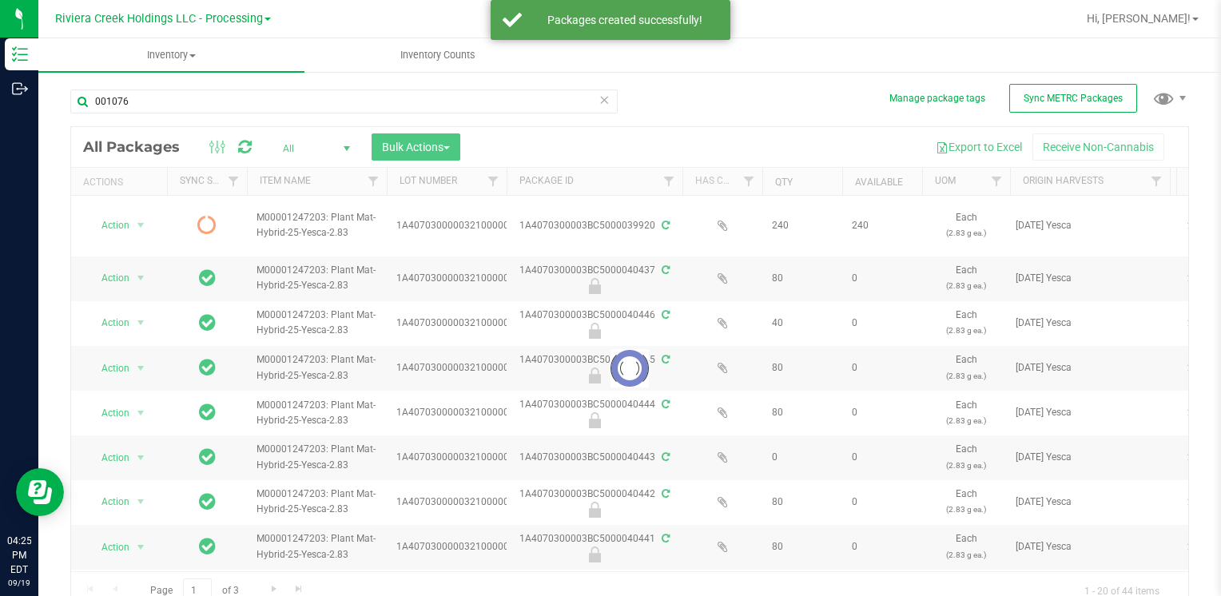
click at [121, 228] on div at bounding box center [629, 368] width 1117 height 482
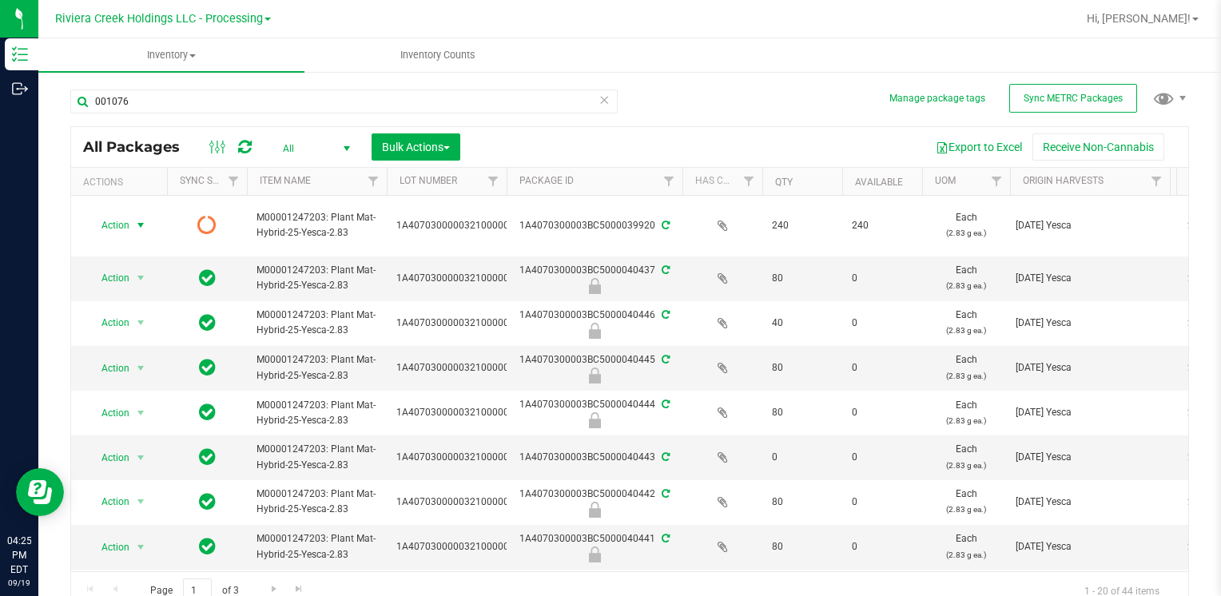
click at [141, 224] on span "select" at bounding box center [140, 225] width 13 height 13
click at [165, 347] on li "Print package label" at bounding box center [138, 357] width 101 height 44
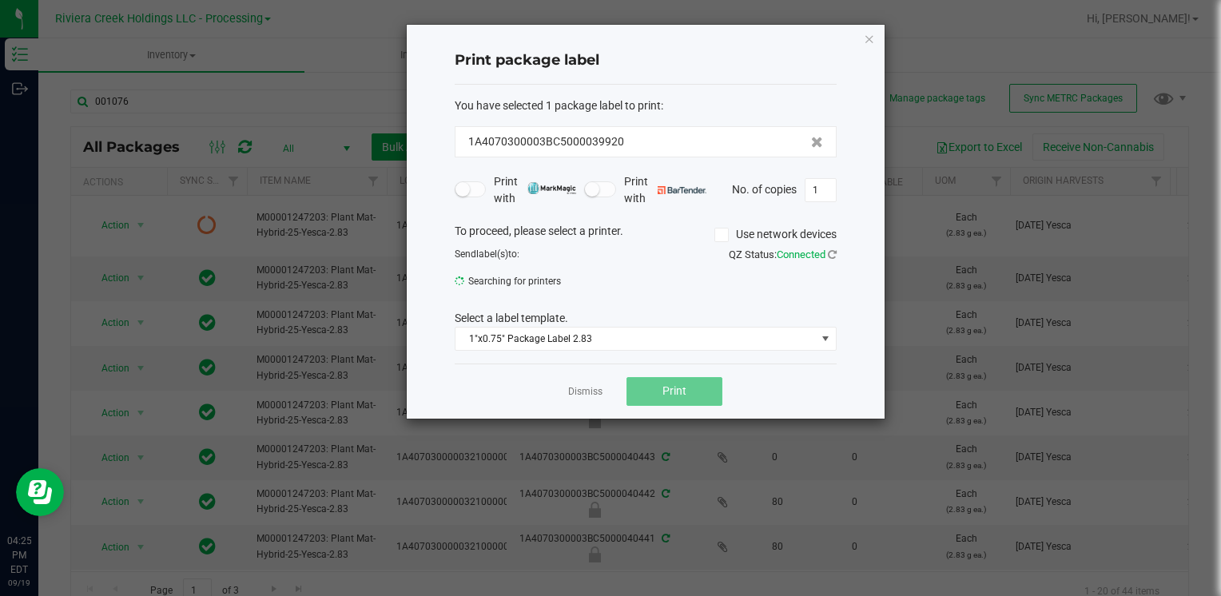
click at [669, 391] on span "Print" at bounding box center [674, 390] width 24 height 13
click at [868, 40] on icon "button" at bounding box center [869, 38] width 11 height 19
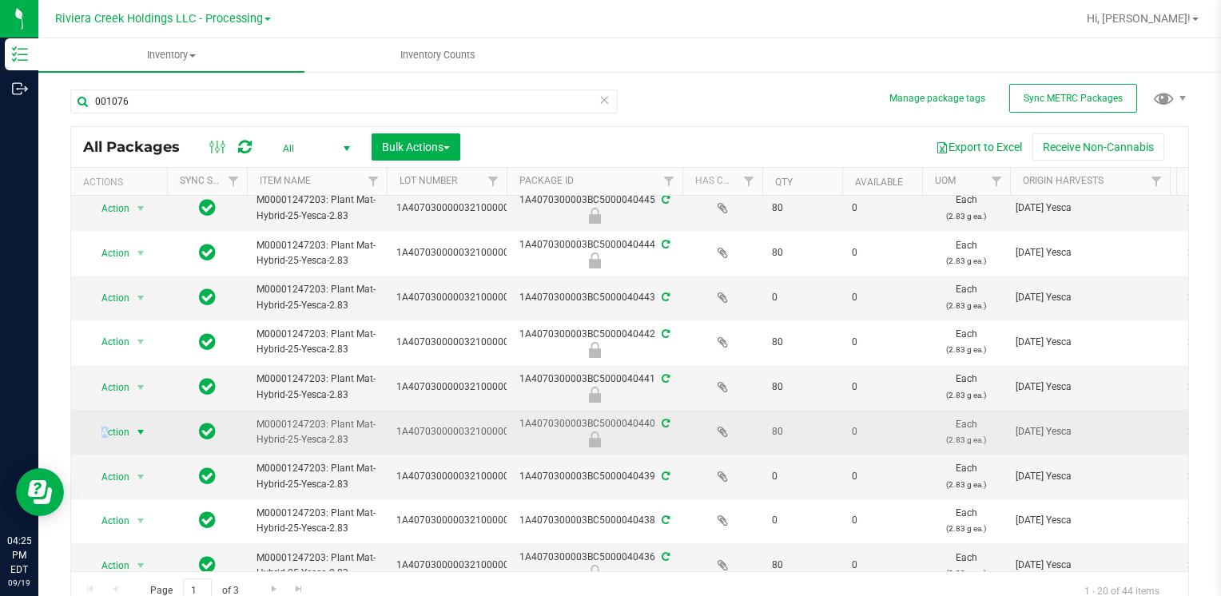
click at [104, 431] on span "Action" at bounding box center [108, 432] width 43 height 22
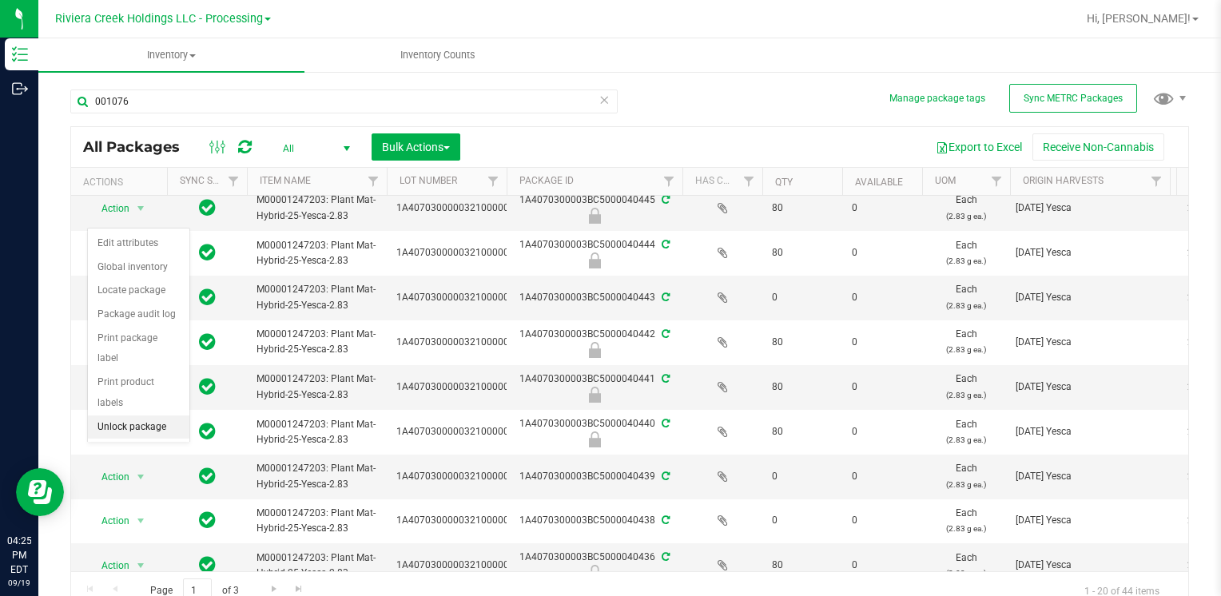
click at [117, 415] on li "Unlock package" at bounding box center [138, 427] width 101 height 24
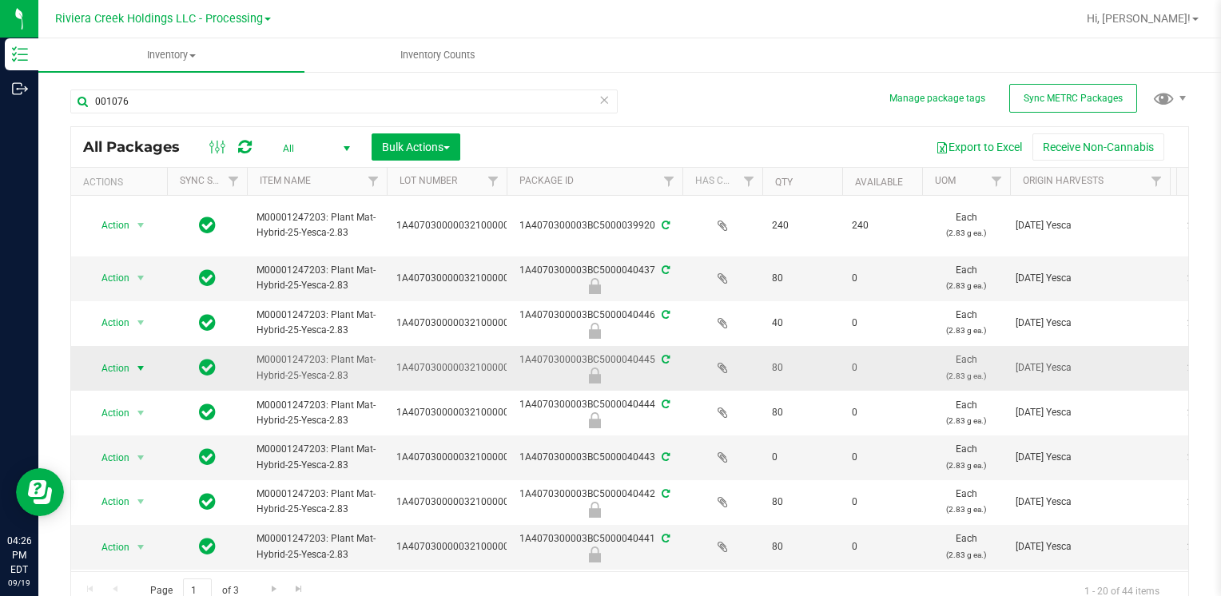
click at [128, 363] on span "Action" at bounding box center [108, 368] width 43 height 22
click at [129, 565] on li "Unlock package" at bounding box center [138, 577] width 101 height 24
click at [141, 366] on span "select" at bounding box center [140, 367] width 13 height 13
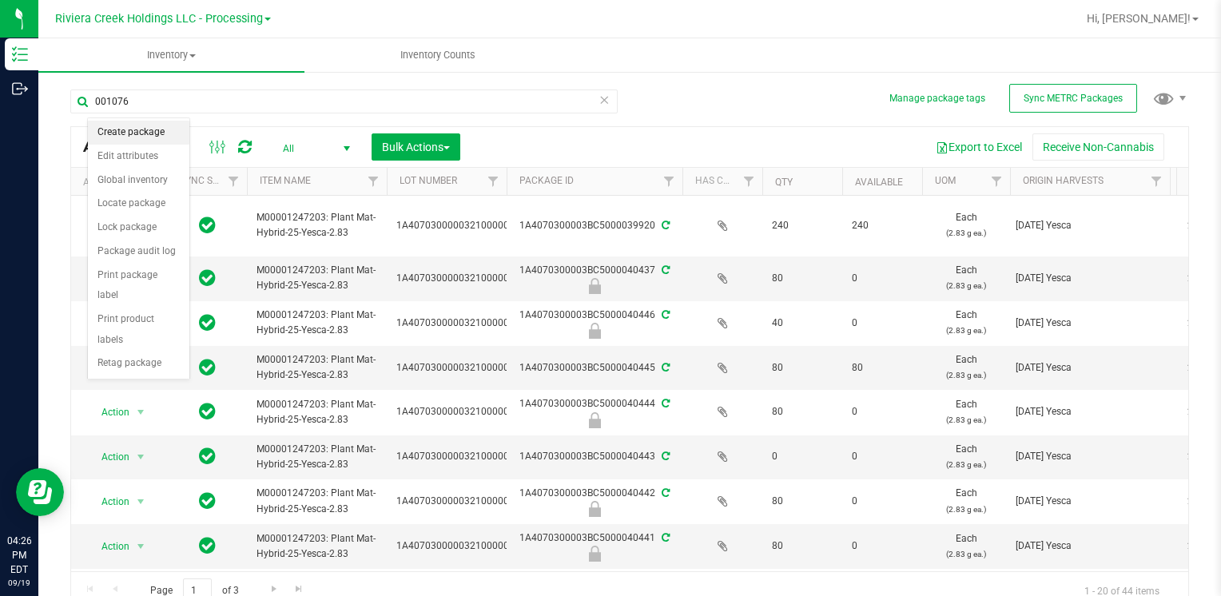
click at [144, 133] on li "Create package" at bounding box center [138, 133] width 101 height 24
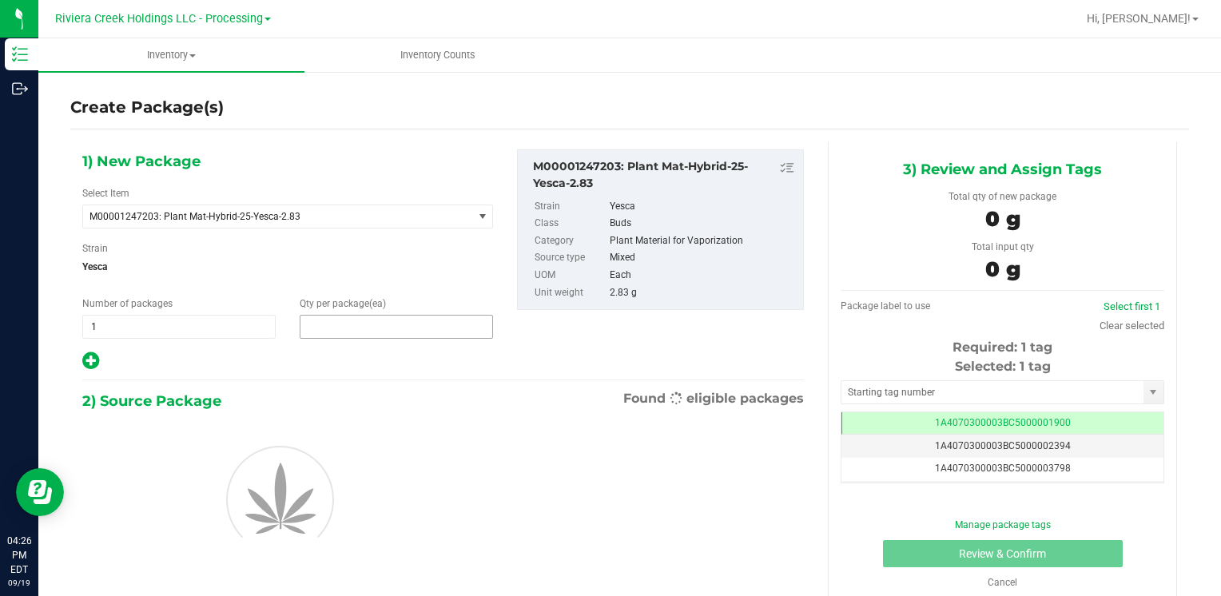
click at [372, 332] on span at bounding box center [396, 327] width 193 height 24
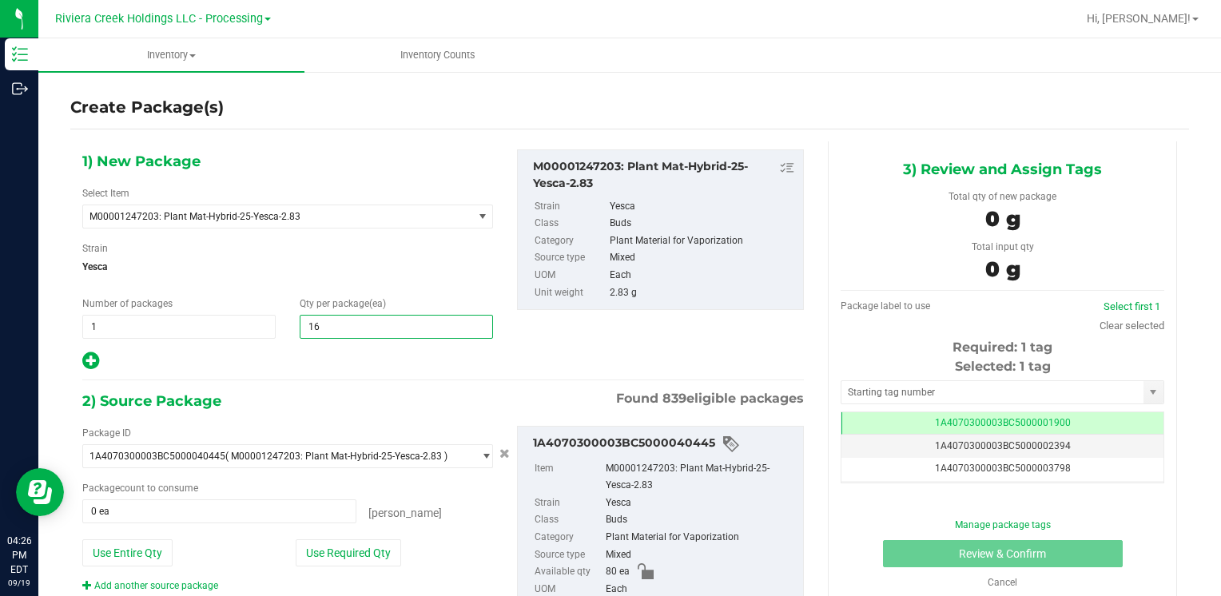
type input "160"
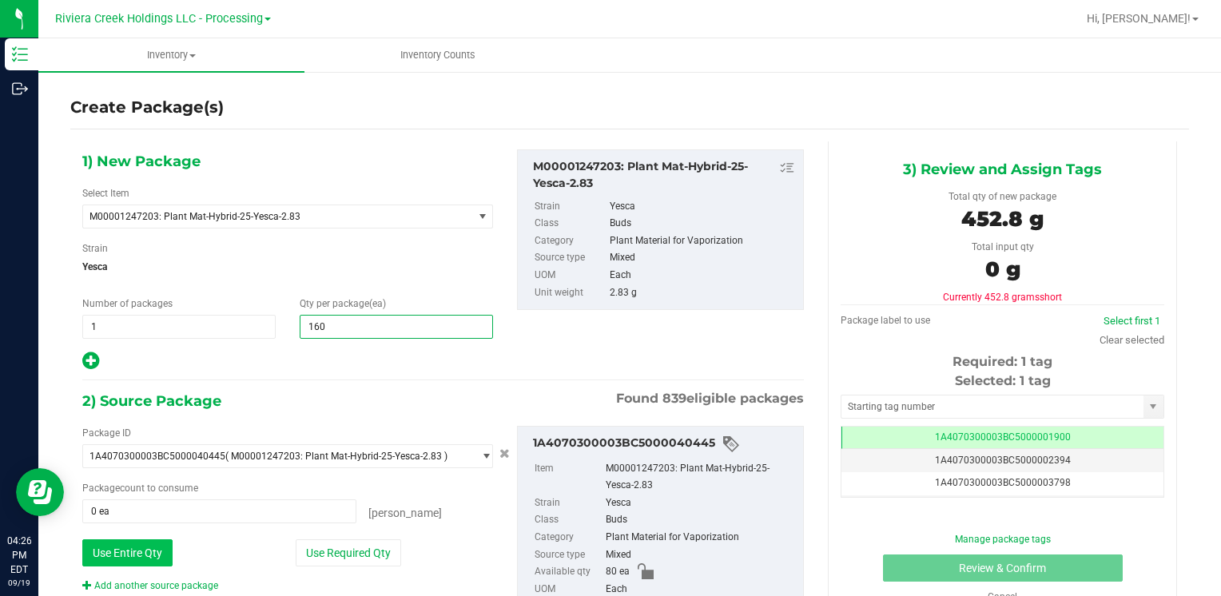
type input "160"
click at [141, 553] on button "Use Entire Qty" at bounding box center [127, 552] width 90 height 27
type input "80 ea"
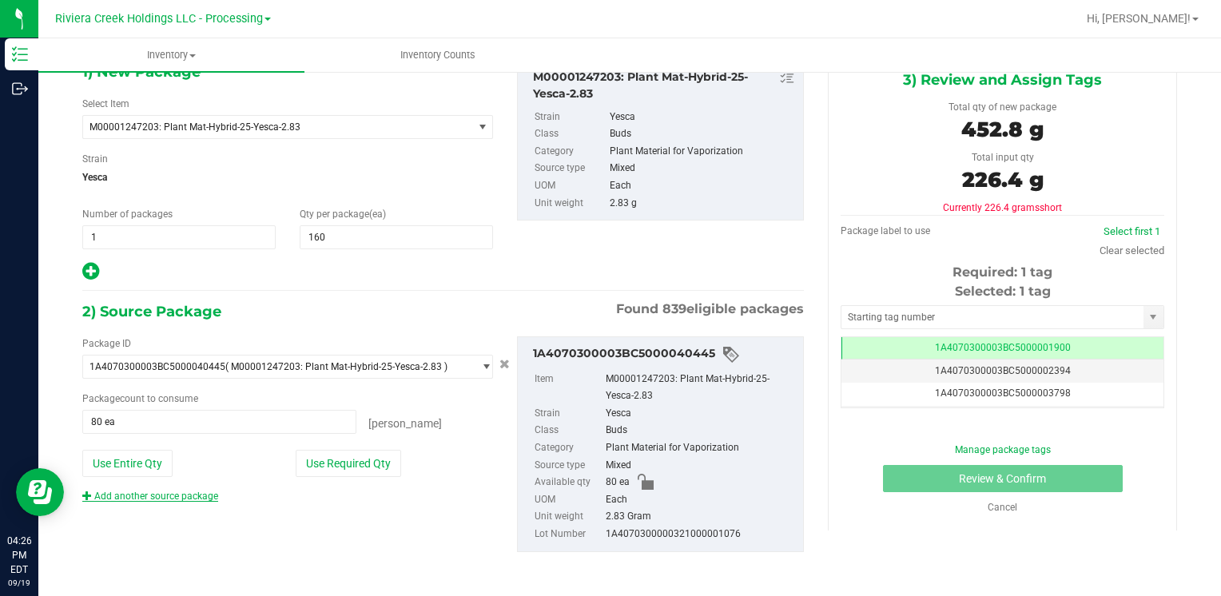
click at [177, 494] on link "Add another source package" at bounding box center [150, 495] width 136 height 11
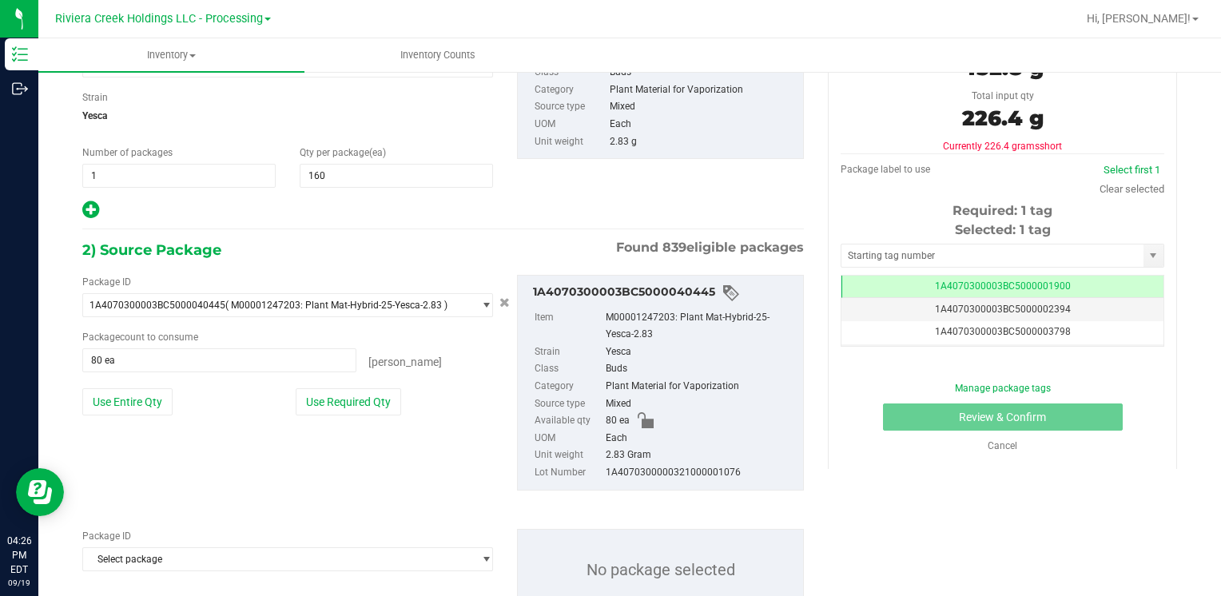
scroll to position [208, 0]
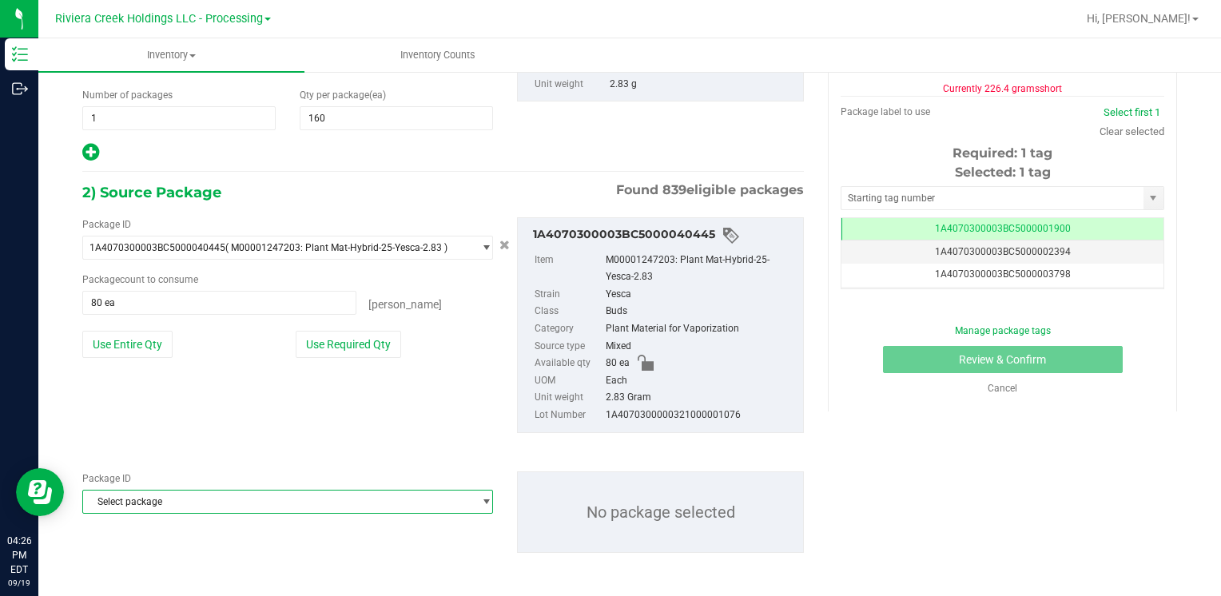
click at [179, 503] on span "Select package" at bounding box center [277, 501] width 389 height 22
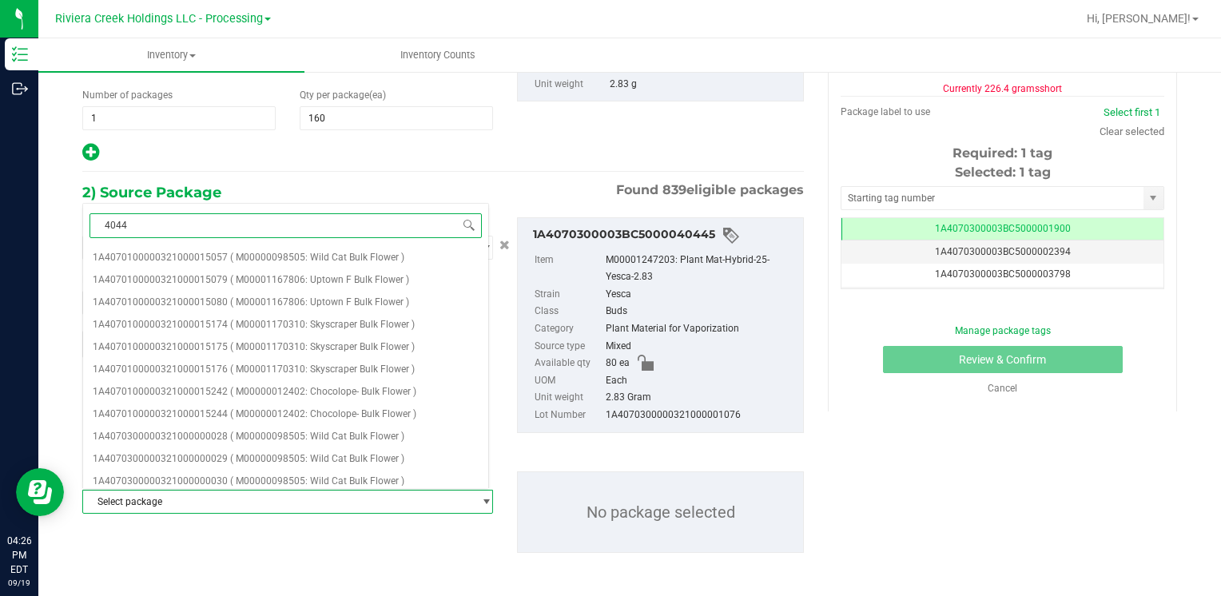
type input "40440"
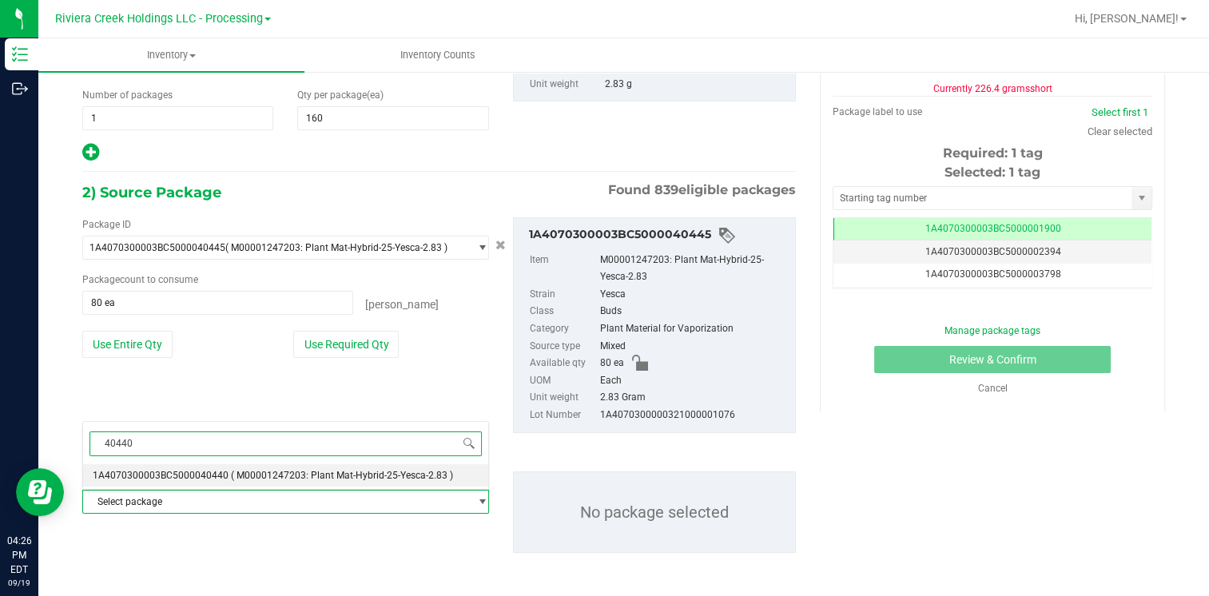
click at [202, 474] on span "1A4070300003BC5000040440" at bounding box center [161, 475] width 136 height 11
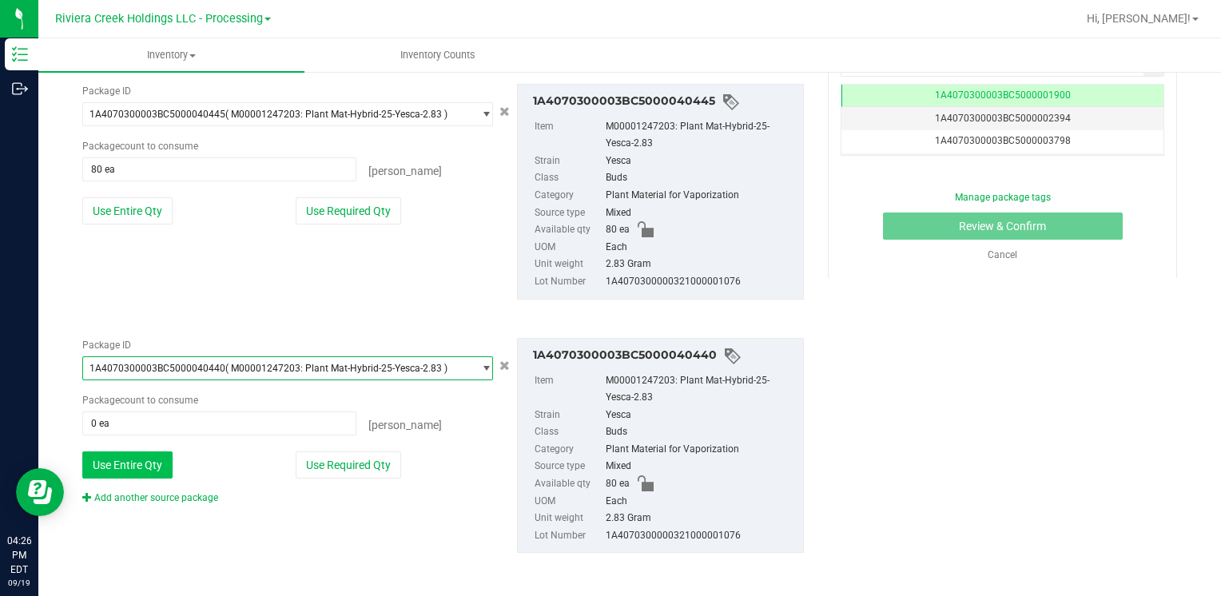
scroll to position [343, 0]
click at [112, 463] on button "Use Entire Qty" at bounding box center [127, 464] width 90 height 27
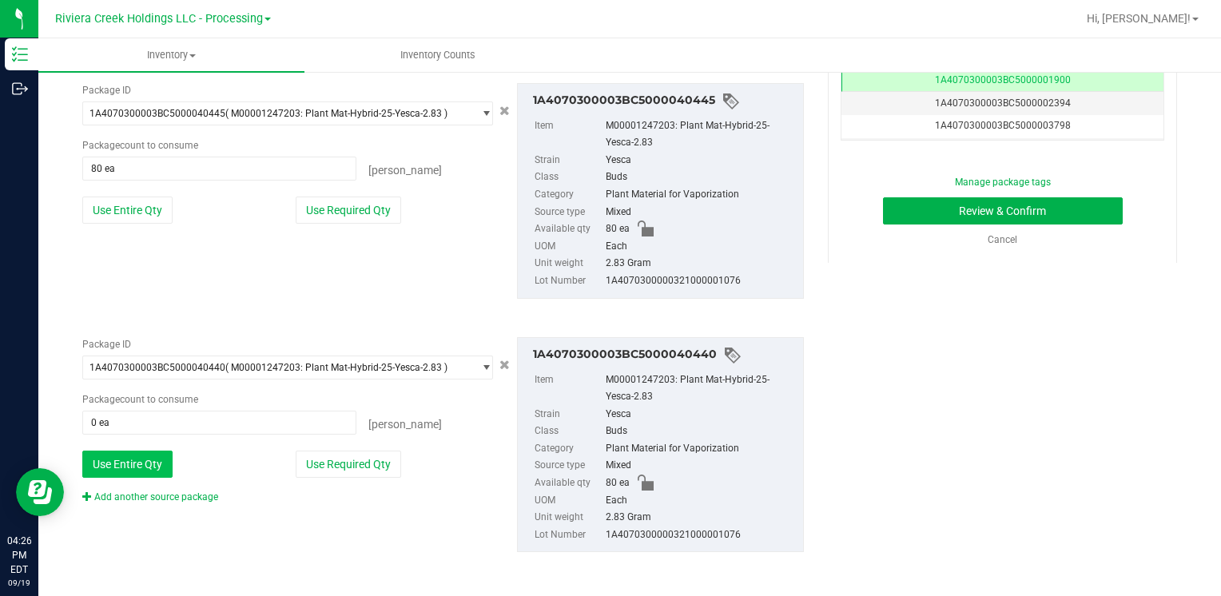
type input "80 ea"
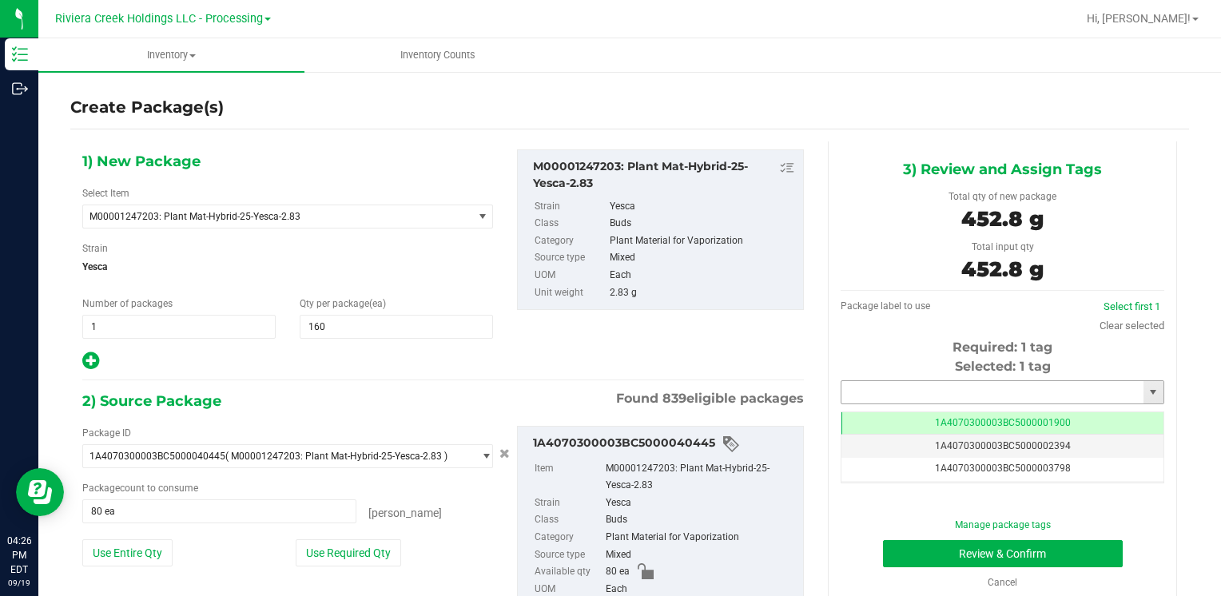
click at [899, 390] on input "text" at bounding box center [992, 392] width 302 height 22
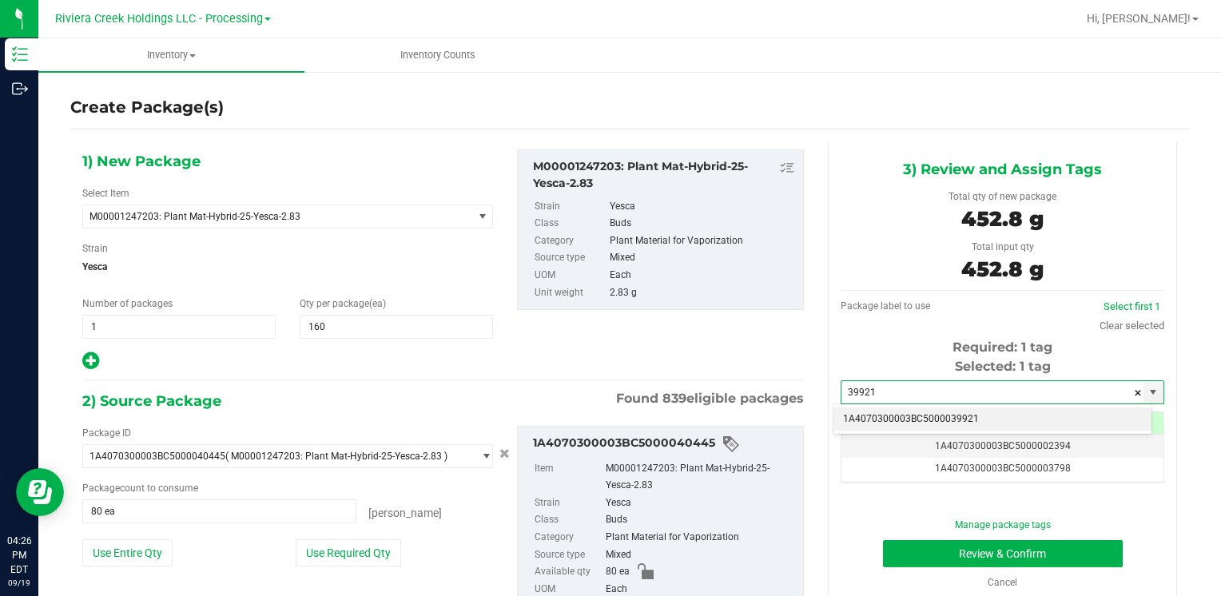
click at [898, 410] on li "1A4070300003BC5000039921" at bounding box center [992, 419] width 318 height 24
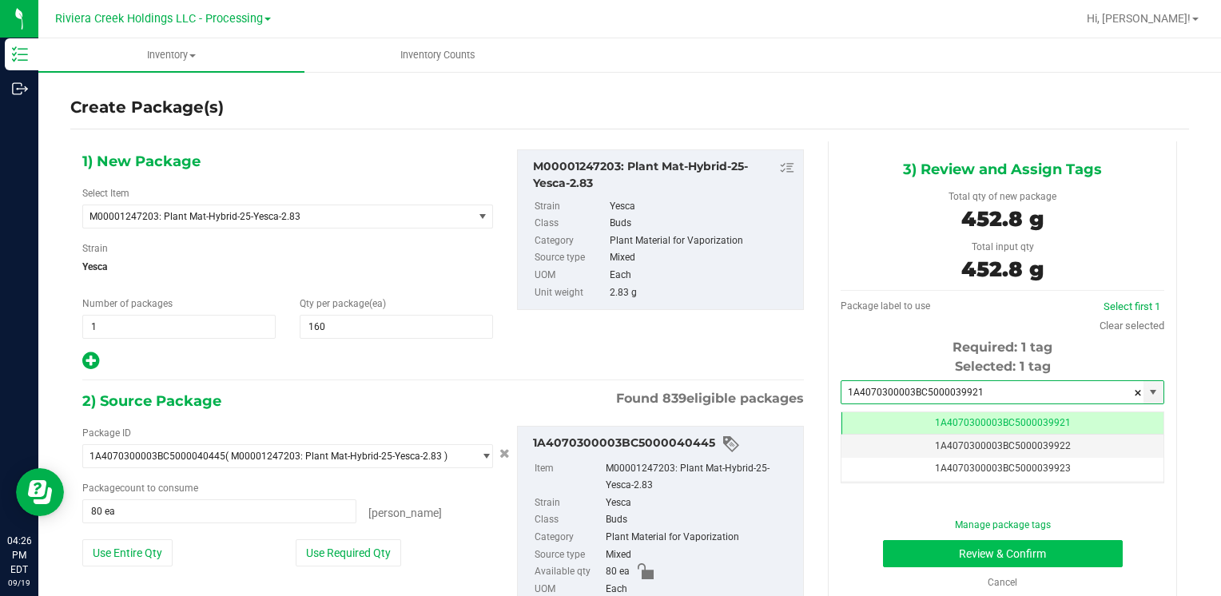
type input "1A4070300003BC5000039921"
click at [903, 546] on button "Review & Confirm" at bounding box center [1003, 553] width 240 height 27
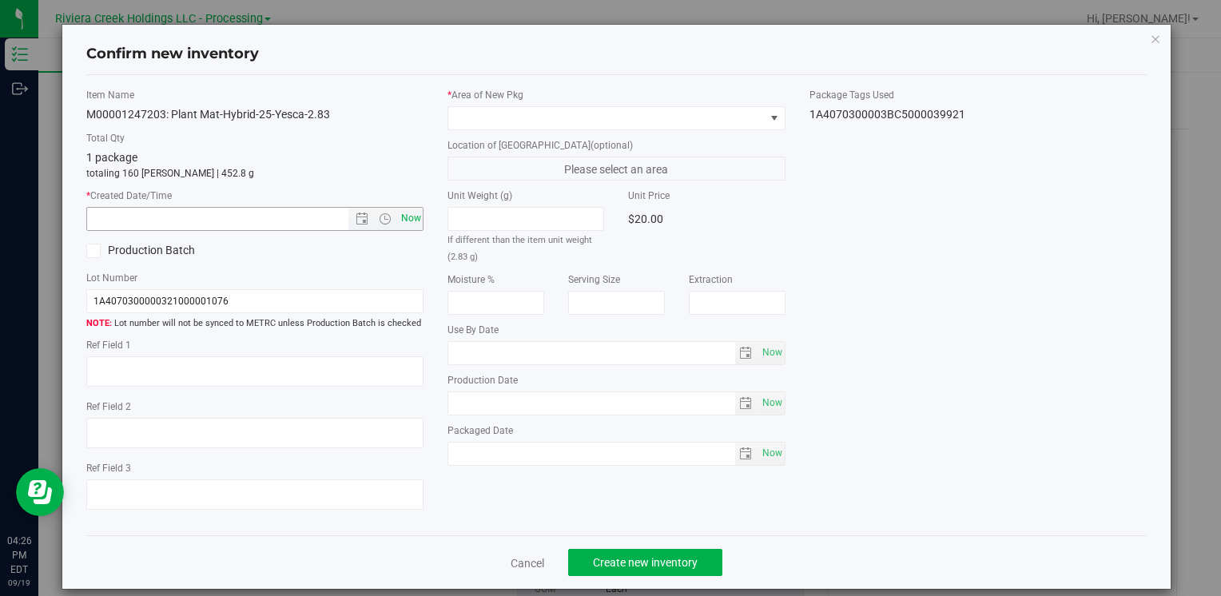
click at [402, 228] on span "Now" at bounding box center [410, 218] width 27 height 23
type input "[DATE] 4:26 PM"
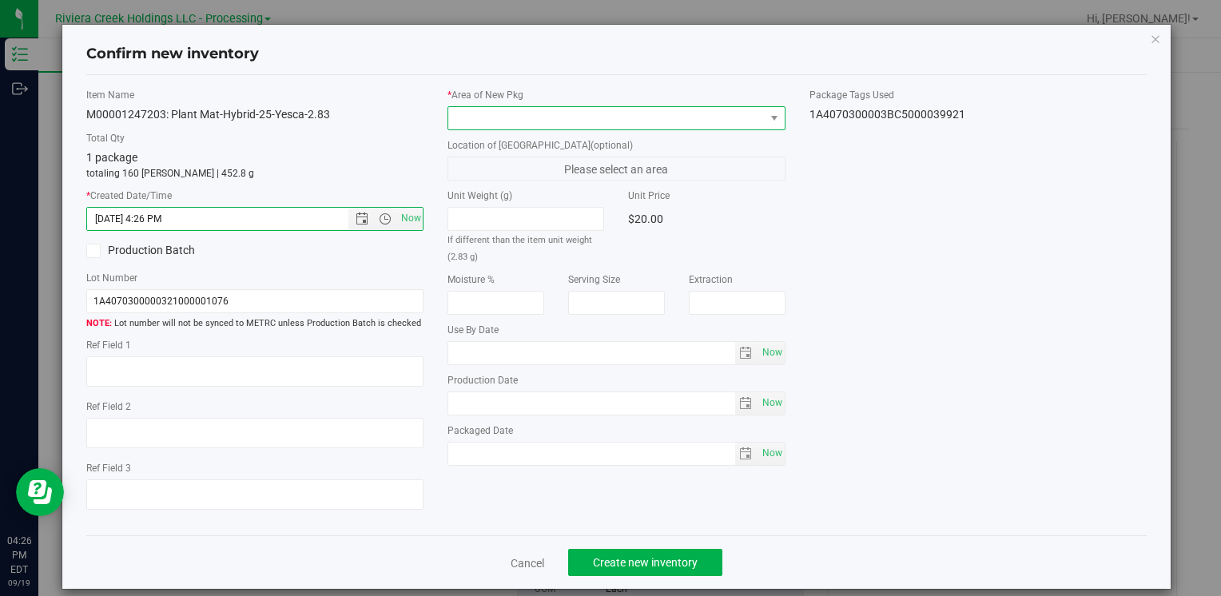
click at [455, 121] on span at bounding box center [606, 118] width 316 height 22
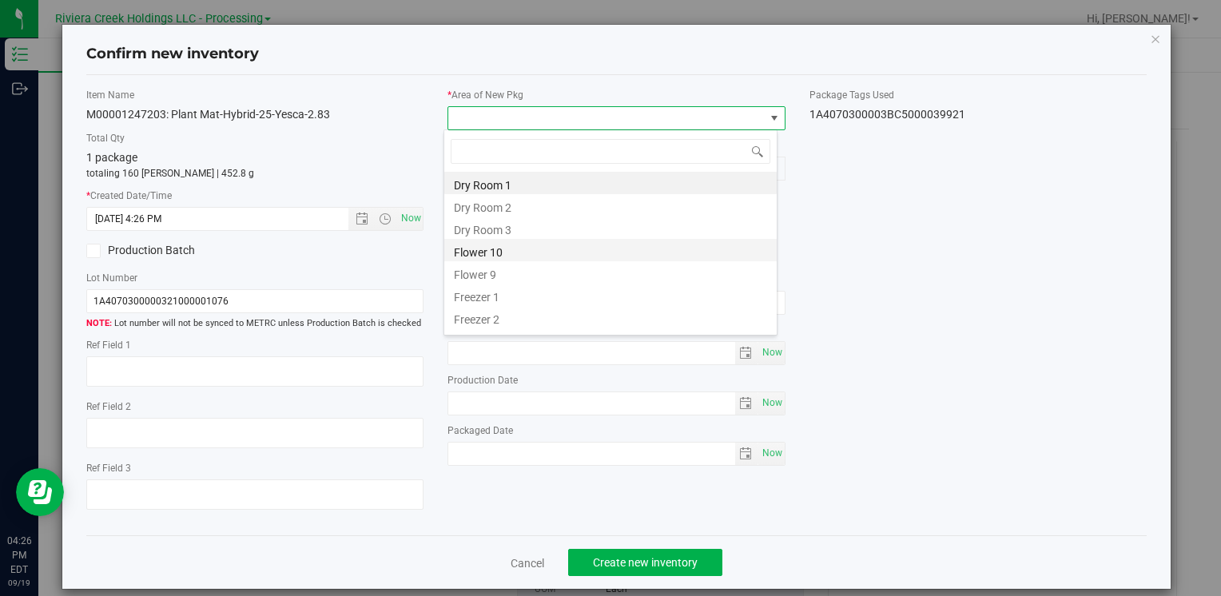
click at [517, 247] on li "Flower 10" at bounding box center [610, 250] width 332 height 22
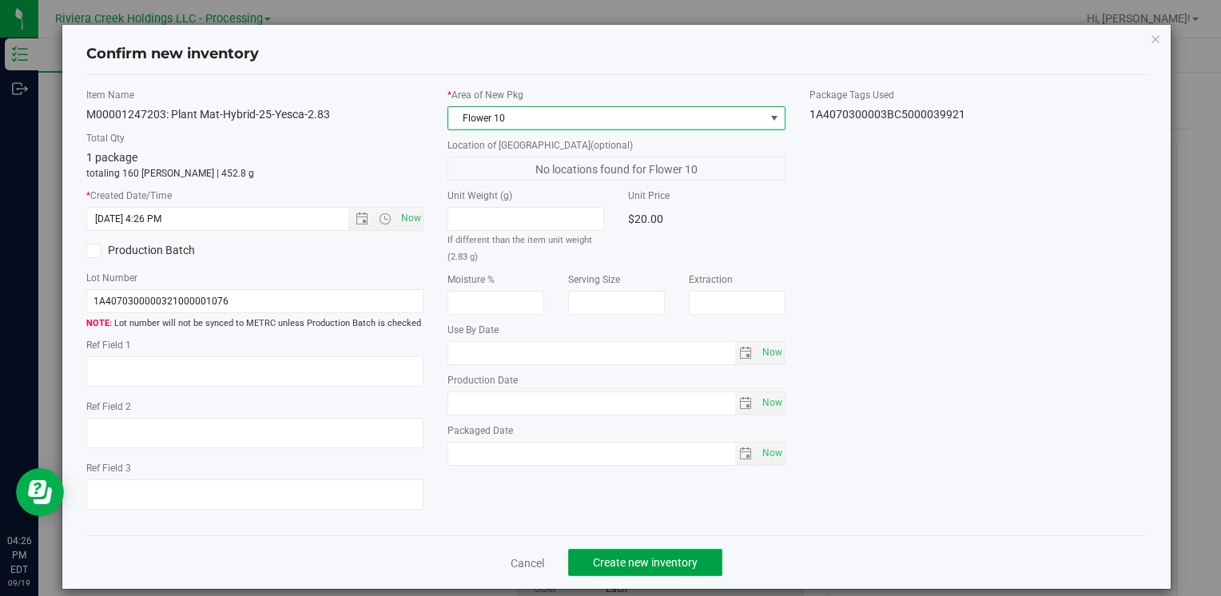
click at [642, 573] on button "Create new inventory" at bounding box center [645, 562] width 154 height 27
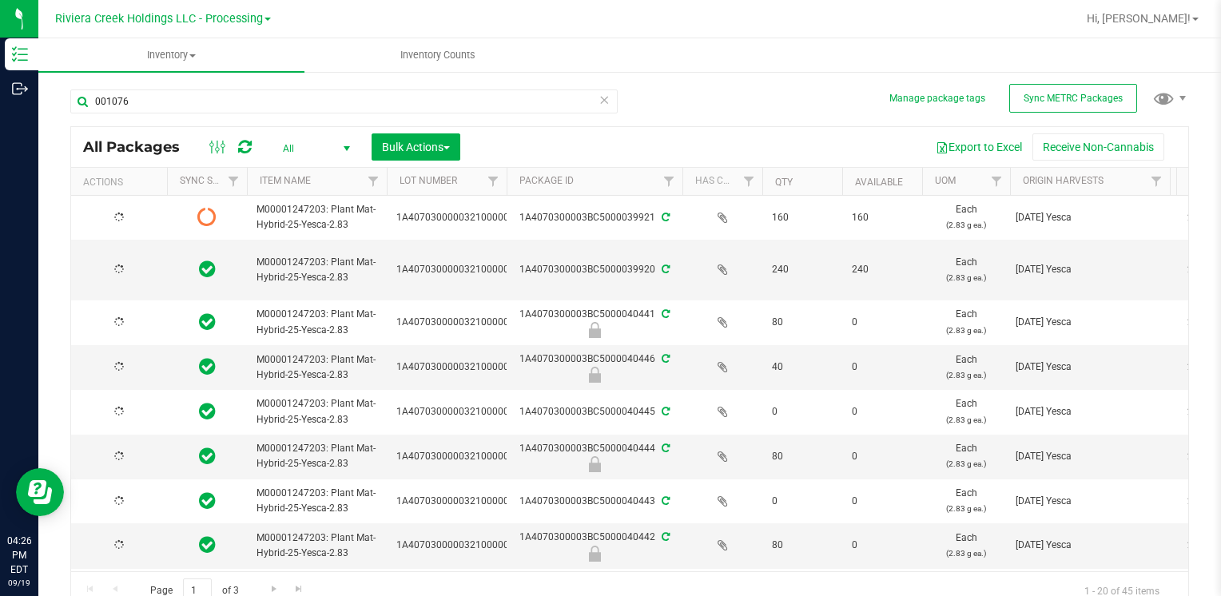
type input "[DATE]"
click at [138, 216] on span "select" at bounding box center [140, 217] width 13 height 13
click at [164, 329] on li "Print package label" at bounding box center [138, 349] width 101 height 44
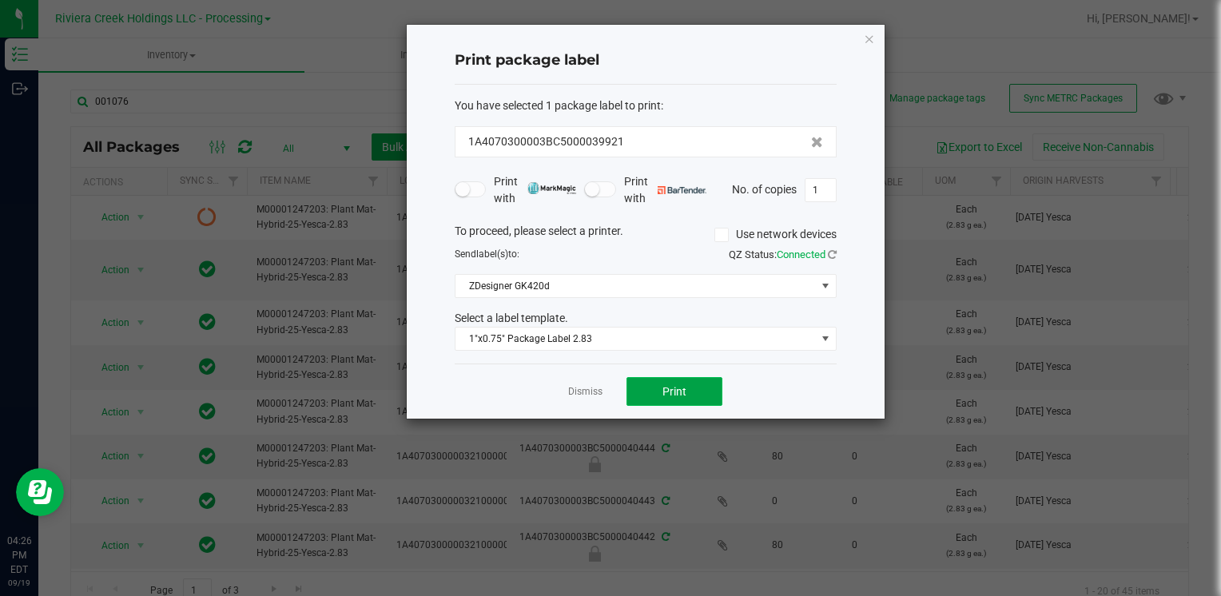
click at [717, 389] on button "Print" at bounding box center [674, 391] width 96 height 29
click at [865, 38] on icon "button" at bounding box center [869, 38] width 11 height 19
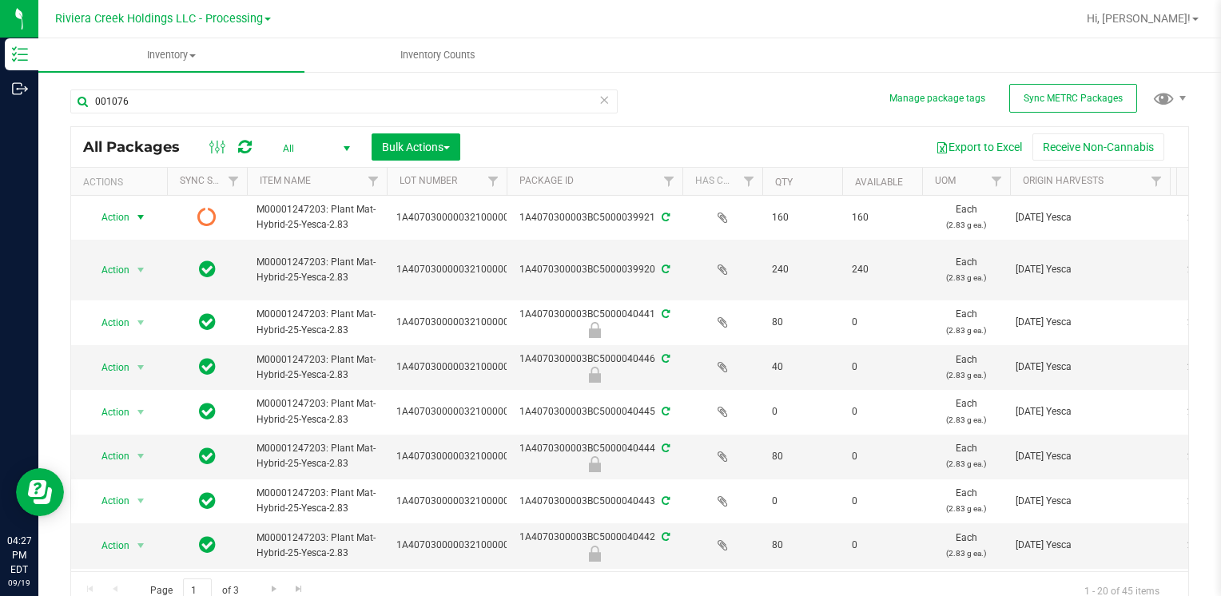
click at [133, 83] on div "001076" at bounding box center [349, 100] width 559 height 51
click at [138, 97] on input "001076" at bounding box center [343, 101] width 547 height 24
click at [138, 98] on input "001076" at bounding box center [343, 101] width 547 height 24
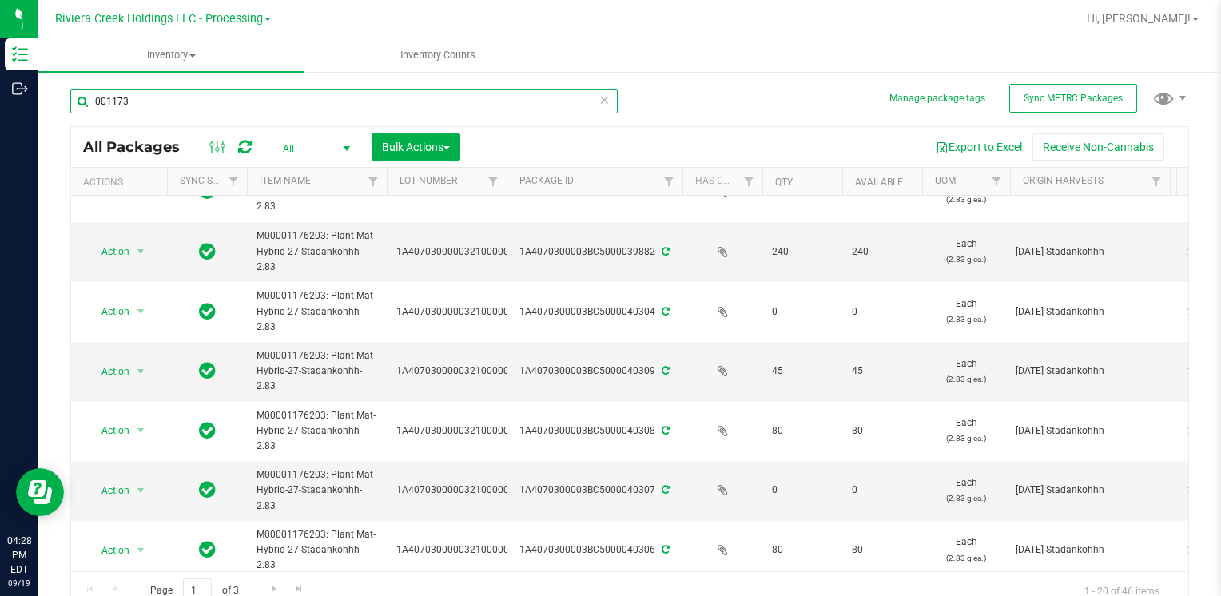
scroll to position [80, 0]
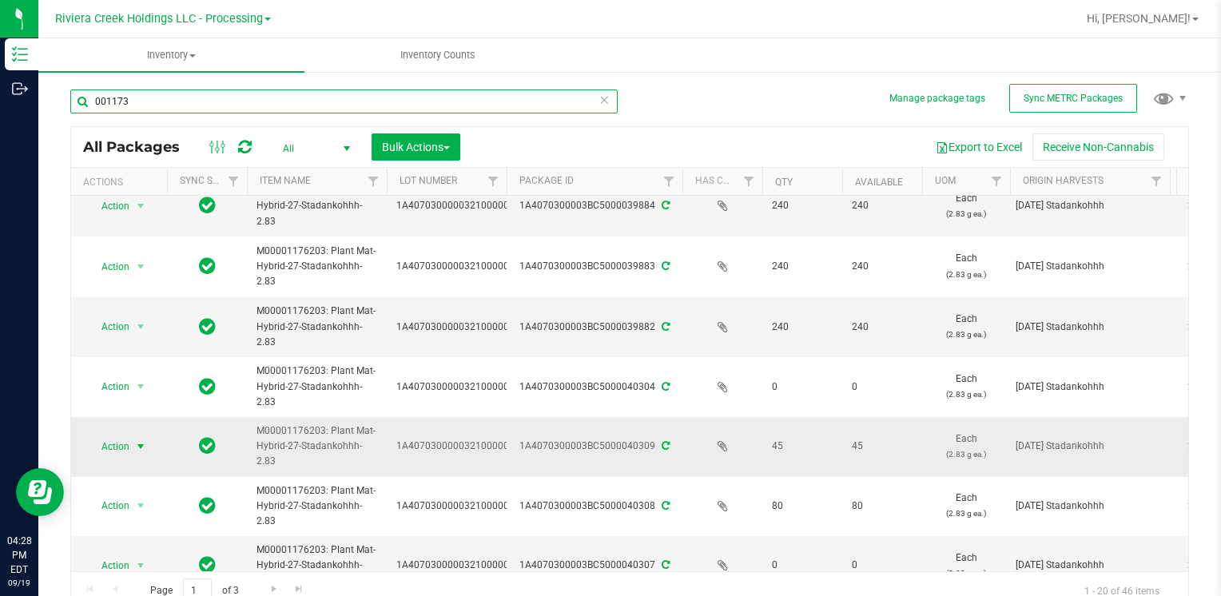
type input "001173"
click at [137, 446] on span "select" at bounding box center [140, 446] width 13 height 13
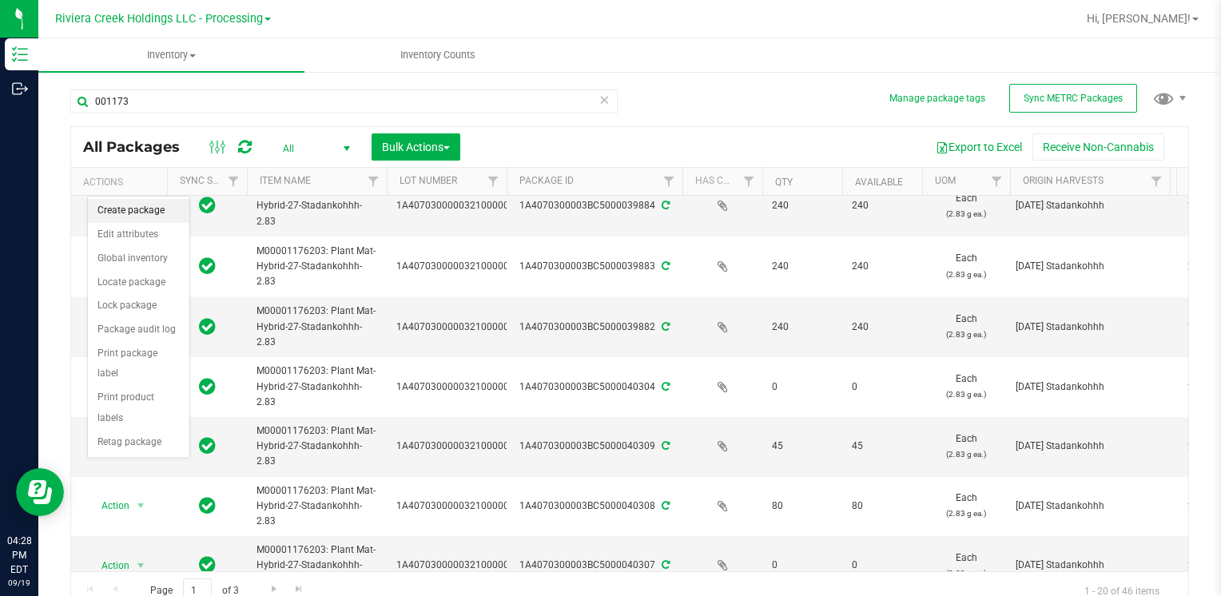
click at [137, 212] on li "Create package" at bounding box center [138, 211] width 101 height 24
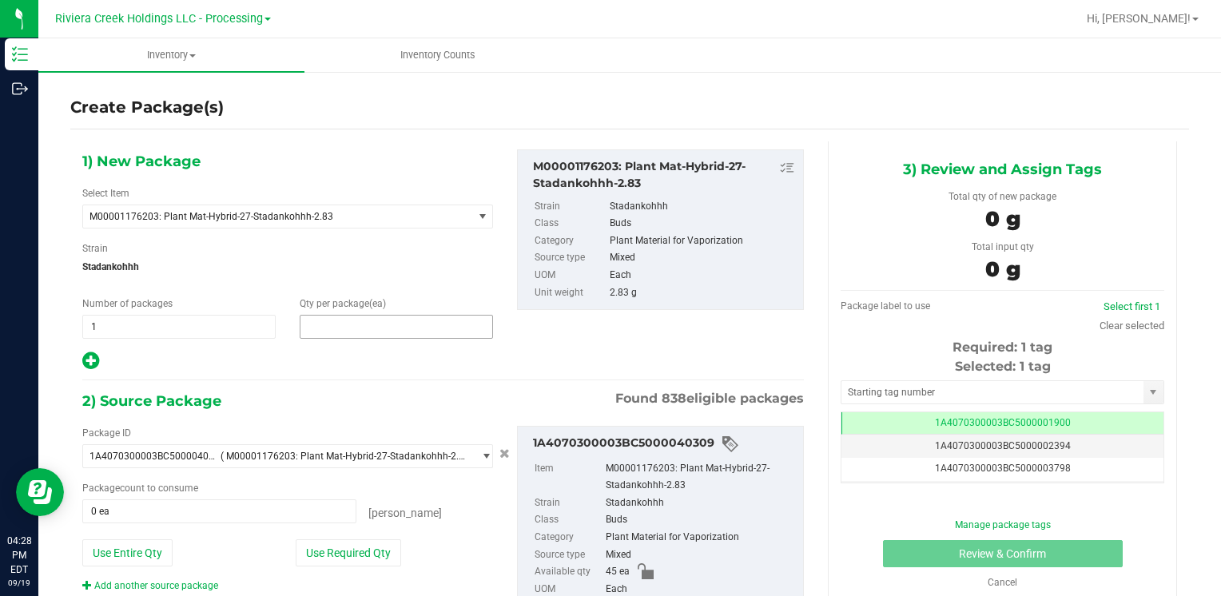
click at [367, 333] on span at bounding box center [396, 327] width 193 height 24
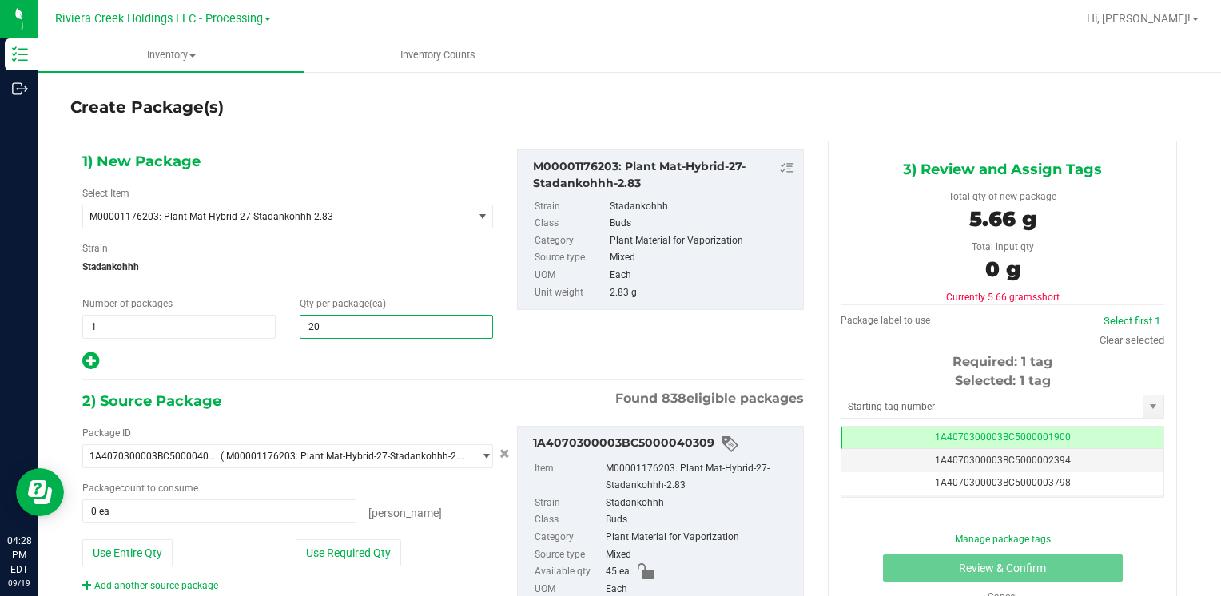
type input "205"
click at [134, 551] on button "Use Entire Qty" at bounding box center [127, 552] width 90 height 27
type input "45 ea"
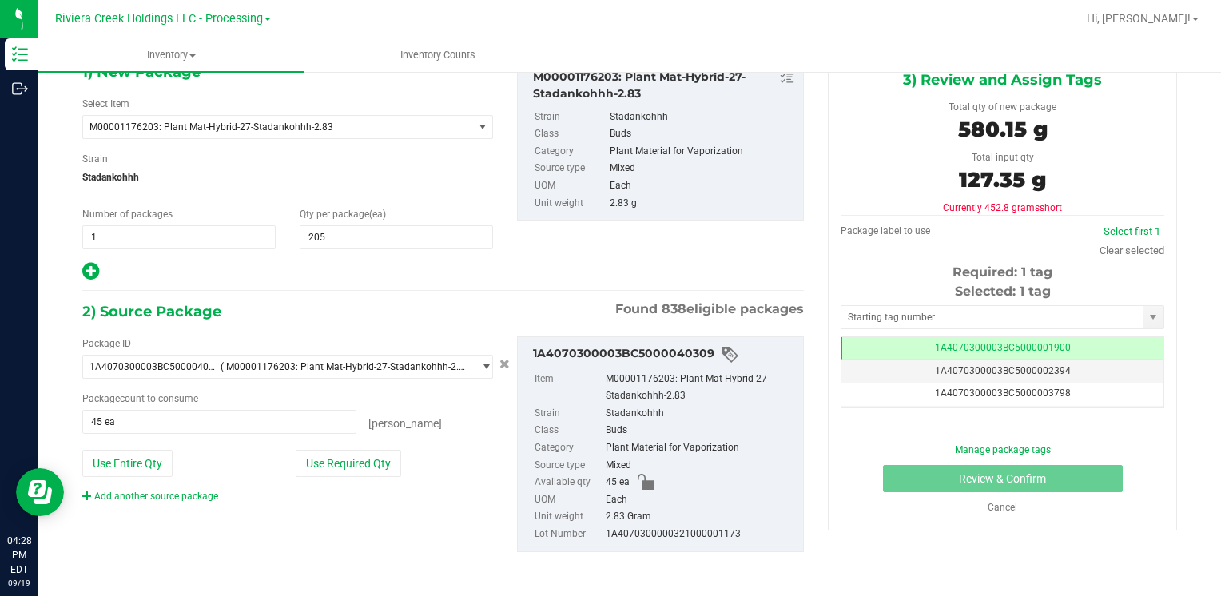
click at [177, 501] on div "Add another source package" at bounding box center [162, 496] width 160 height 14
click at [177, 500] on div "Add another source package" at bounding box center [162, 496] width 160 height 14
click at [179, 494] on link "Add another source package" at bounding box center [150, 495] width 136 height 11
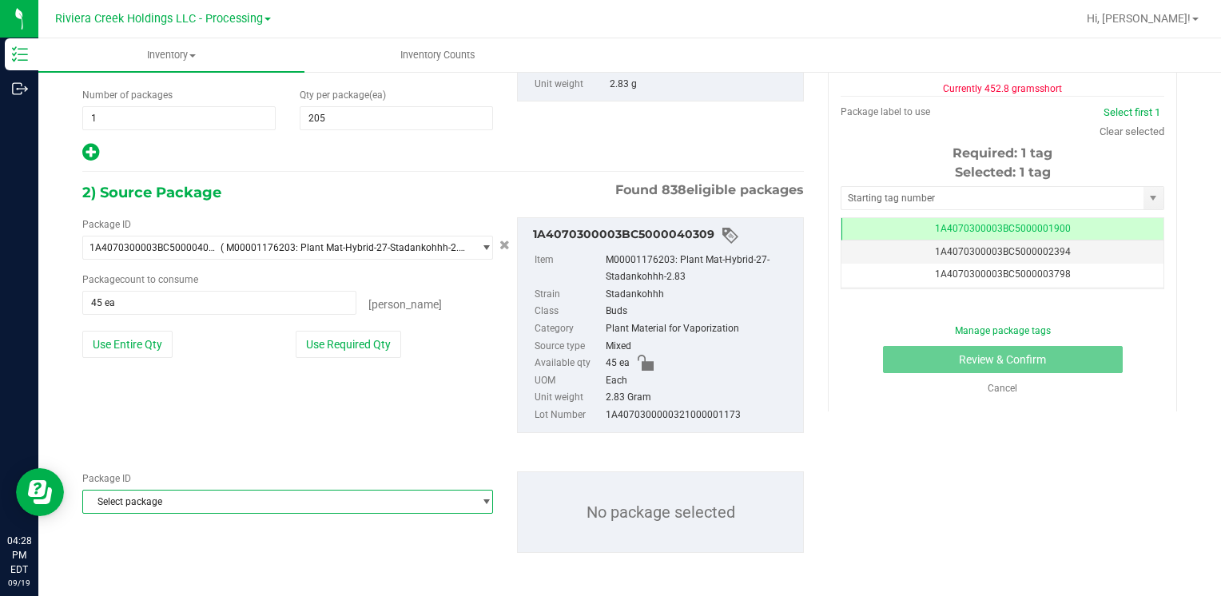
click at [180, 504] on span "Select package" at bounding box center [277, 501] width 389 height 22
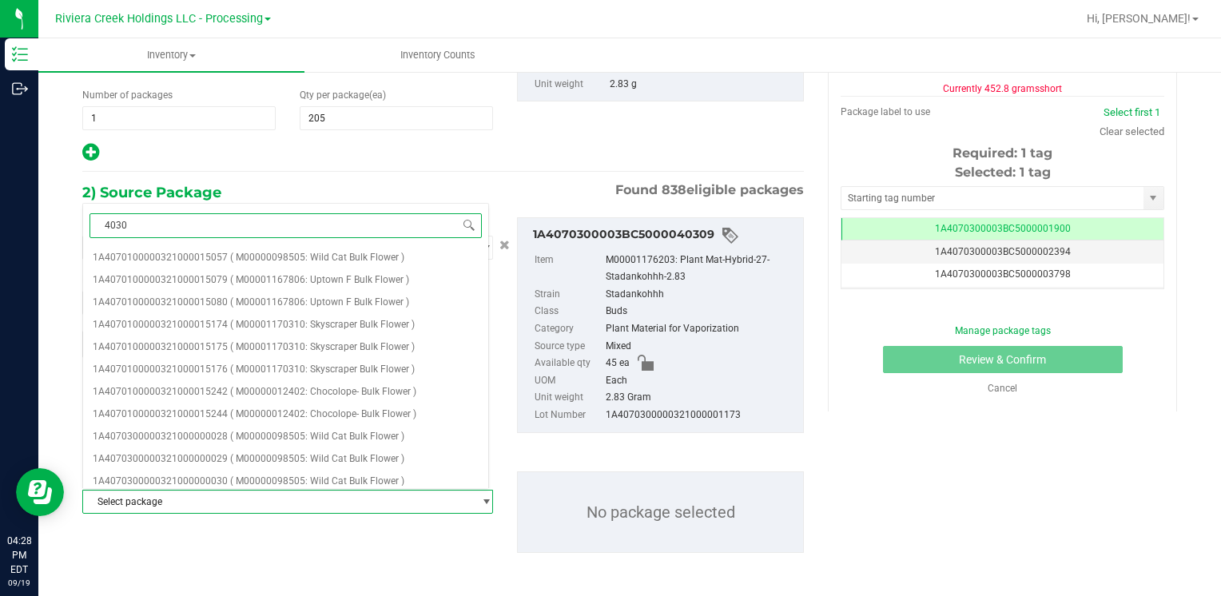
type input "40308"
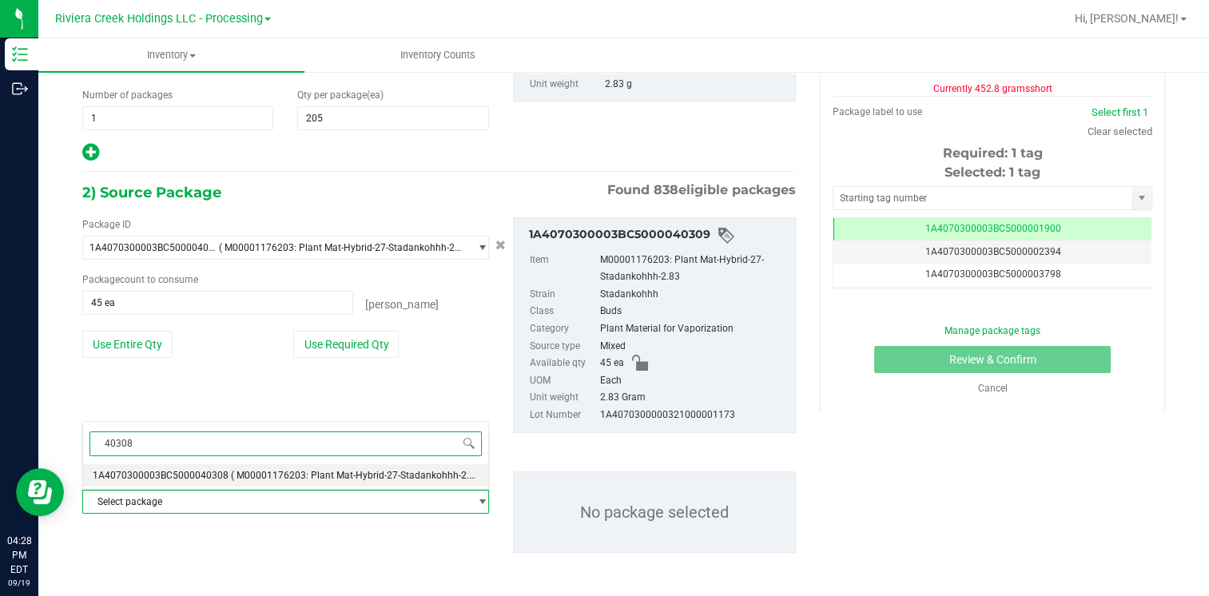
click at [197, 474] on span "1A4070300003BC5000040308" at bounding box center [161, 475] width 136 height 11
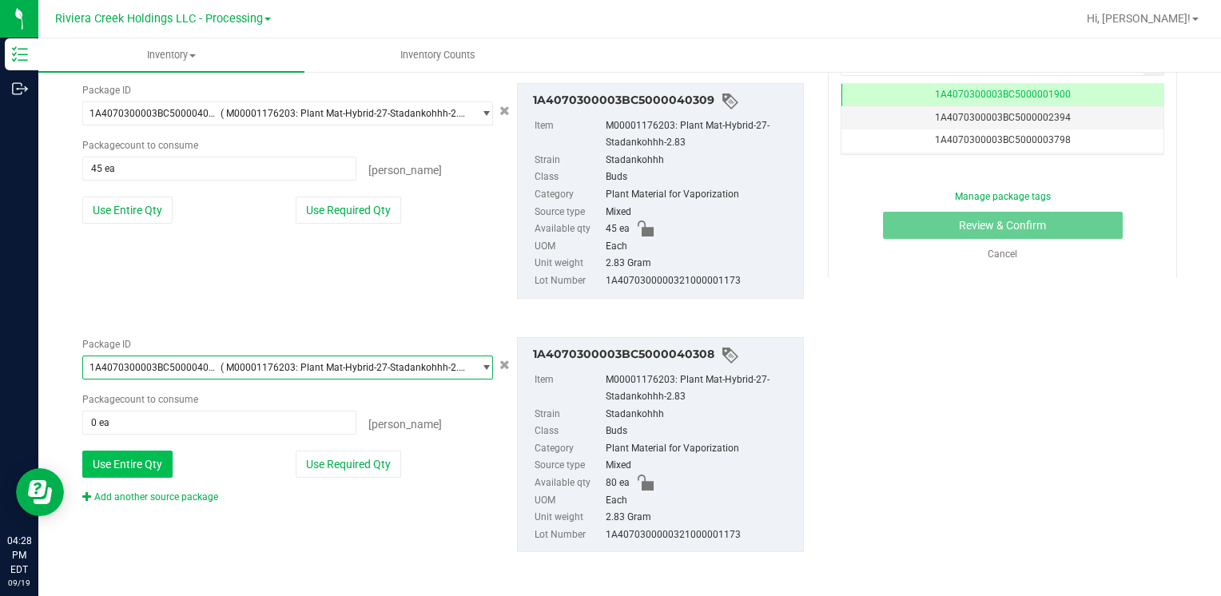
click at [142, 463] on button "Use Entire Qty" at bounding box center [127, 464] width 90 height 27
type input "80 ea"
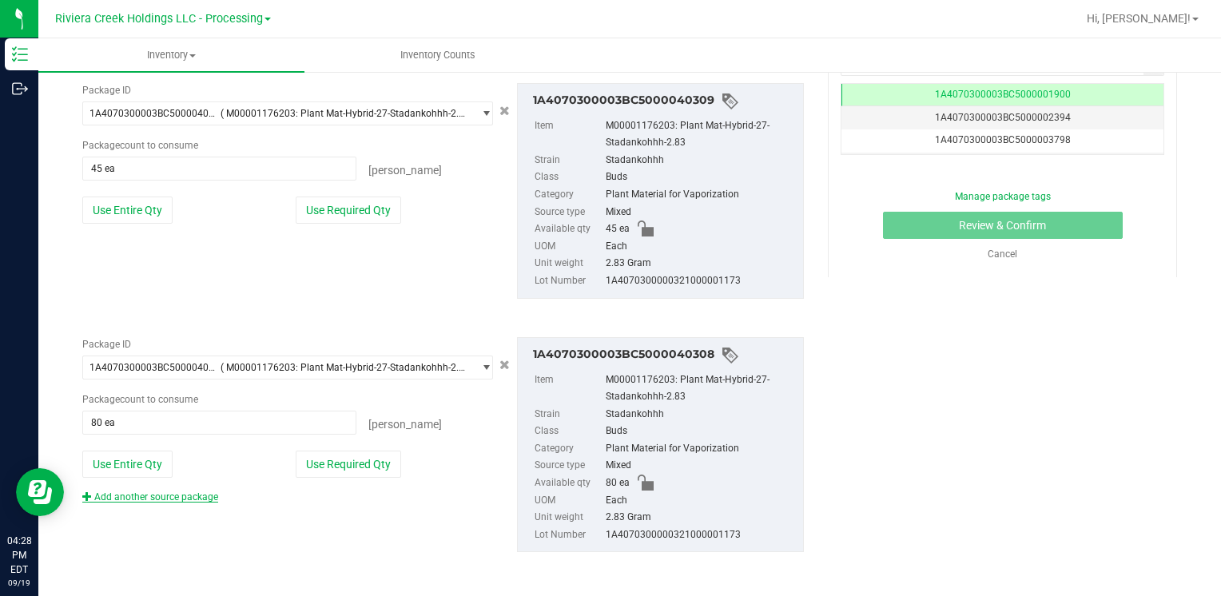
click at [153, 492] on link "Add another source package" at bounding box center [150, 496] width 136 height 11
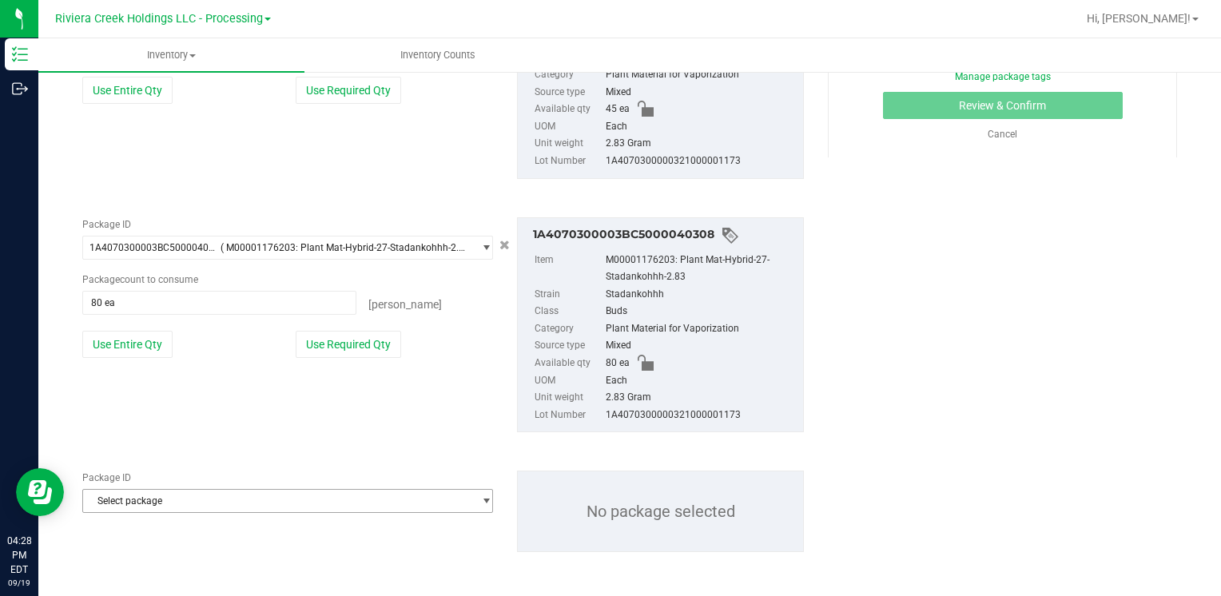
click at [168, 501] on span "Select package" at bounding box center [277, 501] width 389 height 22
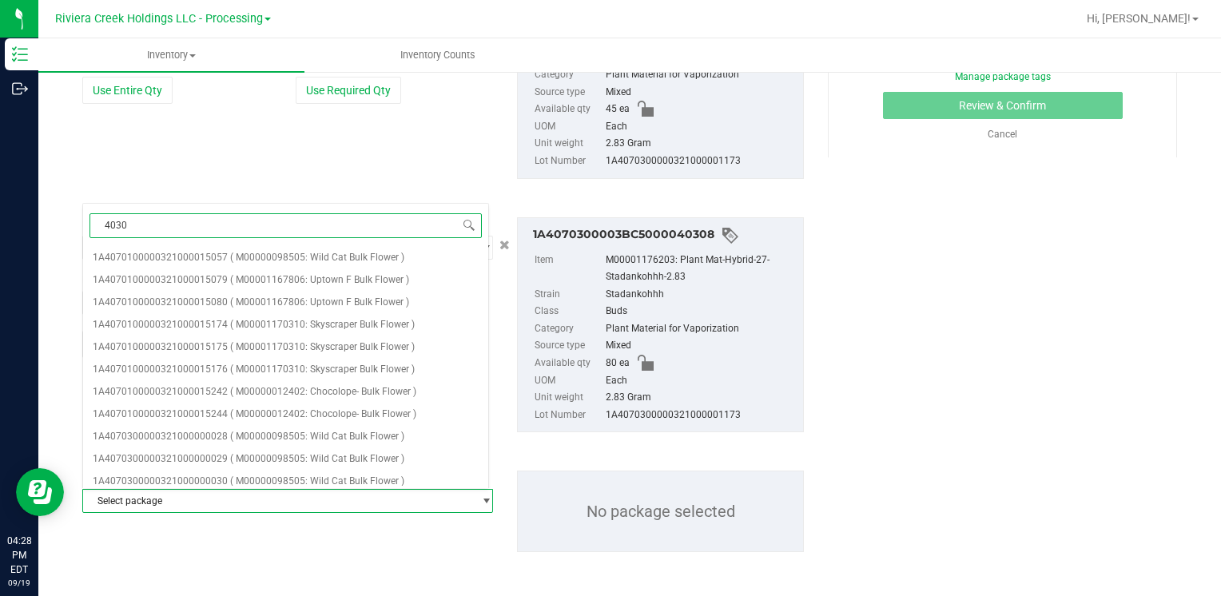
type input "40306"
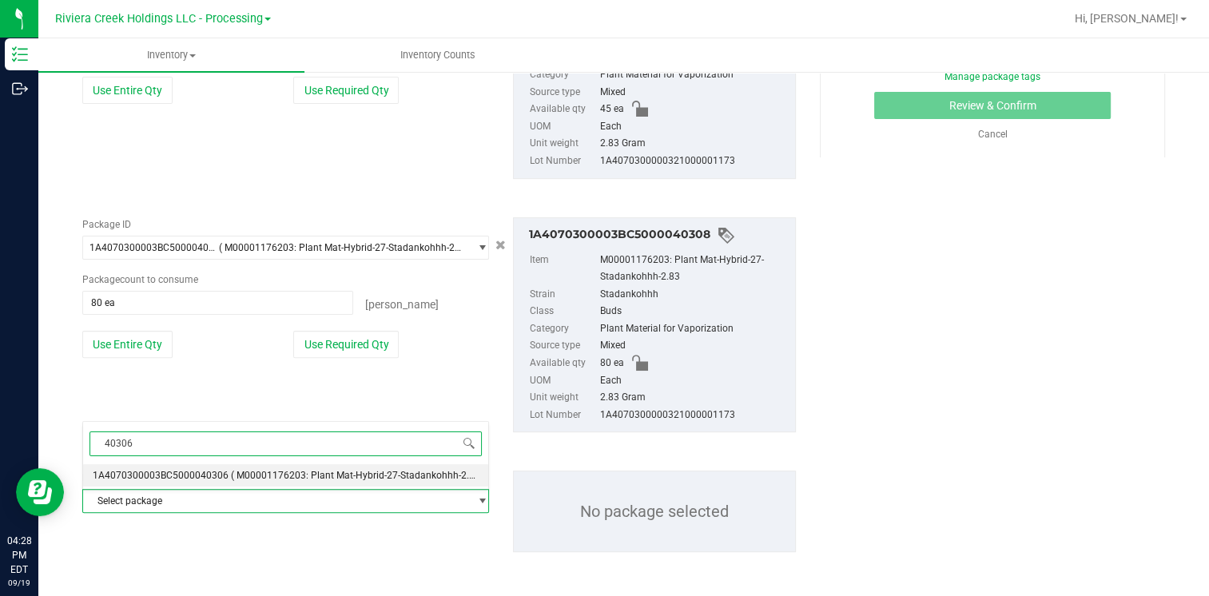
click at [232, 472] on span "( M00001176203: Plant Mat-Hybrid-27-Stadankohhh-2.83 )" at bounding box center [358, 475] width 255 height 11
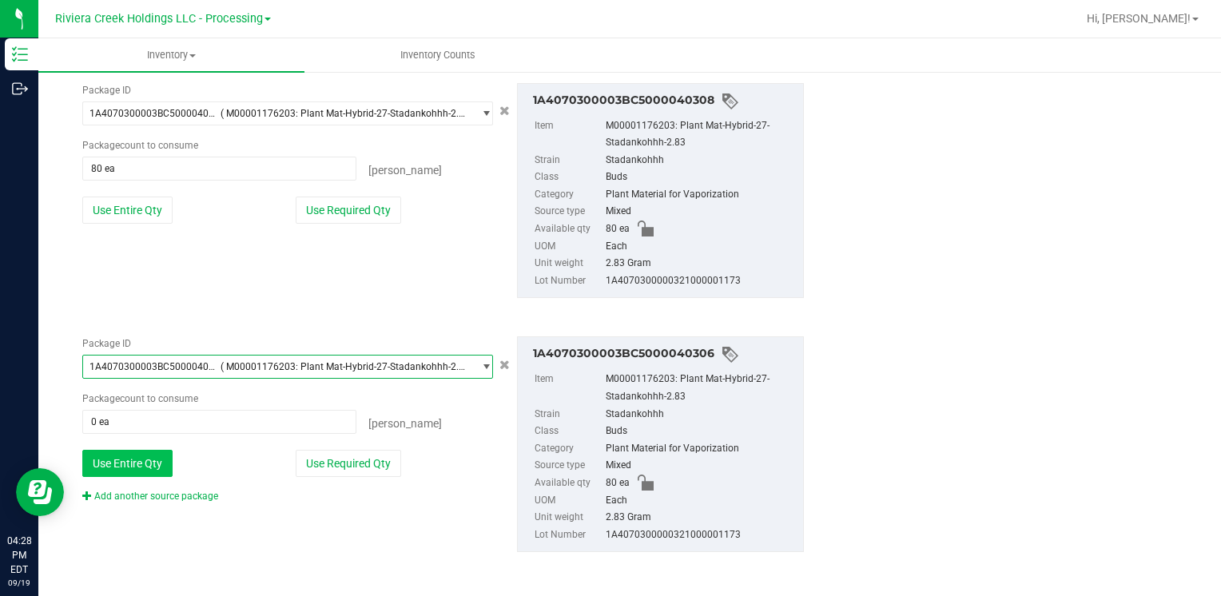
click at [139, 468] on button "Use Entire Qty" at bounding box center [127, 463] width 90 height 27
type input "80 ea"
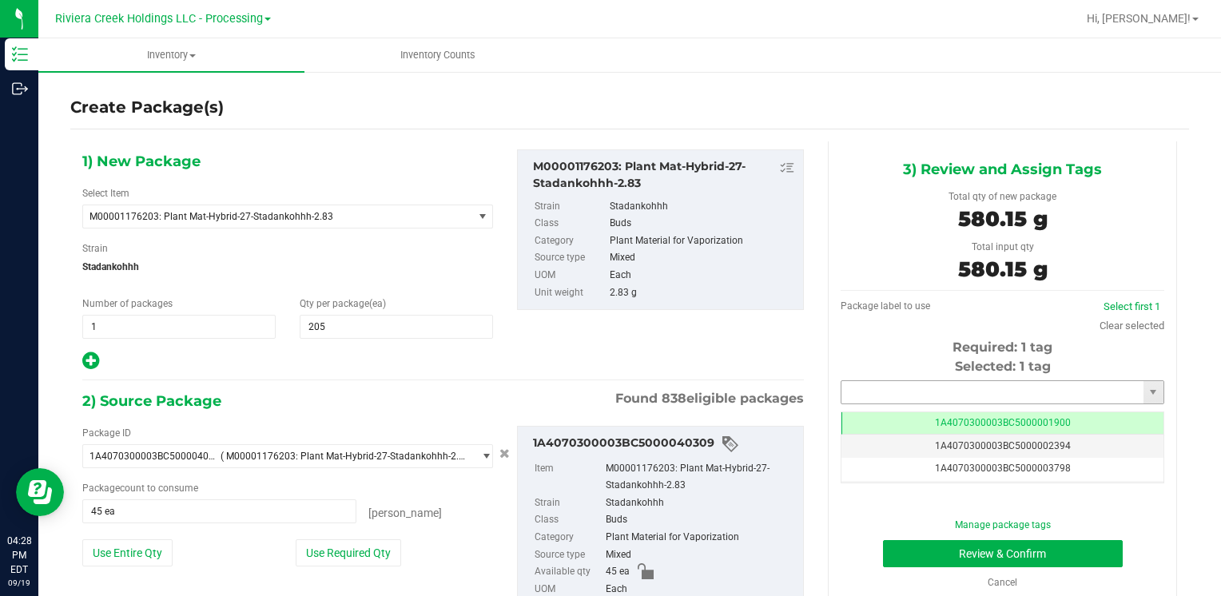
click at [889, 398] on input "text" at bounding box center [992, 392] width 302 height 22
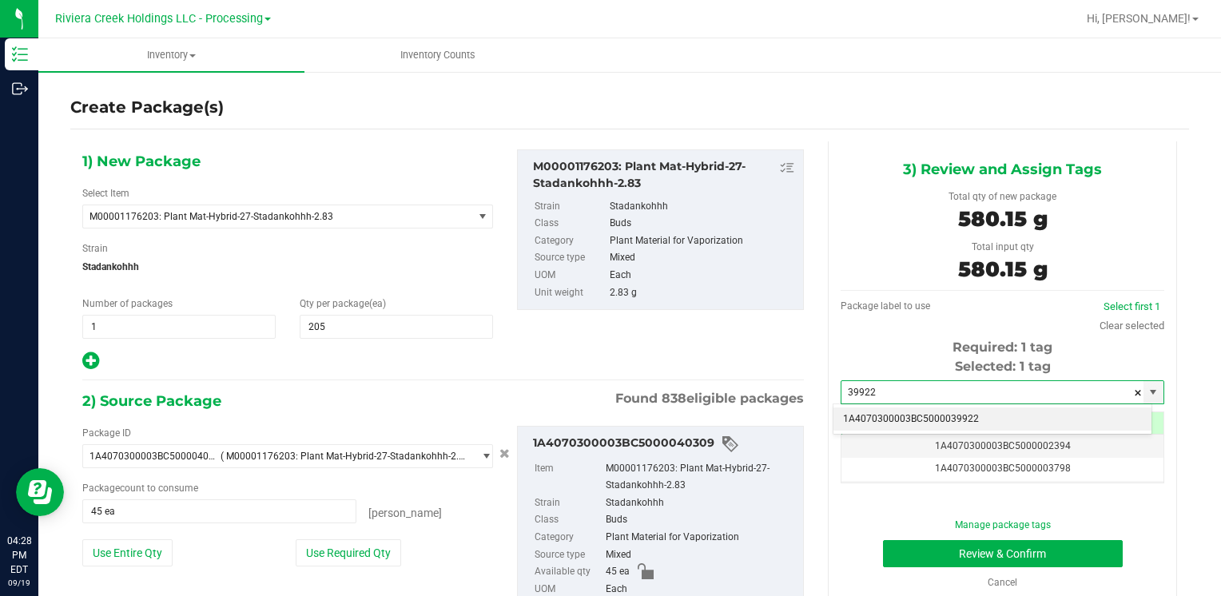
click at [892, 413] on li "1A4070300003BC5000039922" at bounding box center [992, 419] width 318 height 24
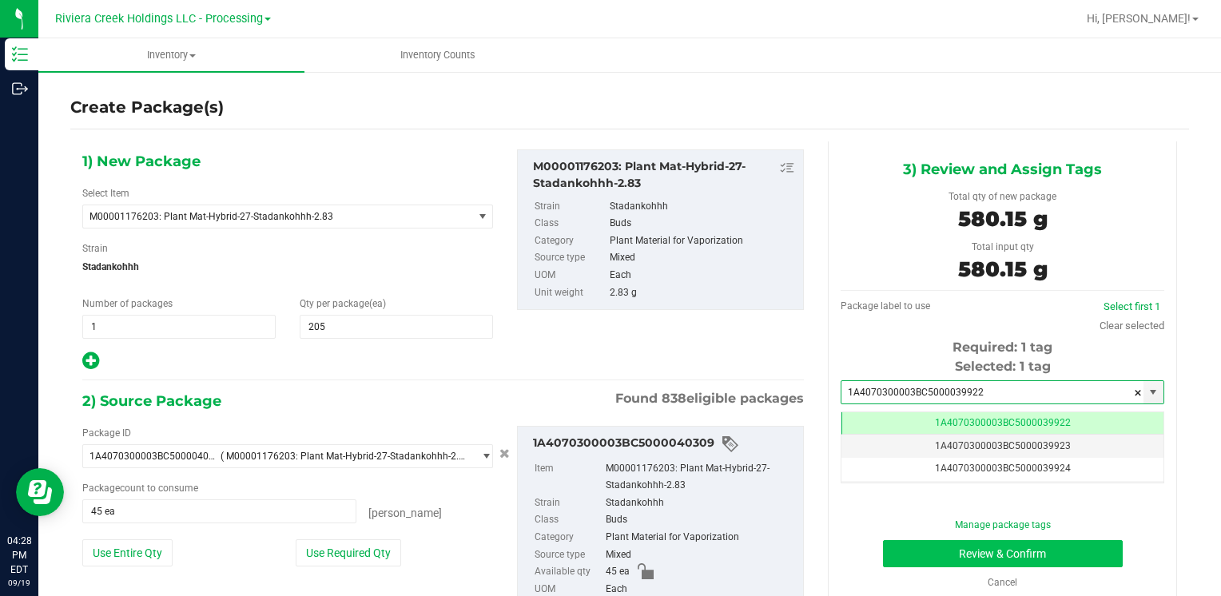
type input "1A4070300003BC5000039922"
click at [917, 546] on button "Review & Confirm" at bounding box center [1003, 553] width 240 height 27
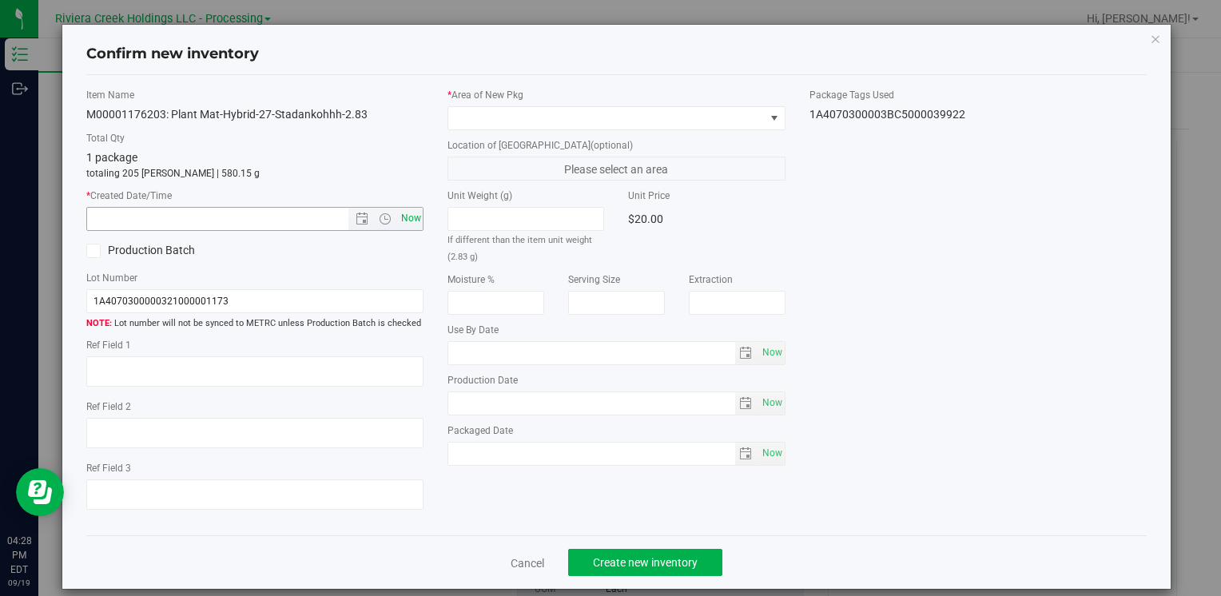
click at [403, 224] on span "Now" at bounding box center [410, 218] width 27 height 23
type input "[DATE] 4:28 PM"
click at [467, 117] on span at bounding box center [606, 118] width 316 height 22
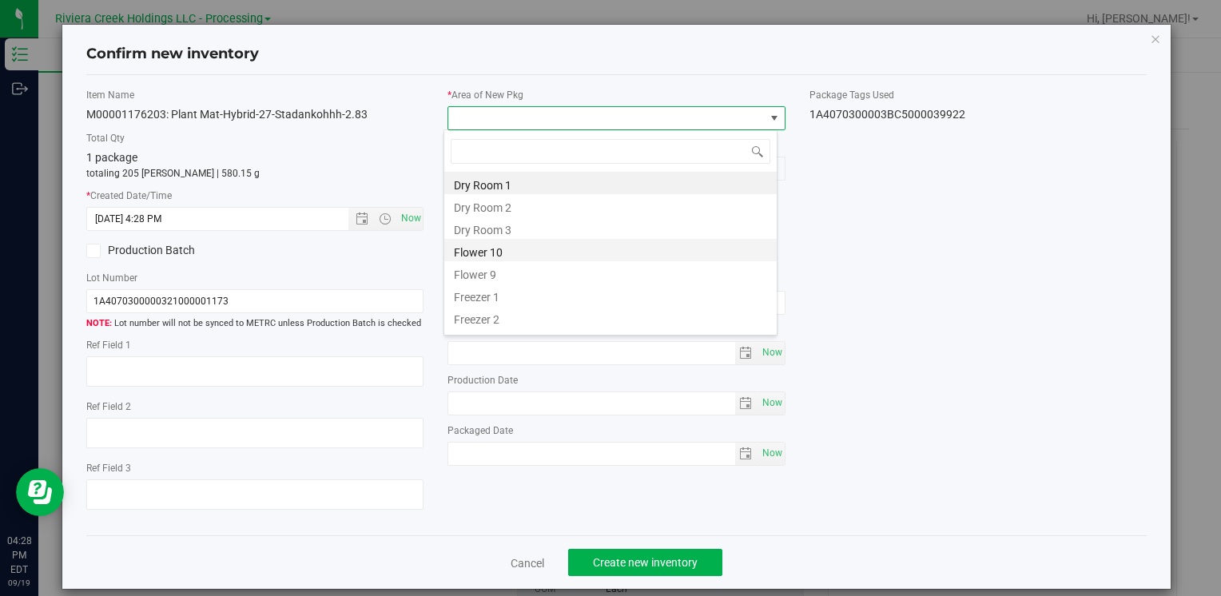
click at [506, 249] on li "Flower 10" at bounding box center [610, 250] width 332 height 22
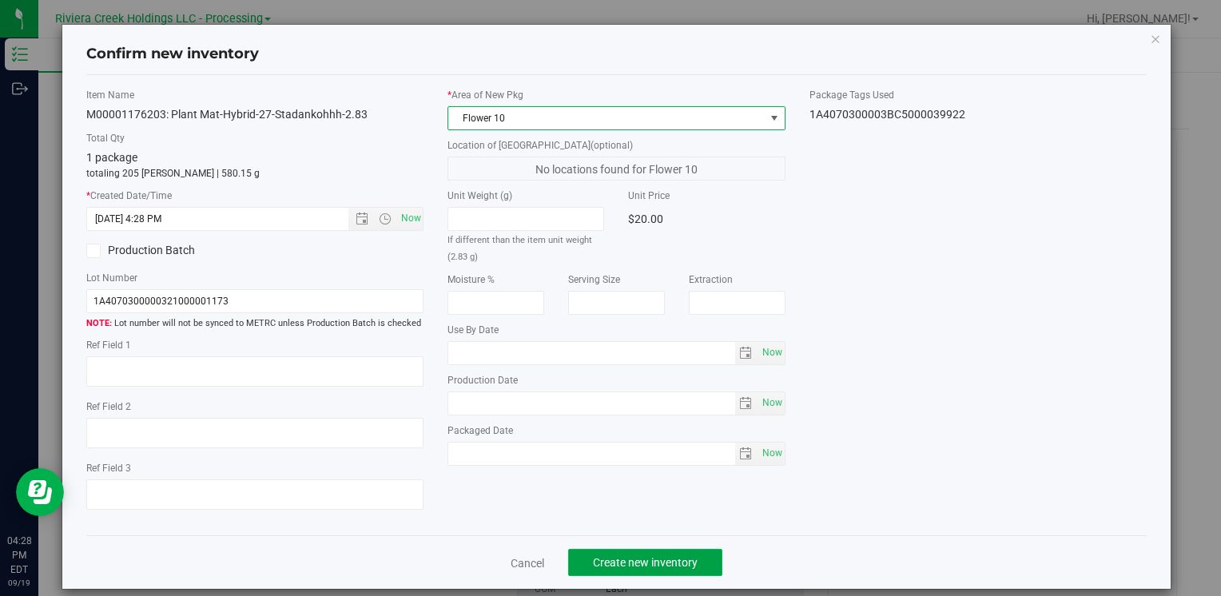
click at [598, 565] on span "Create new inventory" at bounding box center [645, 562] width 105 height 13
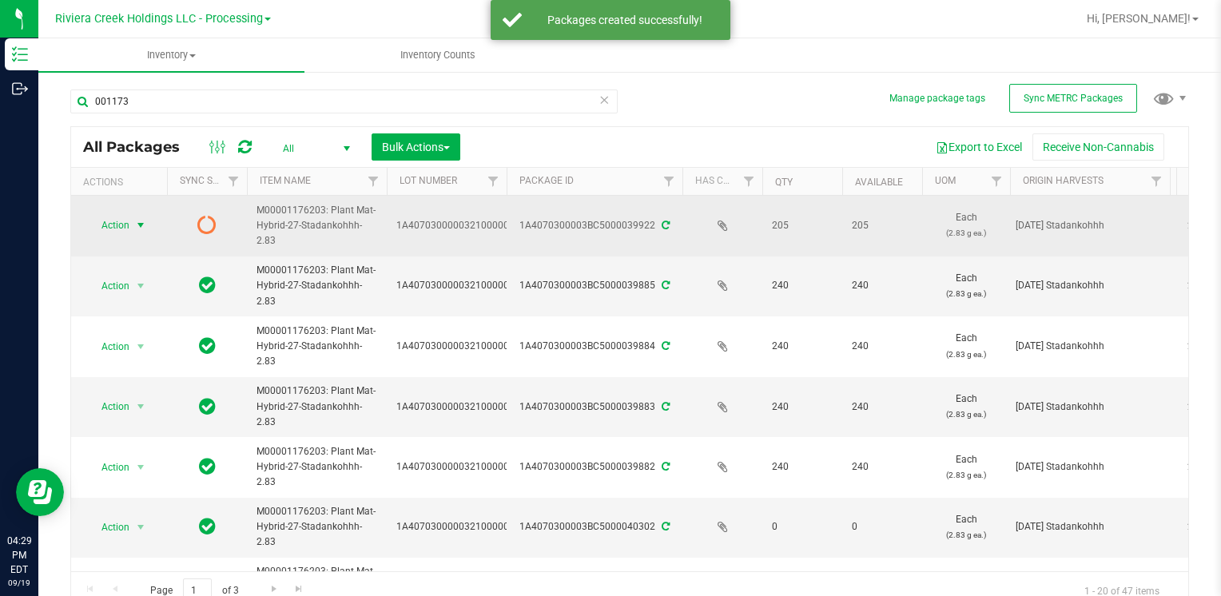
click at [132, 220] on span "select" at bounding box center [141, 225] width 20 height 22
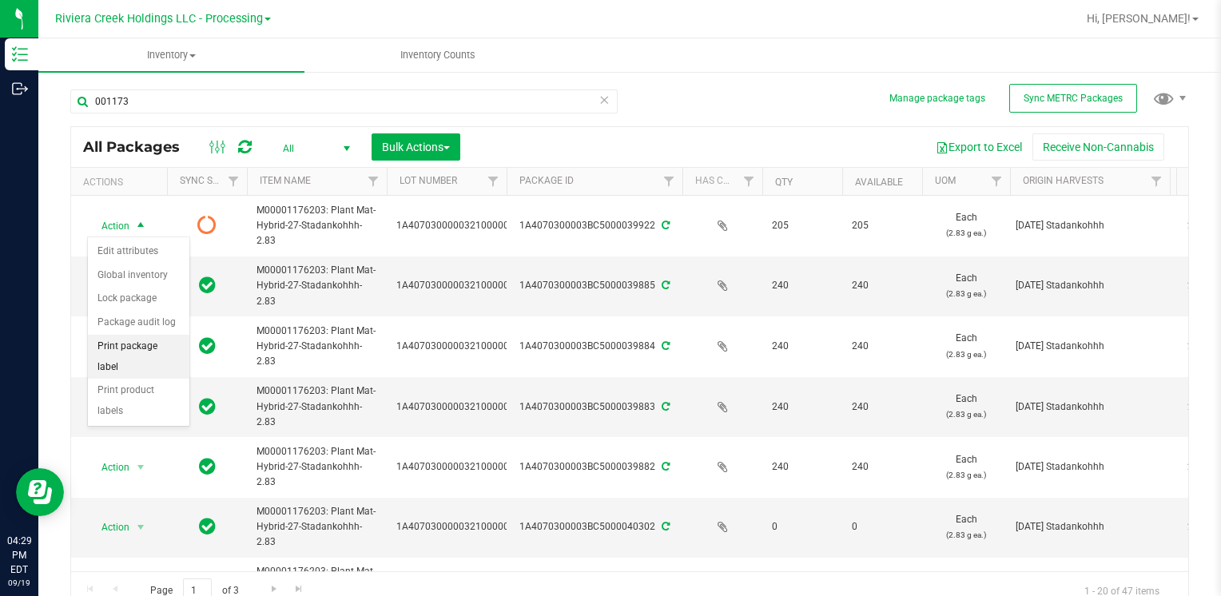
click at [173, 345] on li "Print package label" at bounding box center [138, 357] width 101 height 44
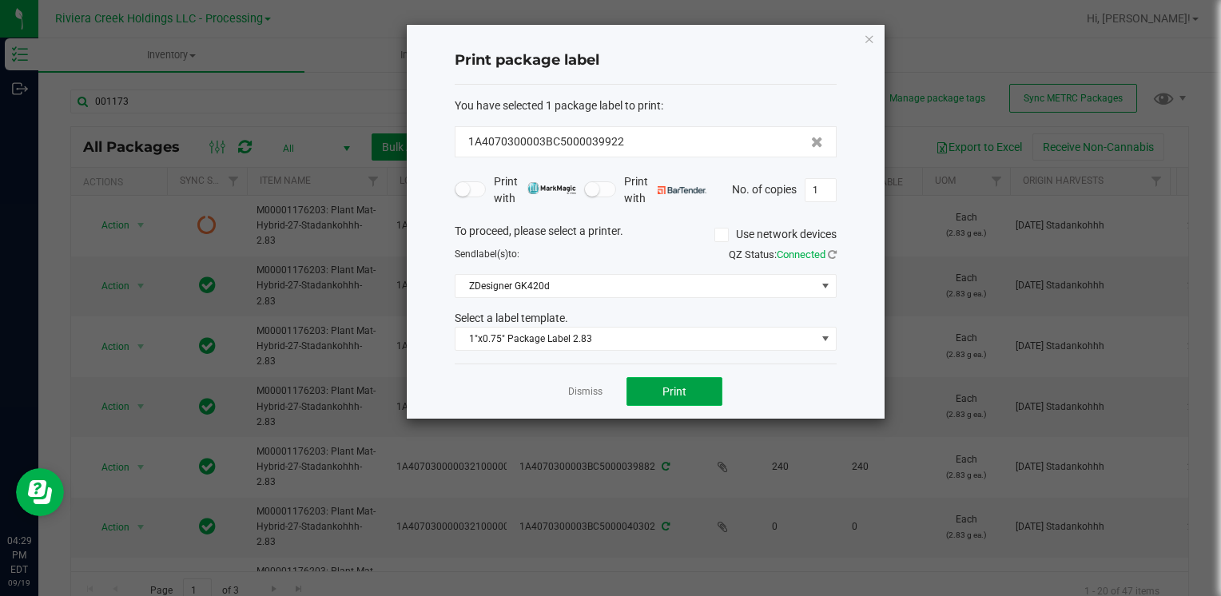
click at [660, 383] on button "Print" at bounding box center [674, 391] width 96 height 29
click at [868, 38] on icon "button" at bounding box center [869, 38] width 11 height 19
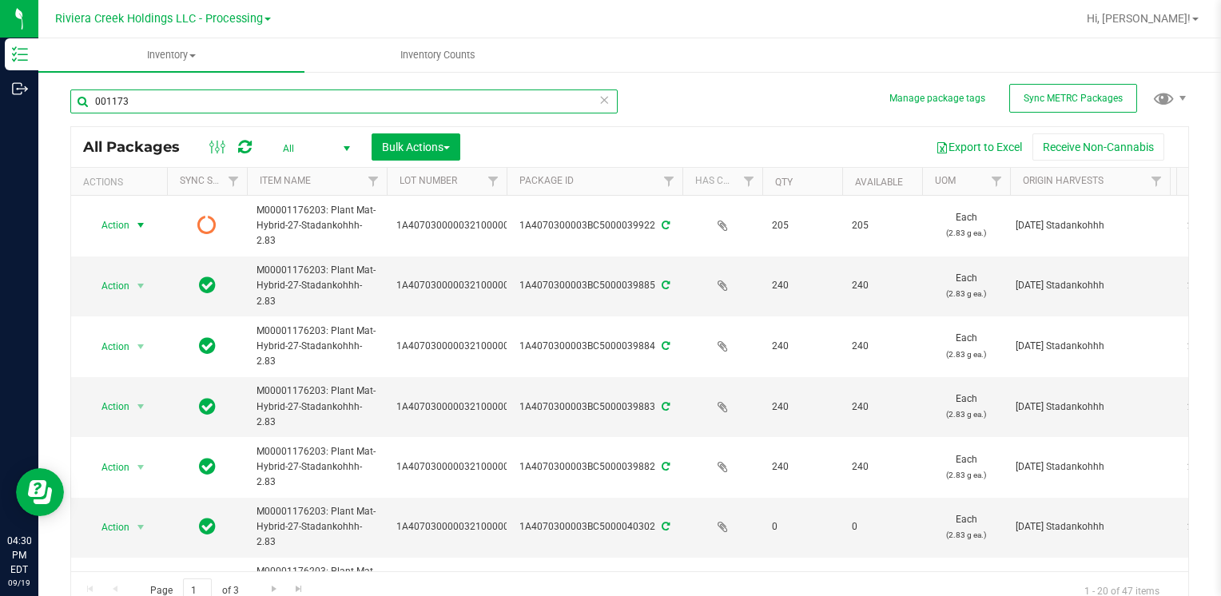
click at [144, 108] on input "001173" at bounding box center [343, 101] width 547 height 24
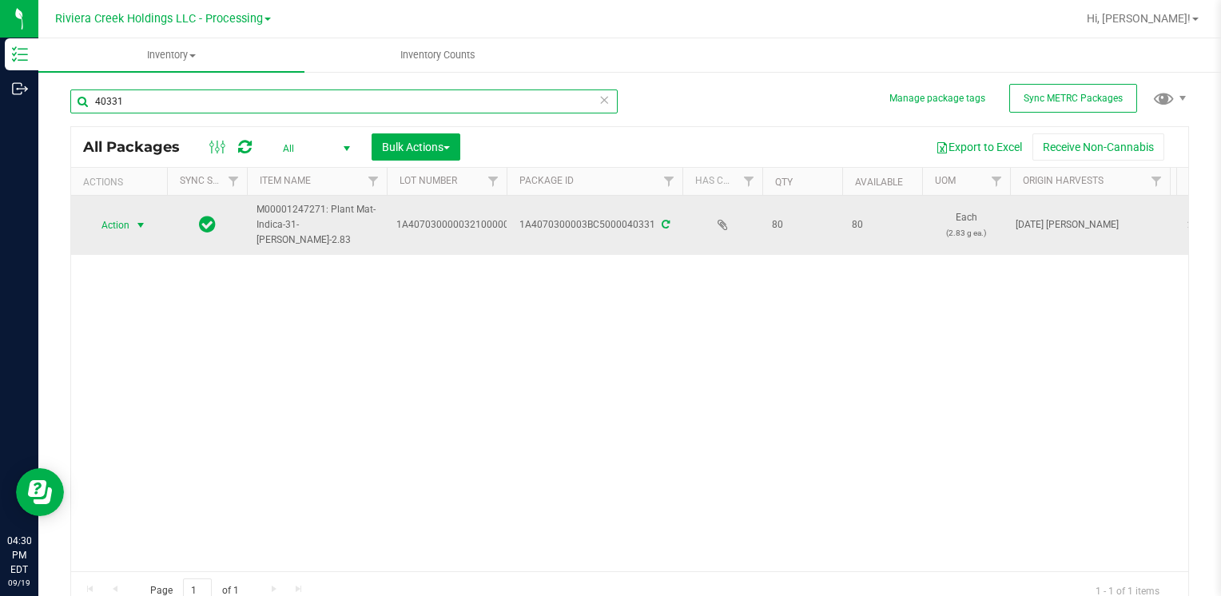
type input "40331"
click at [113, 231] on span "Action" at bounding box center [108, 225] width 43 height 22
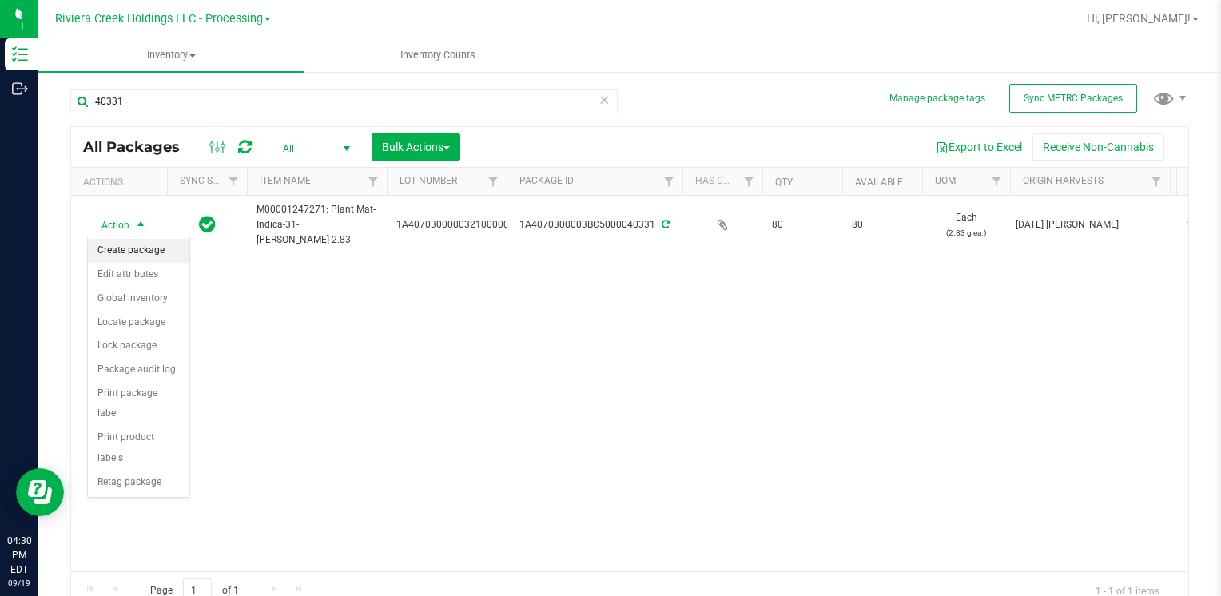
click at [117, 248] on li "Create package" at bounding box center [138, 251] width 101 height 24
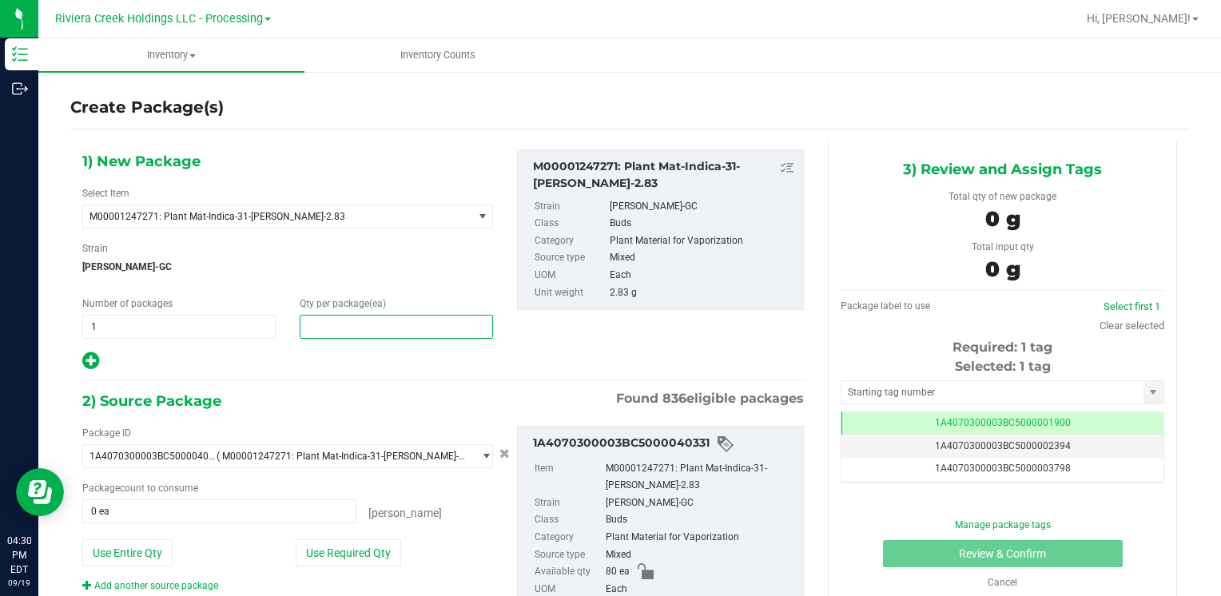
click at [320, 320] on span at bounding box center [396, 327] width 193 height 24
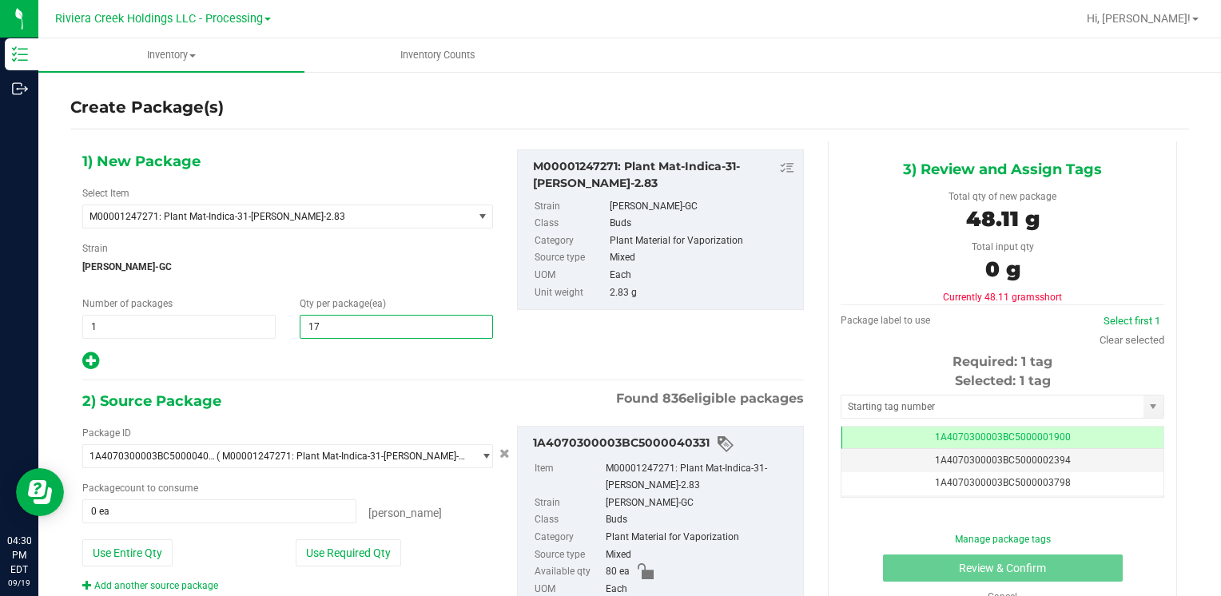
type input "170"
click at [151, 543] on button "Use Entire Qty" at bounding box center [127, 552] width 90 height 27
type input "80 ea"
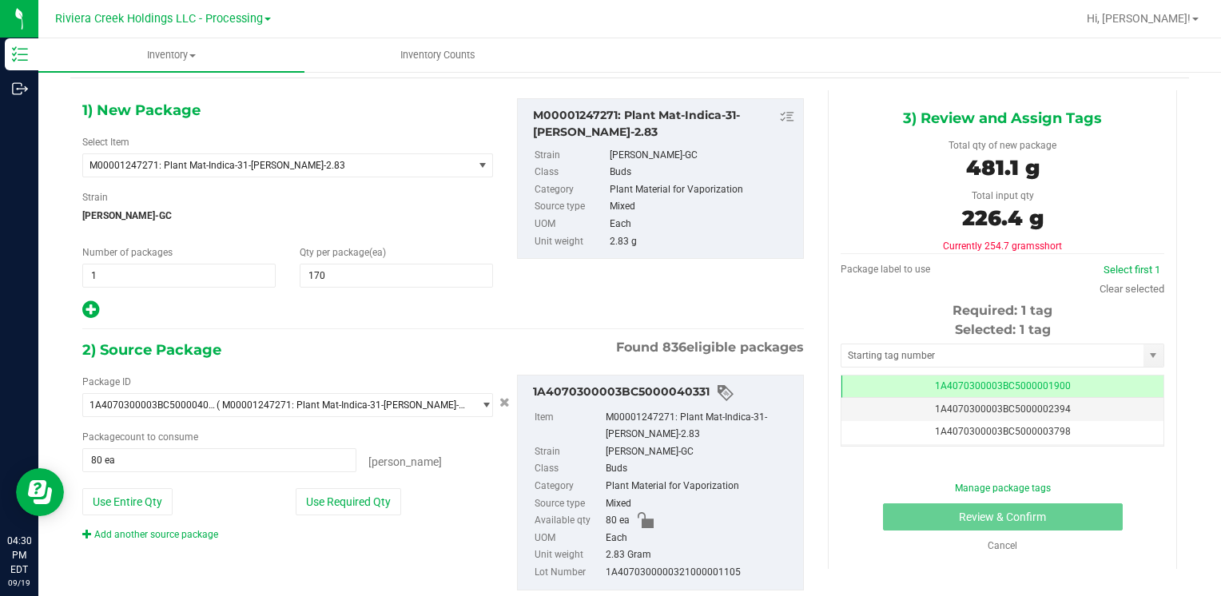
scroll to position [89, 0]
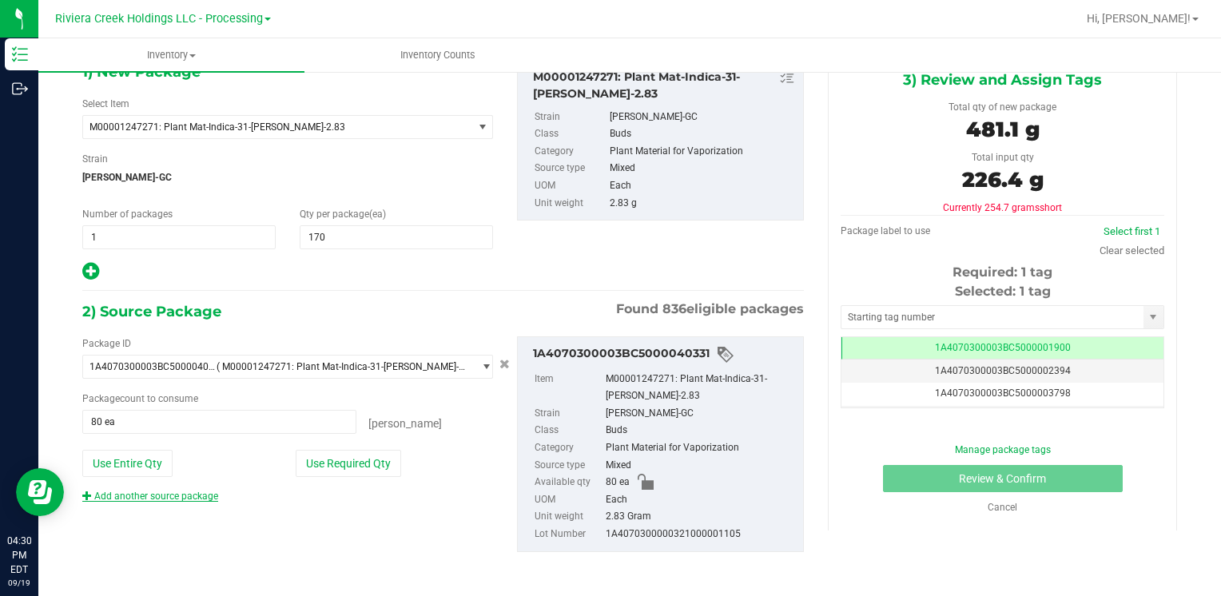
click at [188, 490] on div "Package ID 1A4070300003BC5000040331 ( M00001247271: Plant Mat-Indica-31-[PERSON…" at bounding box center [287, 419] width 435 height 167
click at [188, 490] on link "Add another source package" at bounding box center [150, 495] width 136 height 11
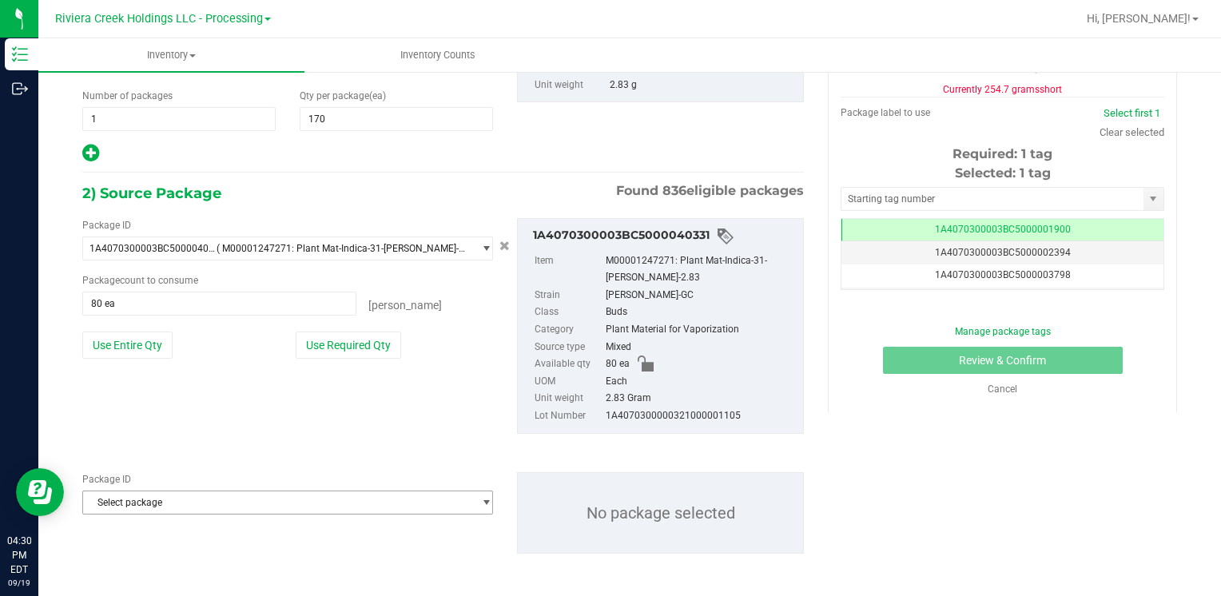
scroll to position [208, 0]
click at [184, 503] on span "Select package" at bounding box center [277, 501] width 389 height 22
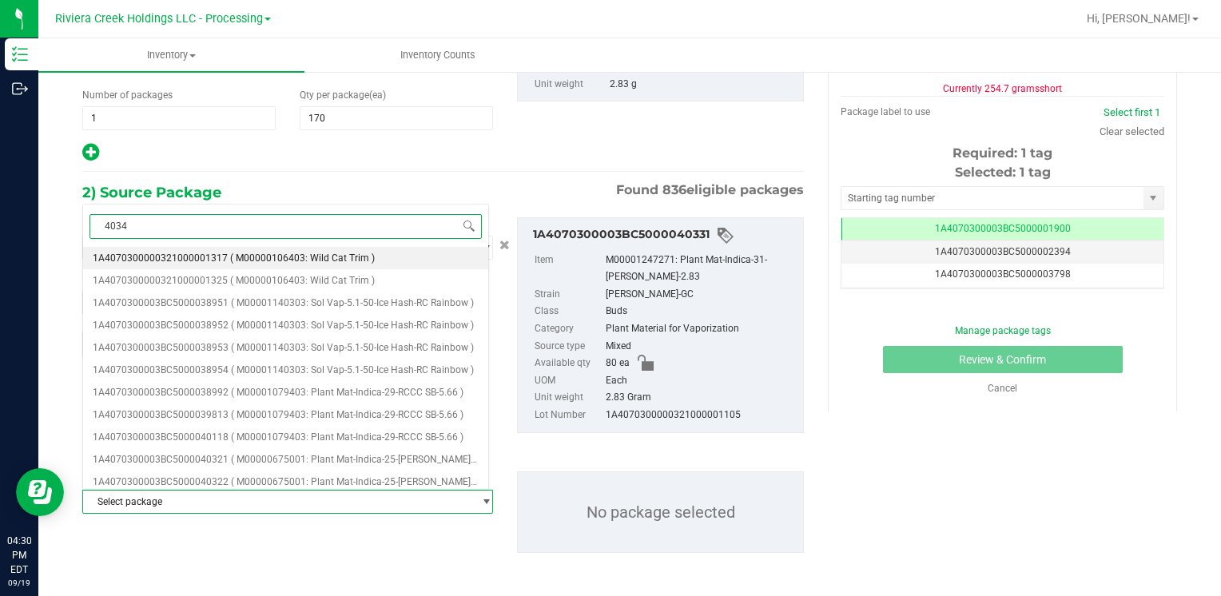
type input "40348"
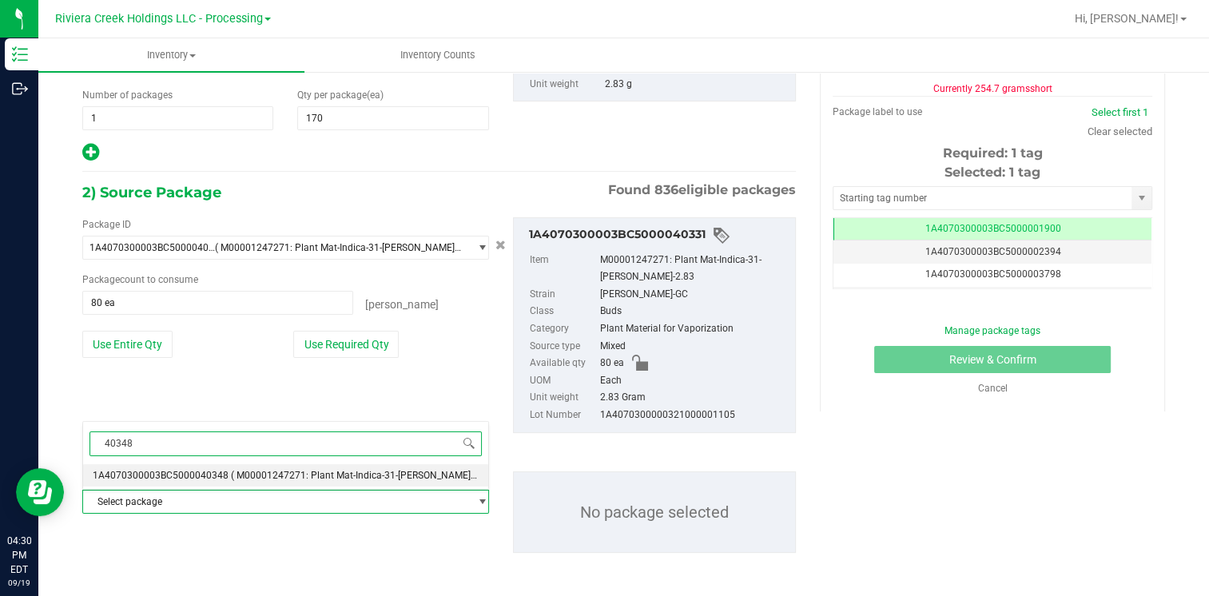
click at [212, 474] on span "1A4070300003BC5000040348" at bounding box center [161, 475] width 136 height 11
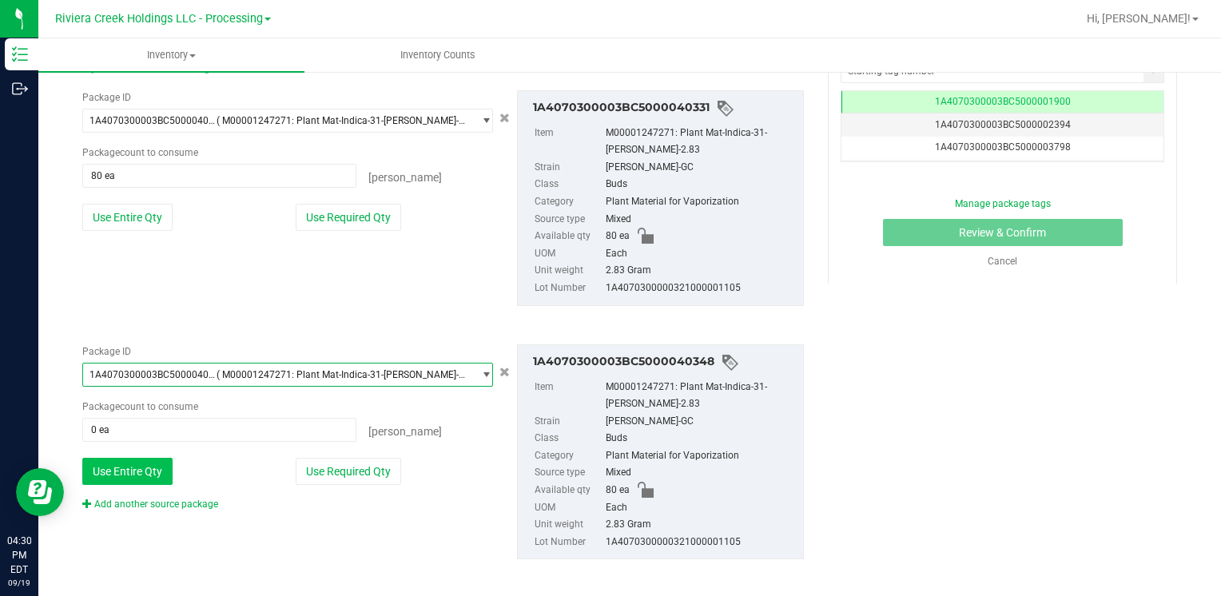
scroll to position [343, 0]
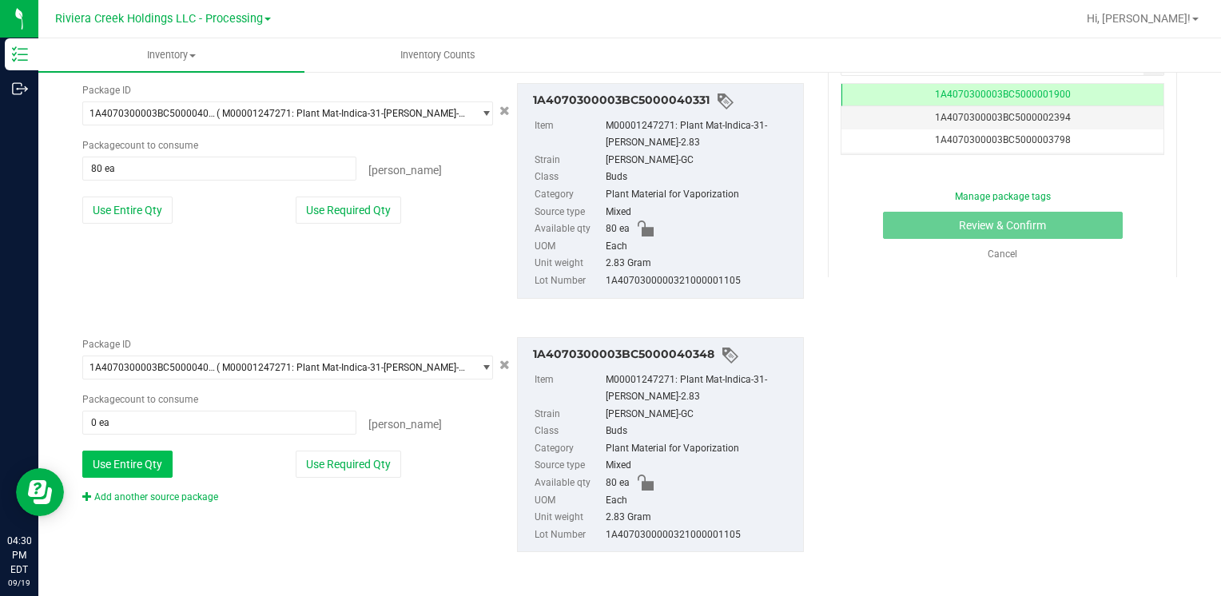
click at [160, 456] on button "Use Entire Qty" at bounding box center [127, 464] width 90 height 27
type input "80 ea"
click at [163, 491] on link "Add another source package" at bounding box center [150, 496] width 136 height 11
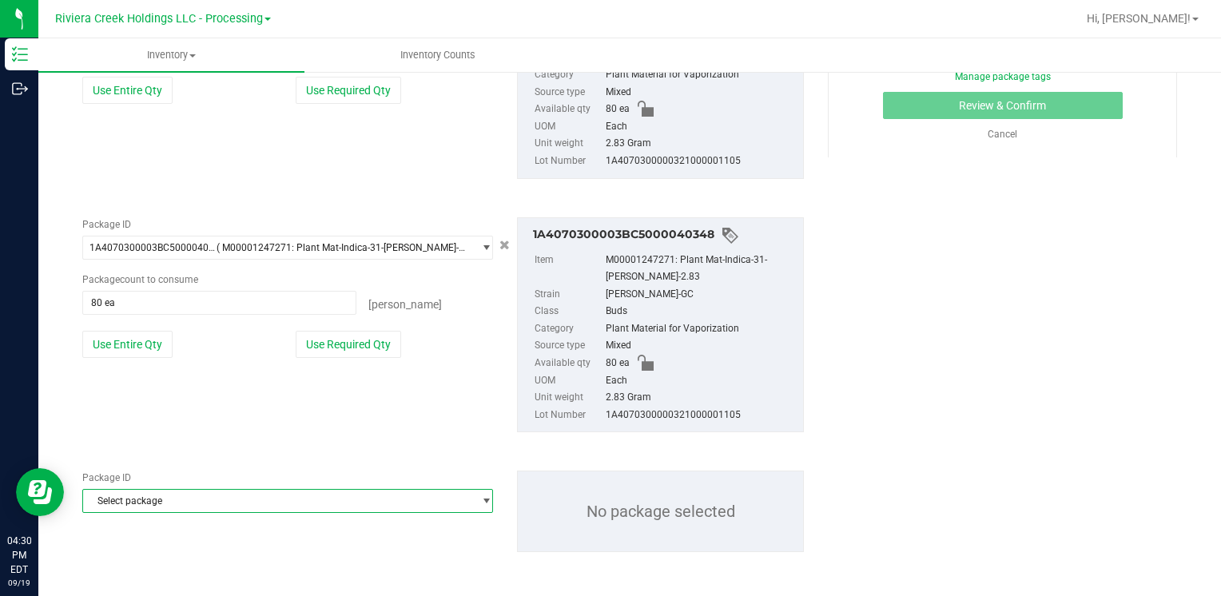
click at [170, 494] on span "Select package" at bounding box center [277, 501] width 389 height 22
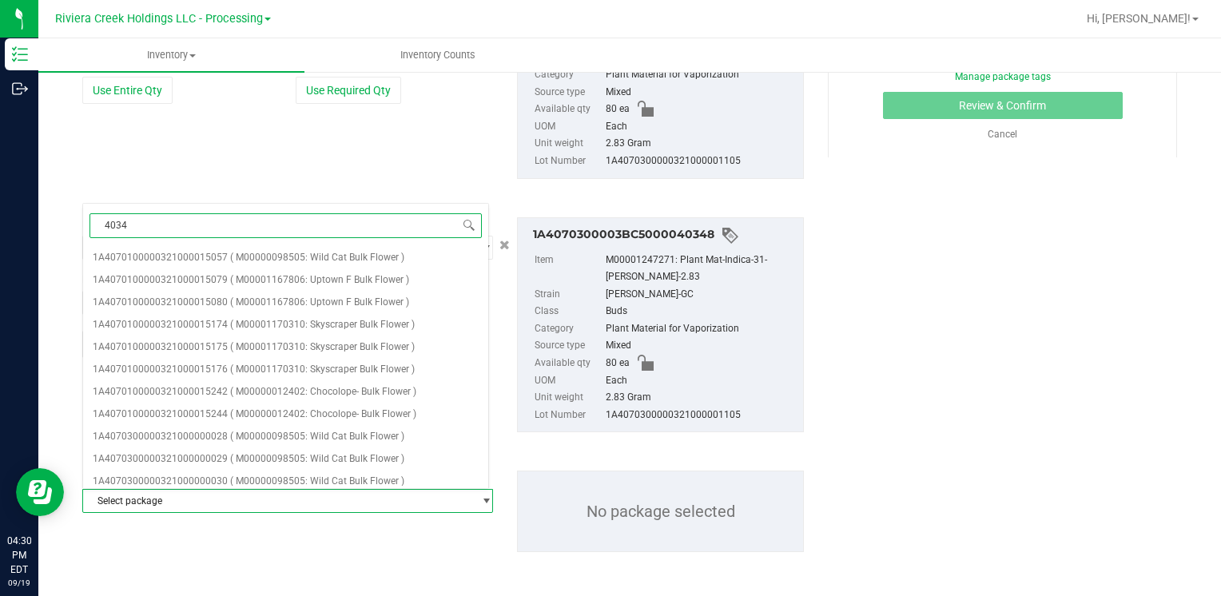
type input "40345"
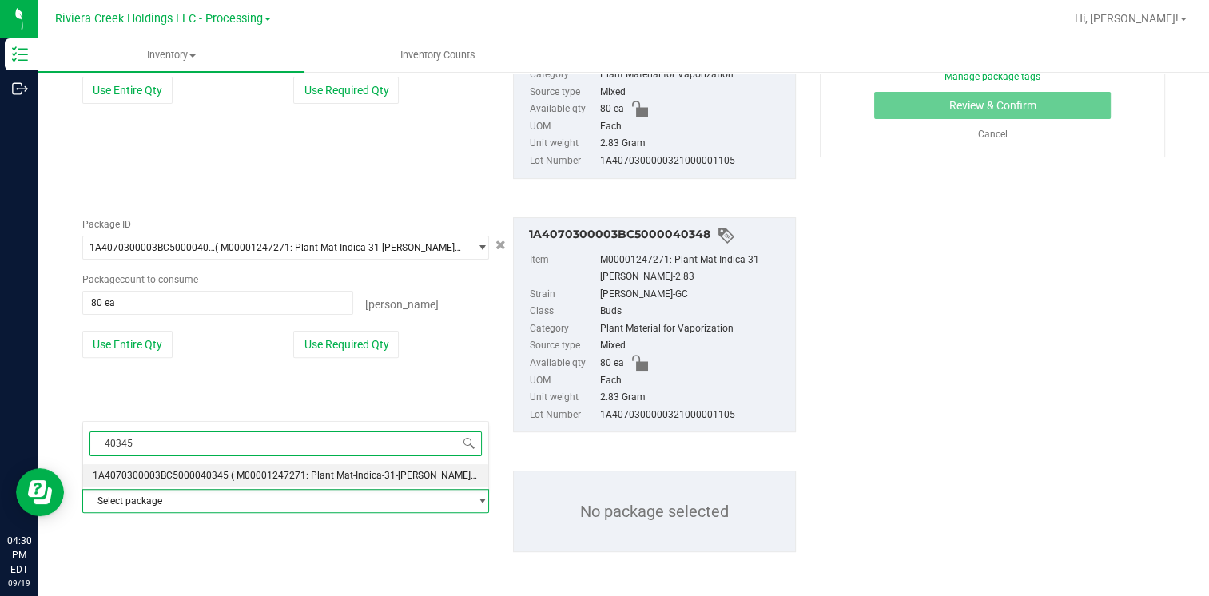
click at [206, 474] on span "1A4070300003BC5000040345" at bounding box center [161, 475] width 136 height 11
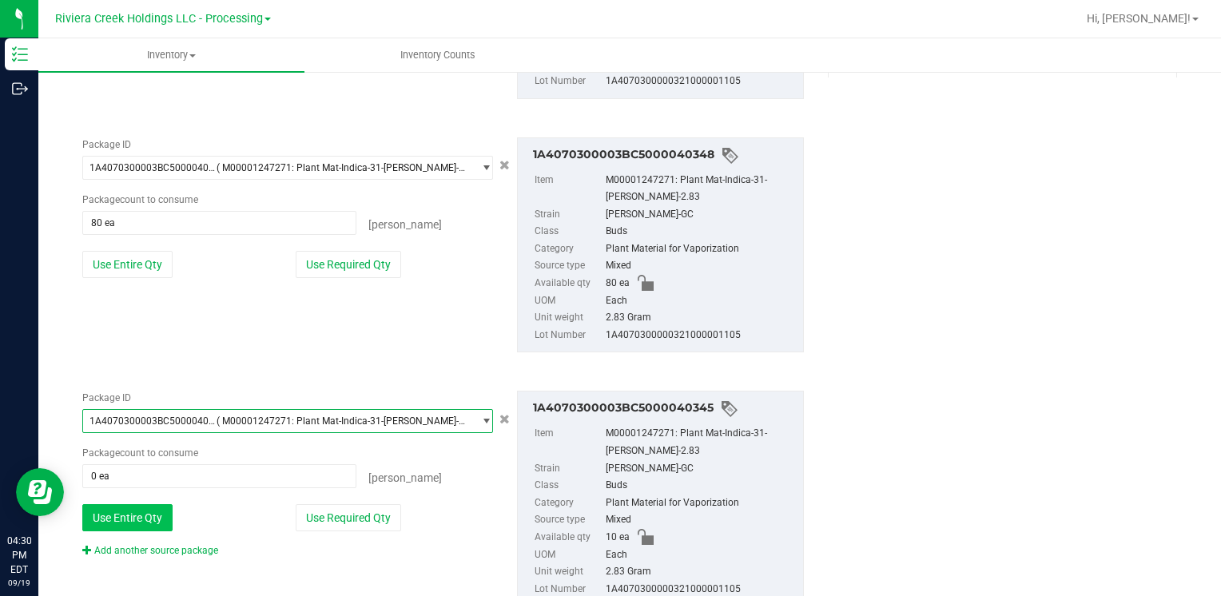
click at [125, 510] on button "Use Entire Qty" at bounding box center [127, 517] width 90 height 27
type input "10 ea"
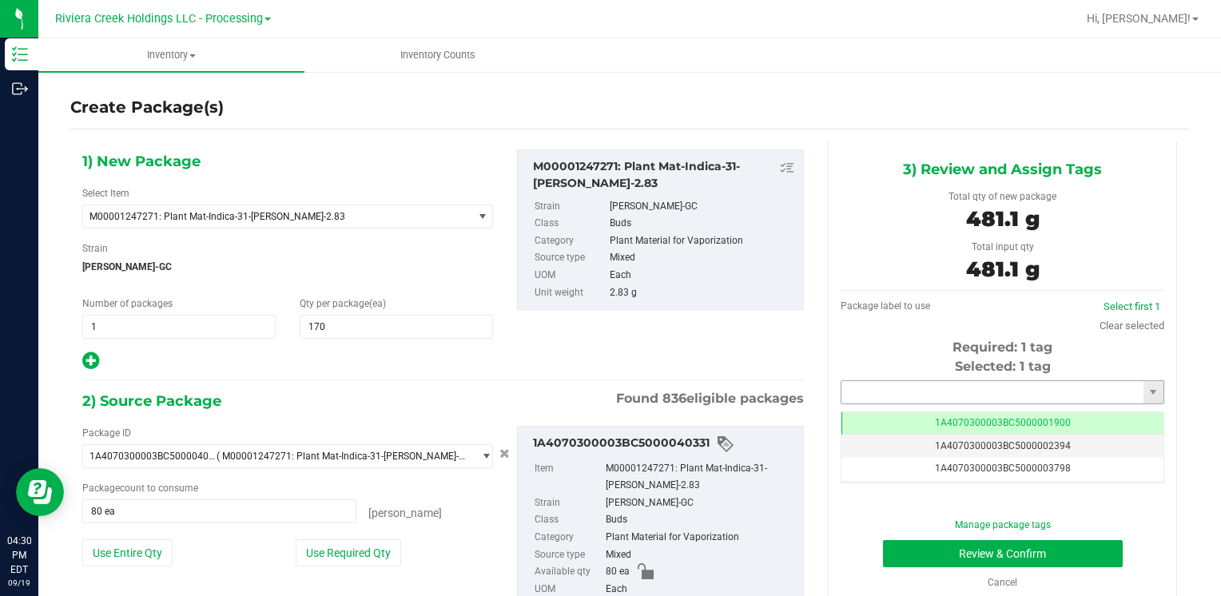
click at [907, 392] on input "text" at bounding box center [992, 392] width 302 height 22
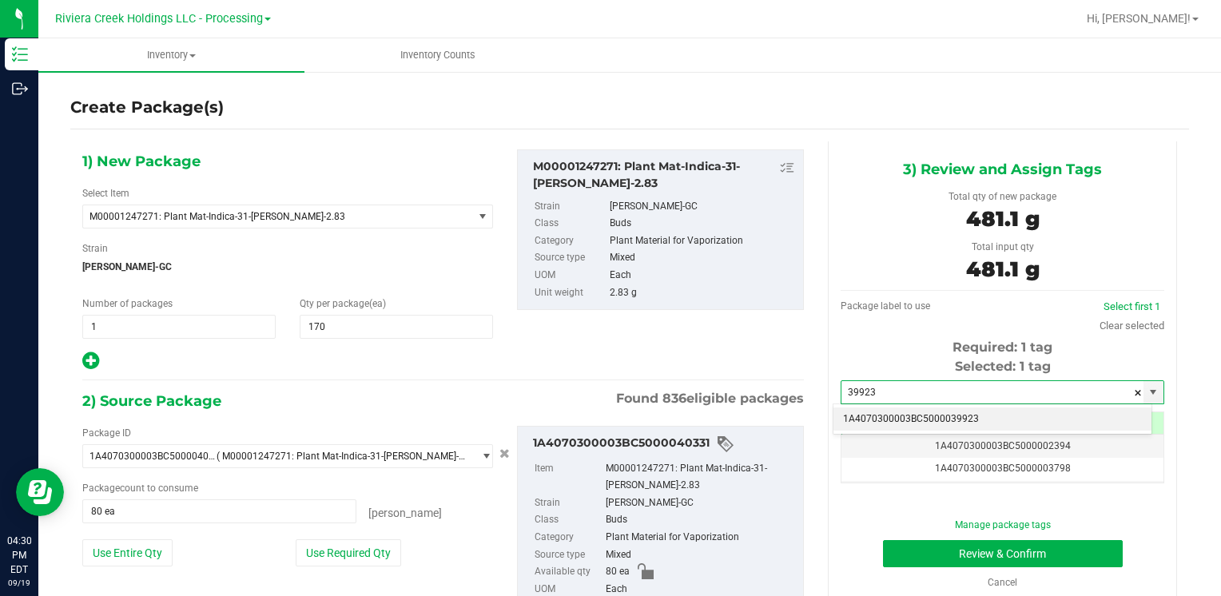
click at [907, 415] on li "1A4070300003BC5000039923" at bounding box center [992, 419] width 318 height 24
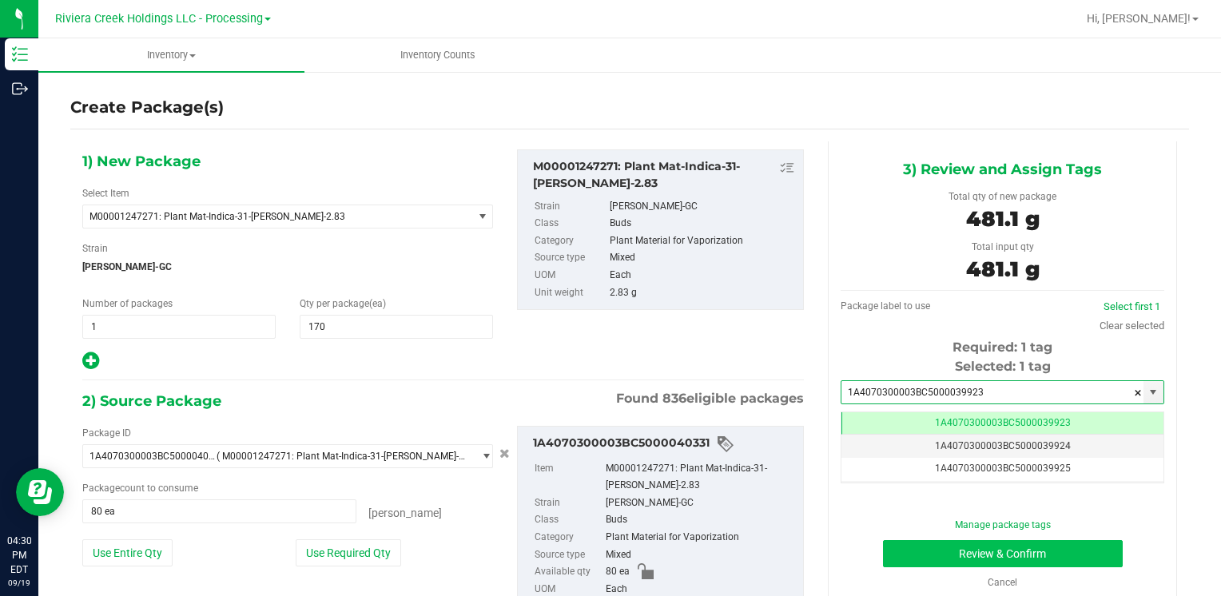
type input "1A4070300003BC5000039923"
click at [903, 554] on button "Review & Confirm" at bounding box center [1003, 553] width 240 height 27
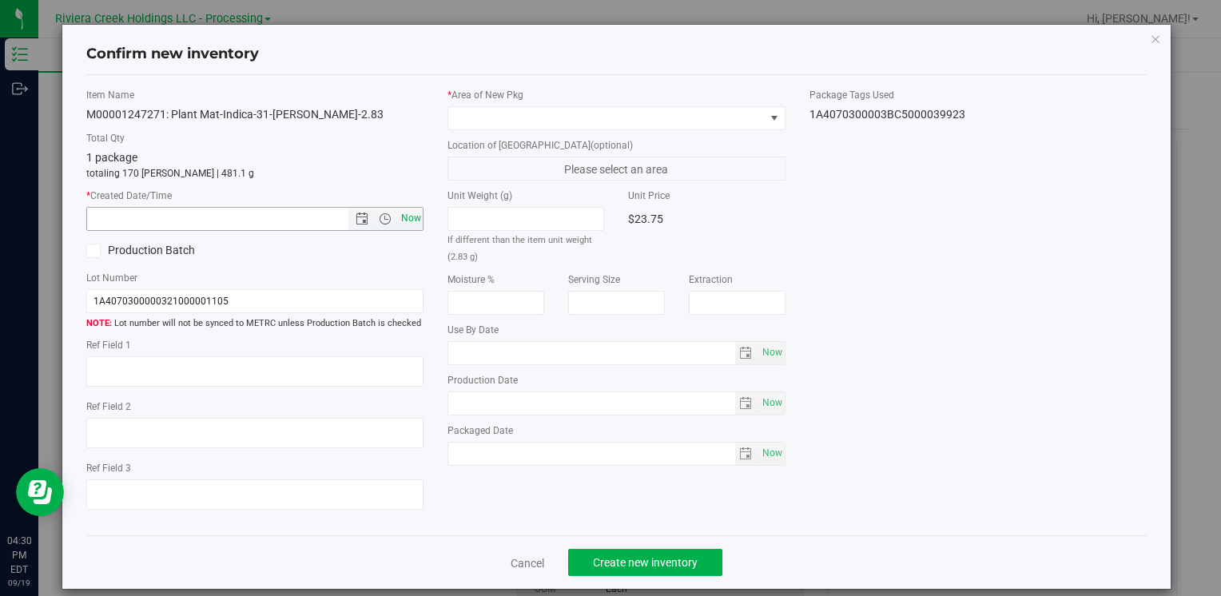
click at [418, 225] on span "Now" at bounding box center [410, 218] width 27 height 23
type input "[DATE] 4:30 PM"
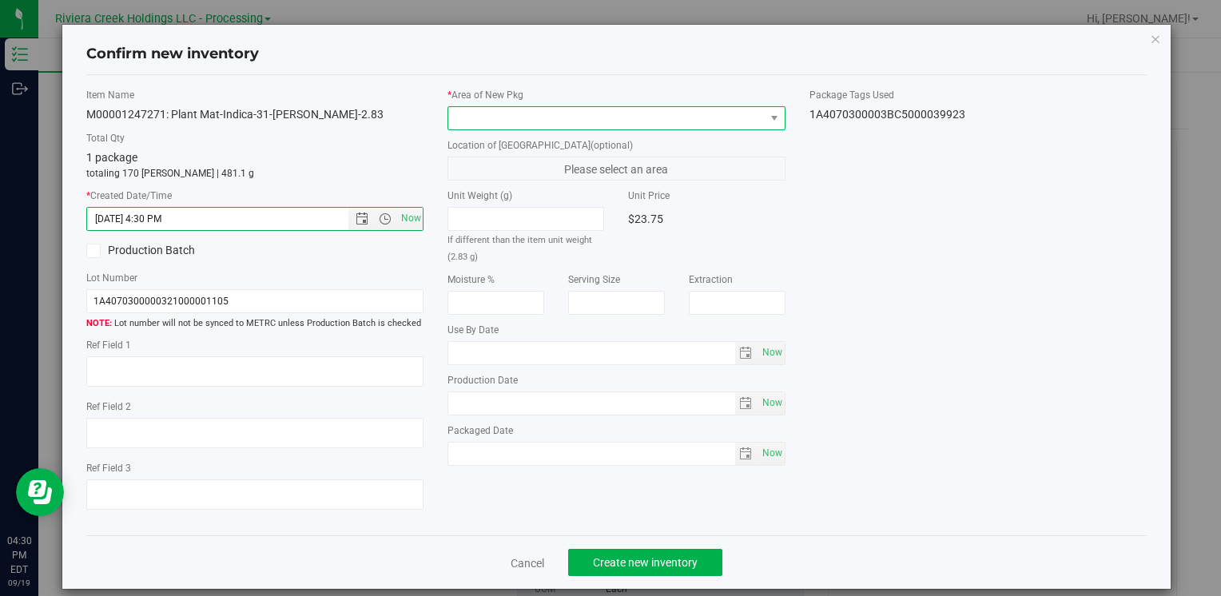
click at [476, 116] on span at bounding box center [606, 118] width 316 height 22
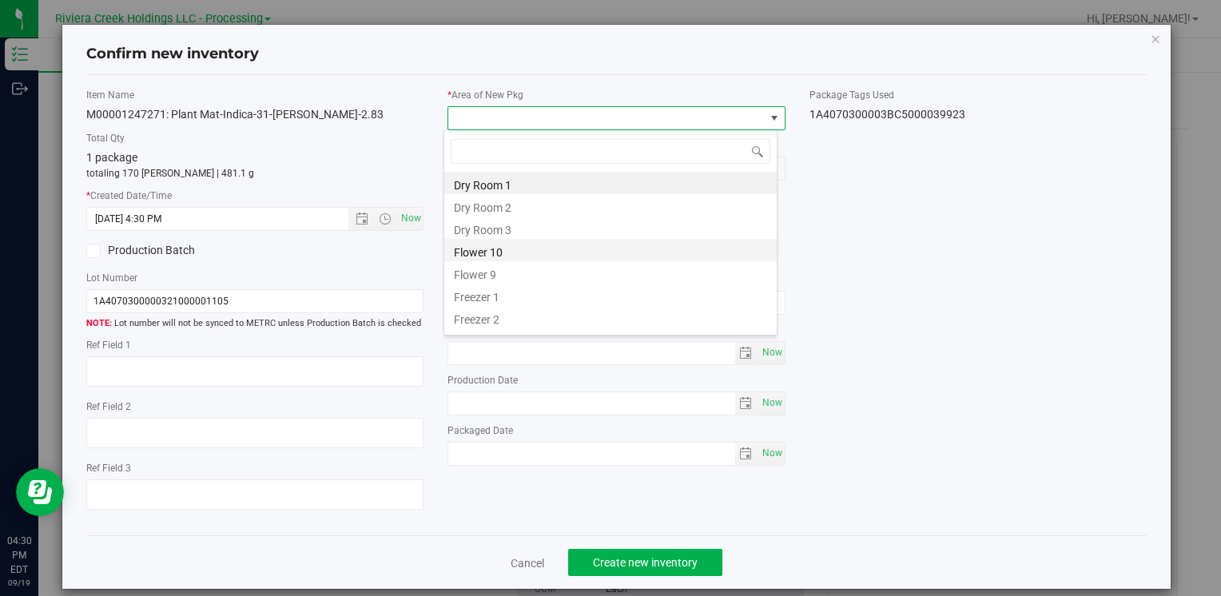
click at [515, 257] on li "Flower 10" at bounding box center [610, 250] width 332 height 22
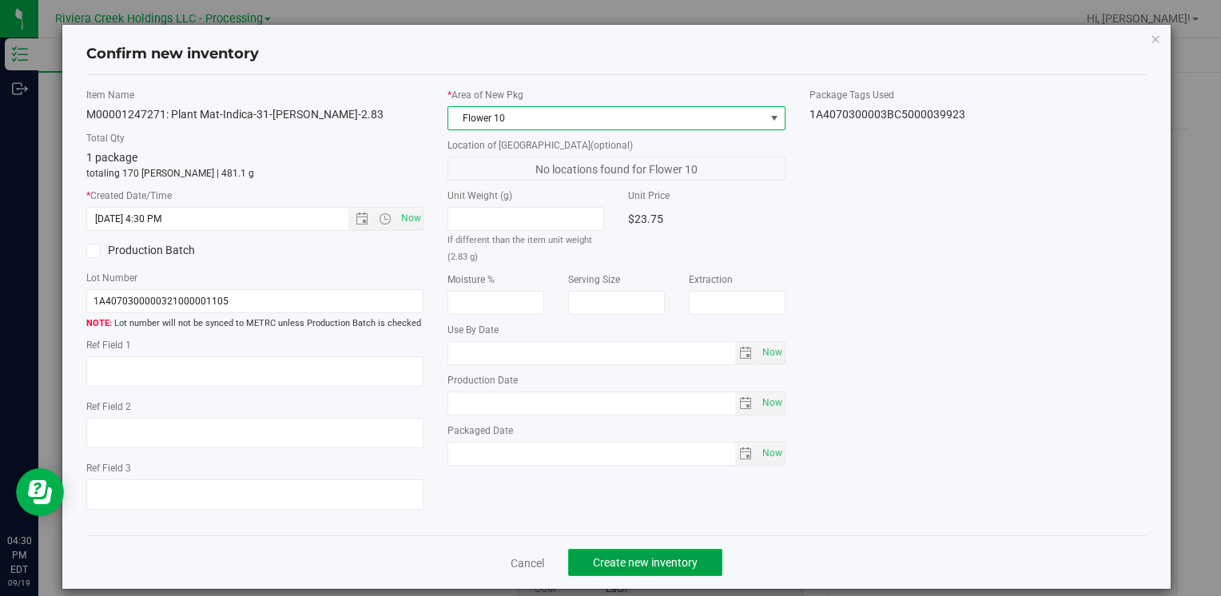
click at [613, 565] on span "Create new inventory" at bounding box center [645, 562] width 105 height 13
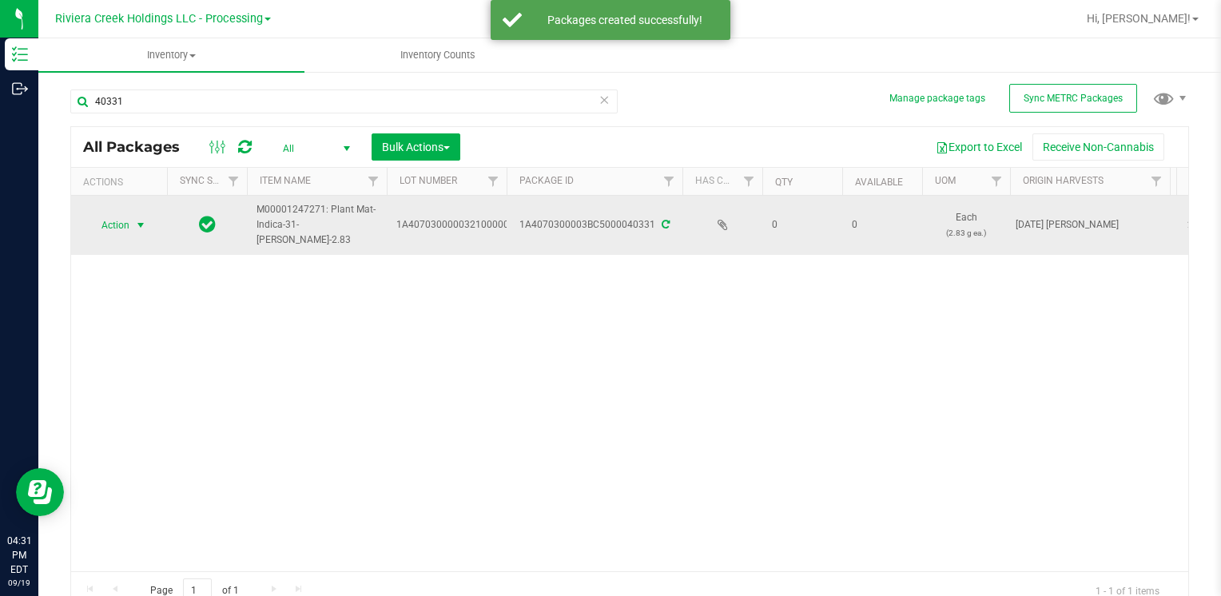
click at [131, 224] on span "select" at bounding box center [141, 225] width 20 height 22
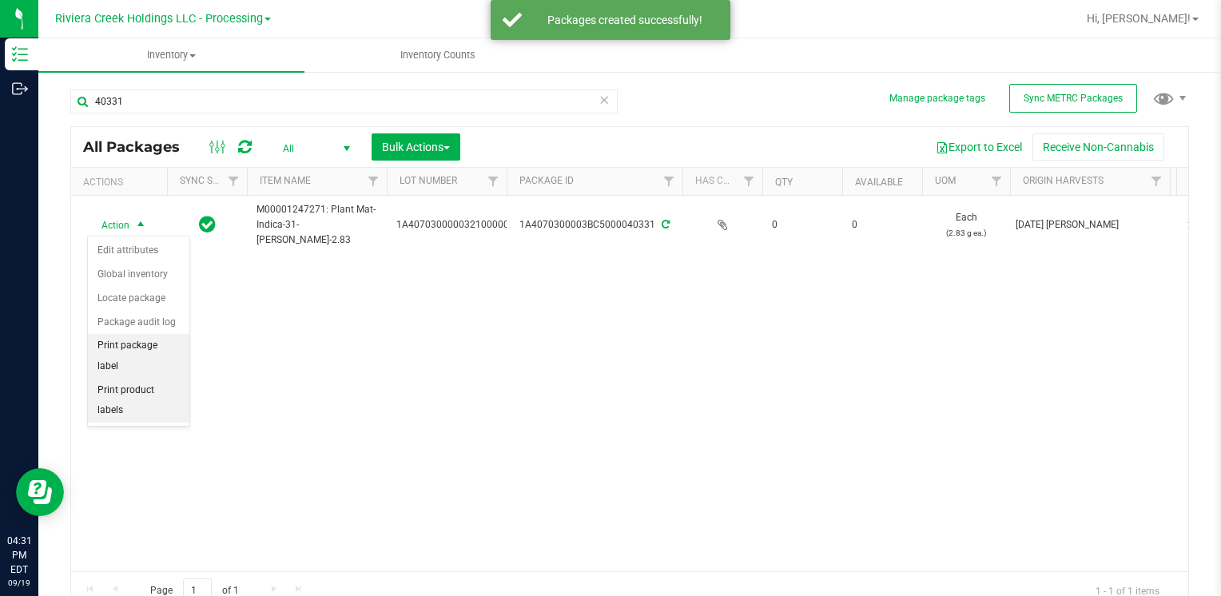
click at [146, 346] on li "Print package label" at bounding box center [138, 356] width 101 height 44
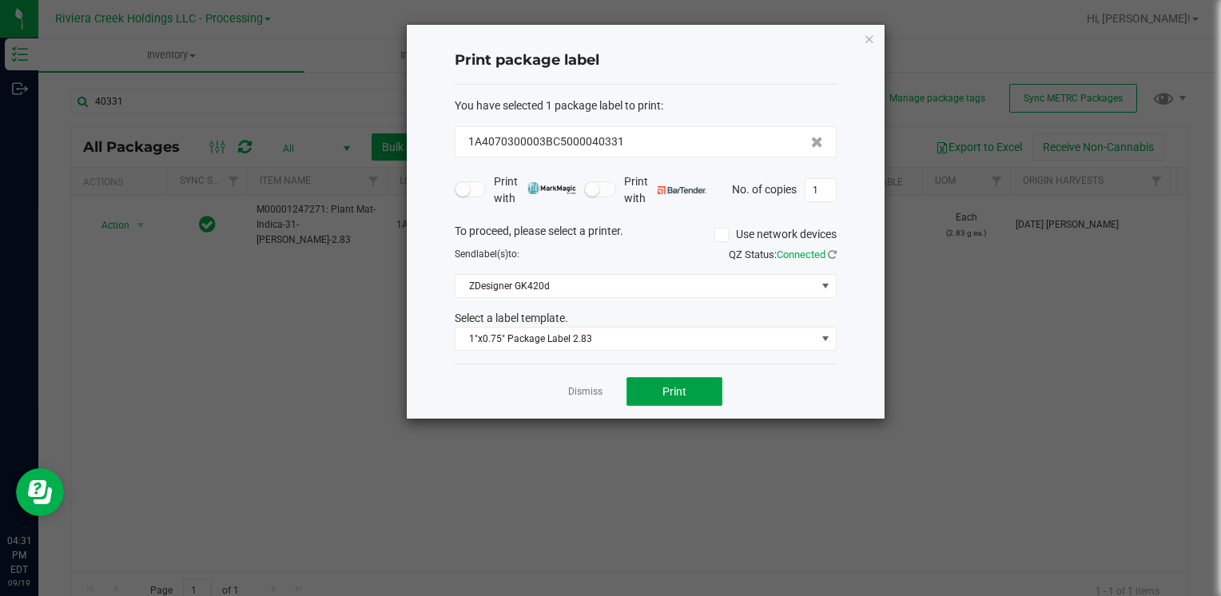
click at [699, 394] on button "Print" at bounding box center [674, 391] width 96 height 29
click at [874, 34] on icon "button" at bounding box center [869, 38] width 11 height 19
